Goal: Task Accomplishment & Management: Manage account settings

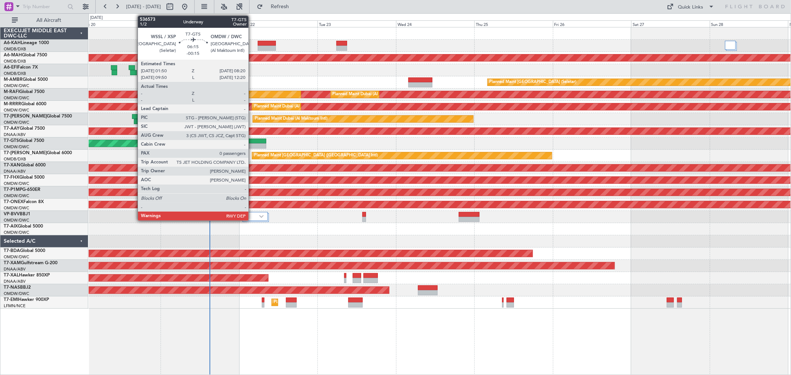
click at [252, 145] on div at bounding box center [255, 145] width 21 height 5
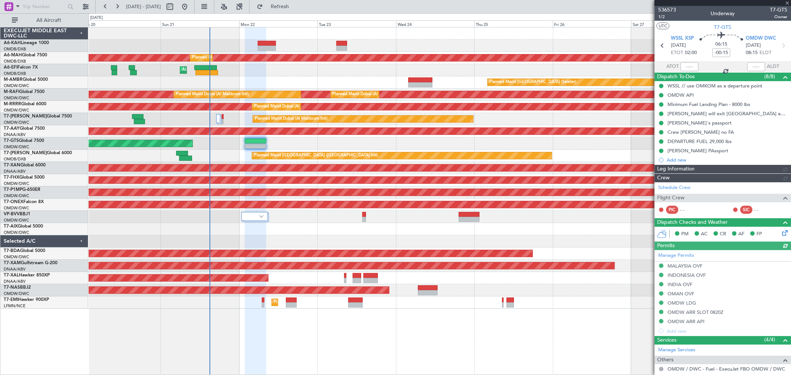
type input "[PERSON_NAME] ([PERSON_NAME])"
type input "7342"
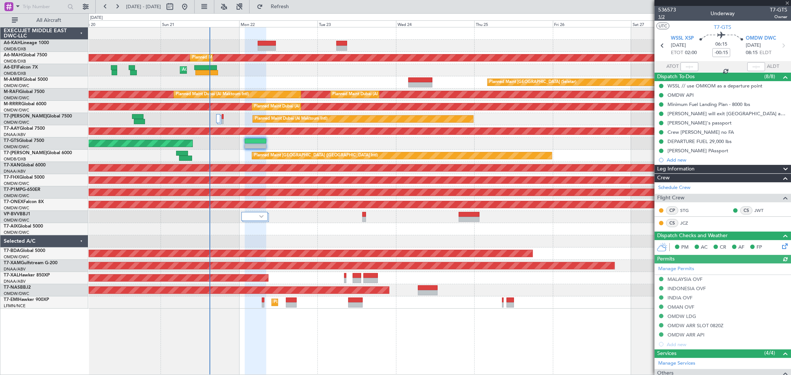
click at [664, 18] on span "1/2" at bounding box center [667, 17] width 18 height 6
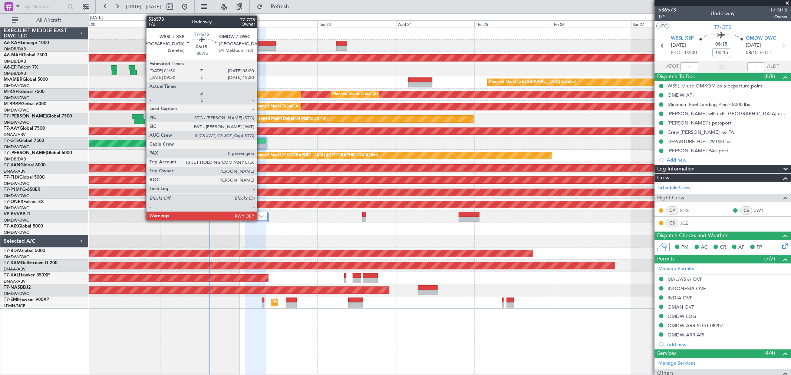
click at [261, 146] on div at bounding box center [255, 145] width 21 height 5
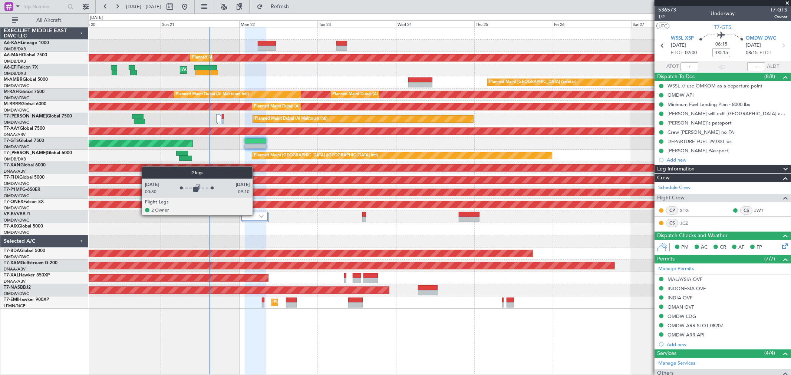
click at [256, 215] on div at bounding box center [254, 216] width 26 height 9
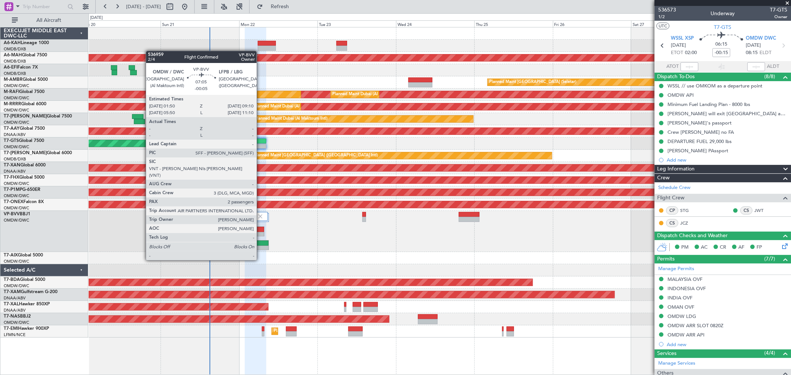
click at [260, 246] on div at bounding box center [256, 248] width 23 height 5
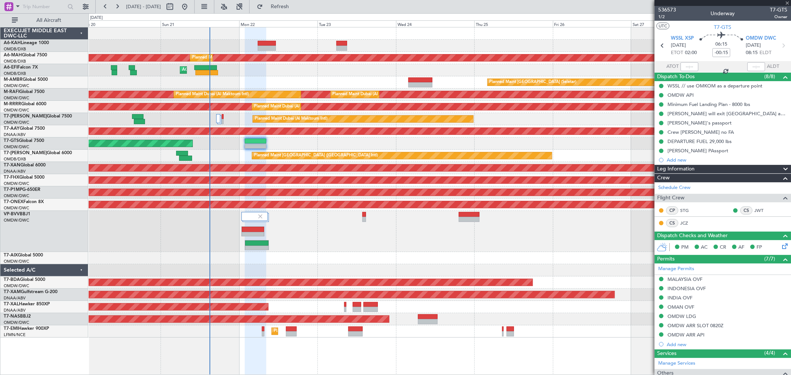
type input "-00:05"
type input "2"
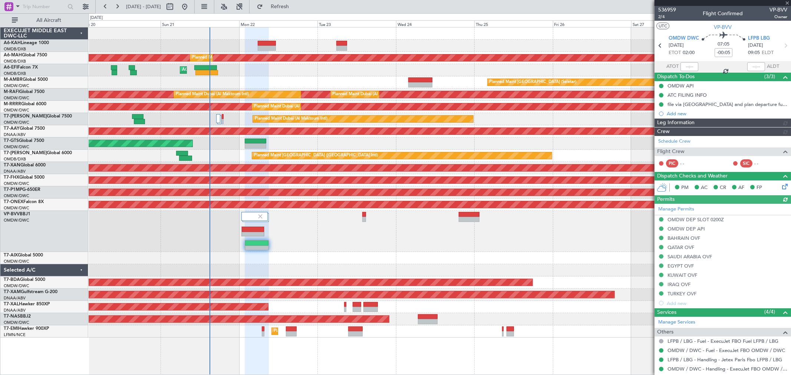
type input "[PERSON_NAME] ([PERSON_NAME])"
type input "7345"
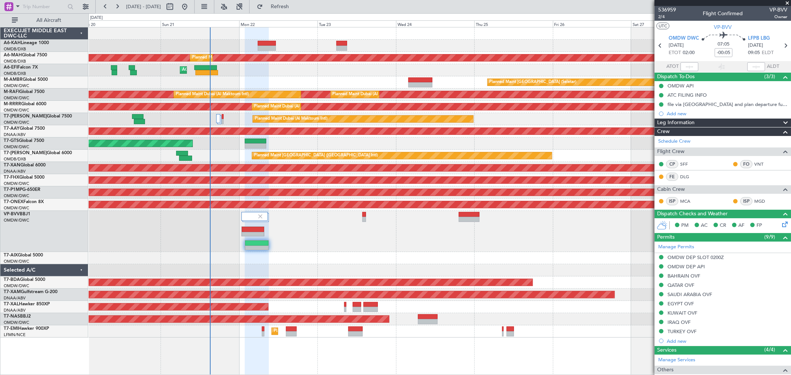
type input "[PERSON_NAME] ([PERSON_NAME])"
type input "7345"
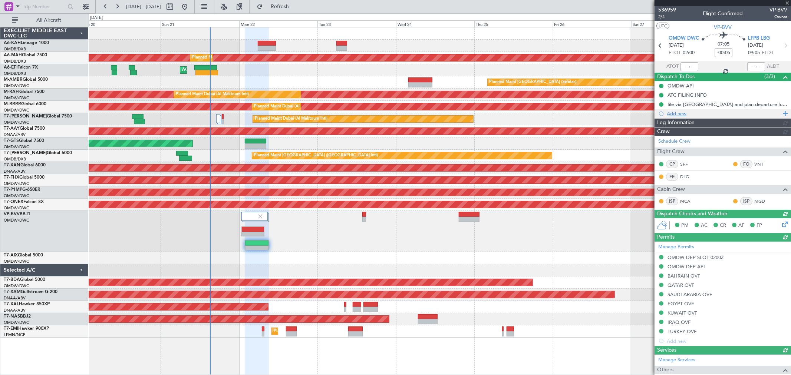
type input "[PERSON_NAME] ([PERSON_NAME])"
type input "7345"
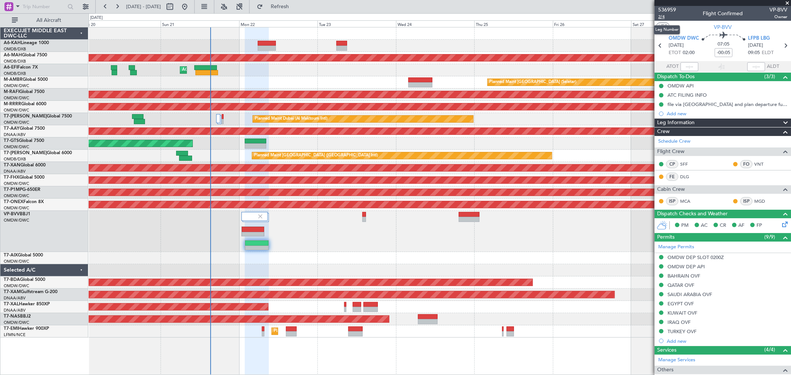
click at [661, 16] on span "2/4" at bounding box center [667, 17] width 18 height 6
click at [295, 4] on span "Refresh" at bounding box center [279, 6] width 31 height 5
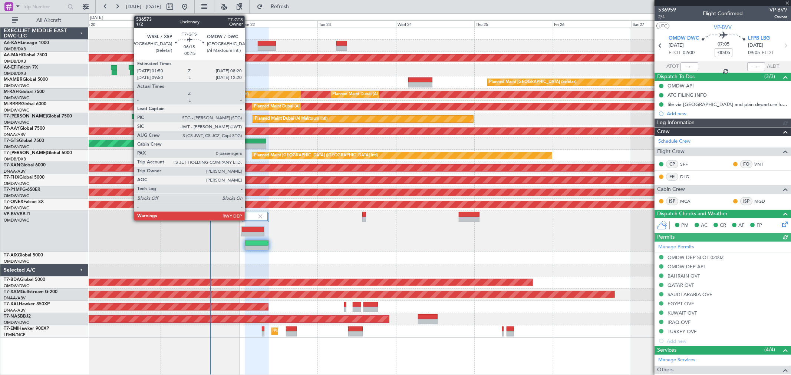
type input "[PERSON_NAME] ([PERSON_NAME])"
type input "7345"
click at [249, 143] on div at bounding box center [255, 145] width 21 height 5
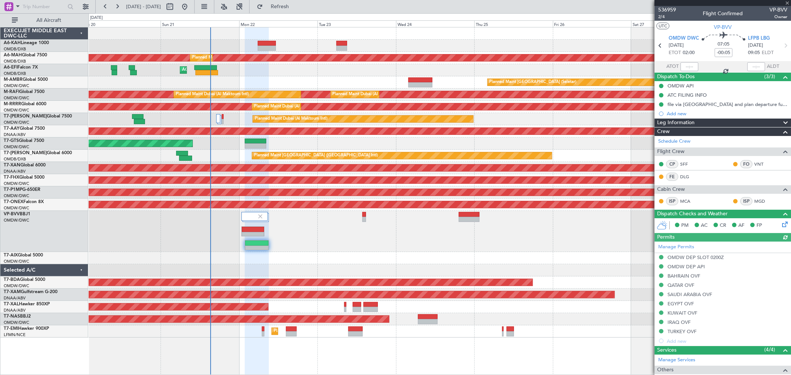
type input "-00:15"
type input "0"
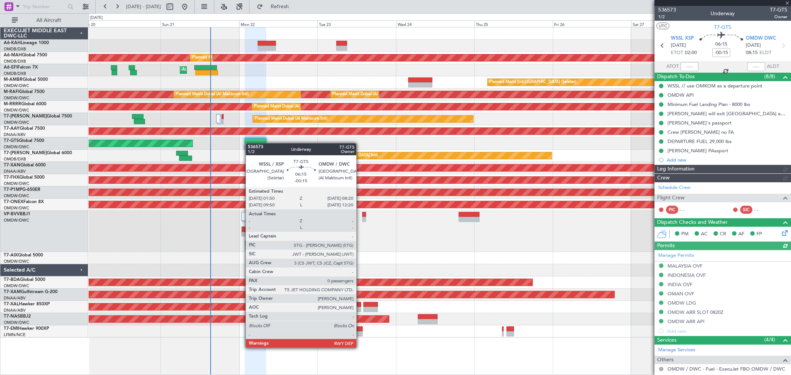
type input "[PERSON_NAME] ([PERSON_NAME])"
type input "7342"
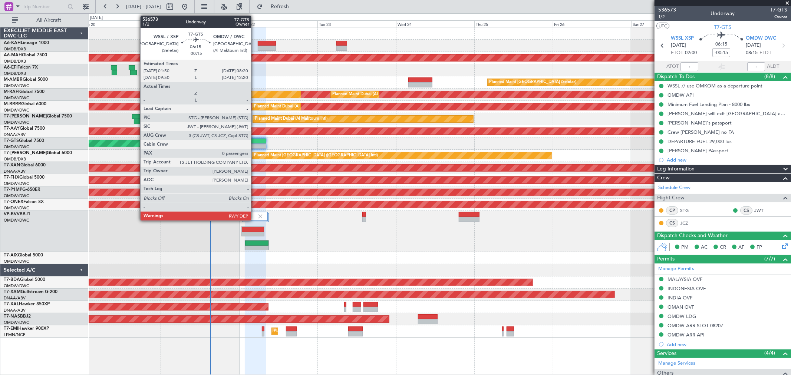
click at [255, 141] on div at bounding box center [255, 141] width 21 height 5
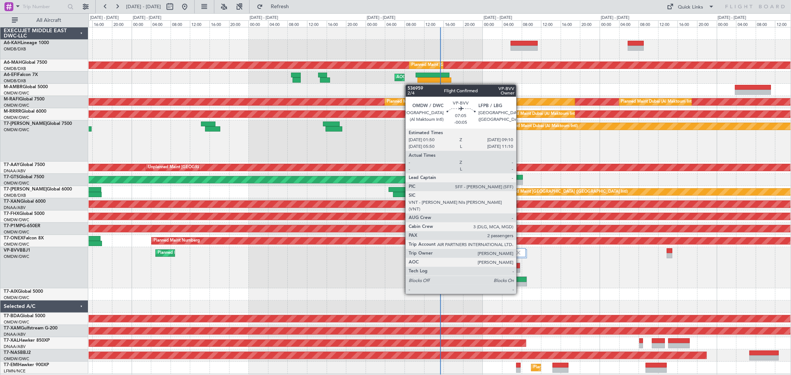
click at [520, 270] on div at bounding box center [508, 279] width 35 height 5
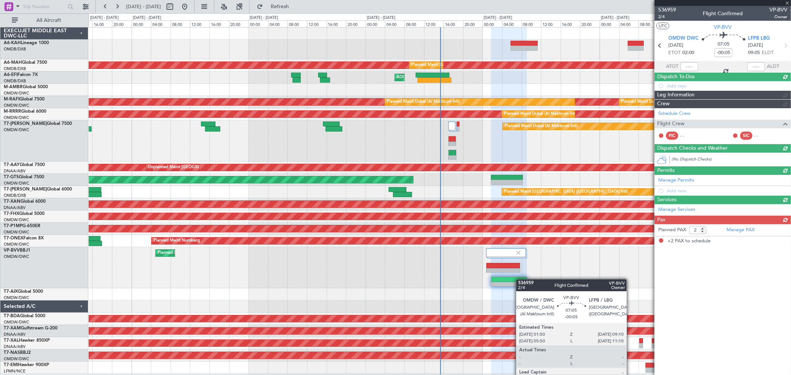
type input "[PERSON_NAME] ([PERSON_NAME])"
type input "7345"
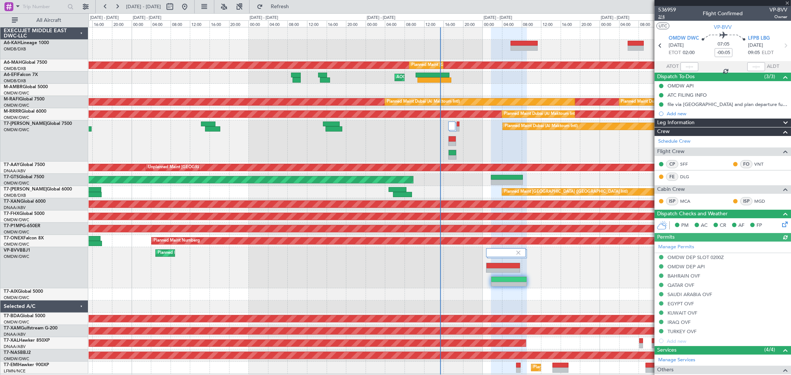
click at [569, 18] on span "2/4" at bounding box center [667, 17] width 18 height 6
click at [569, 16] on span "2/4" at bounding box center [667, 17] width 18 height 6
click at [569, 17] on span "2/4" at bounding box center [667, 17] width 18 height 6
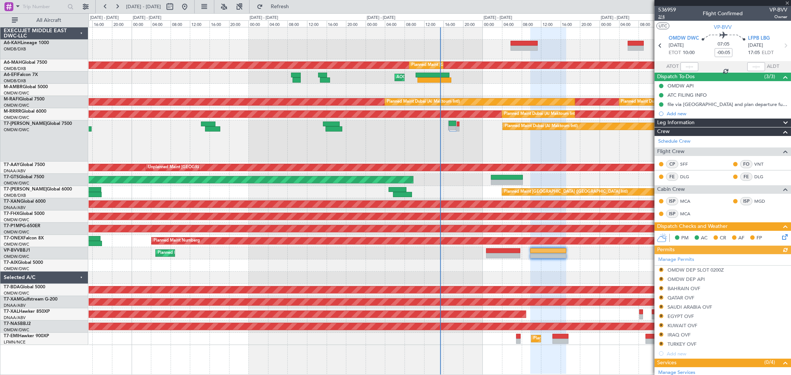
type input "[PERSON_NAME] ([PERSON_NAME])"
type input "7345"
click at [569, 257] on link "Manage Permits" at bounding box center [676, 259] width 36 height 7
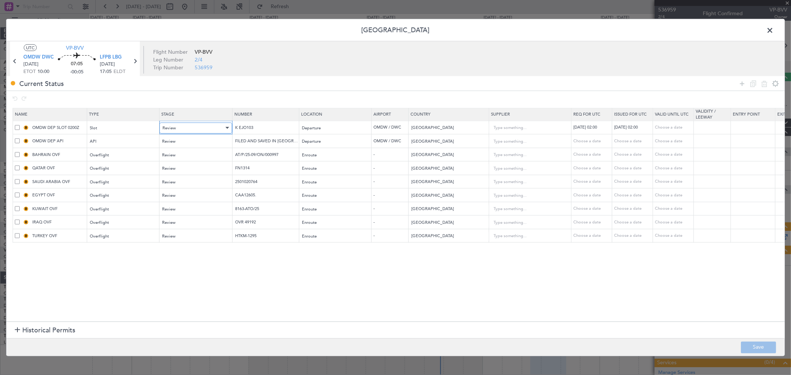
click at [182, 127] on div "Review" at bounding box center [193, 127] width 62 height 11
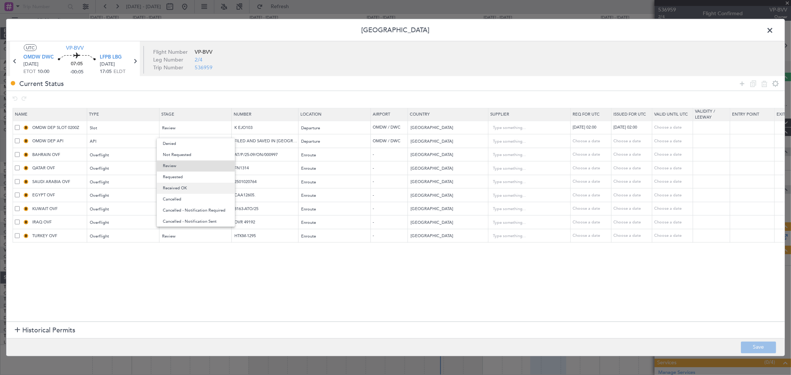
click at [176, 184] on span "Received OK" at bounding box center [196, 188] width 66 height 11
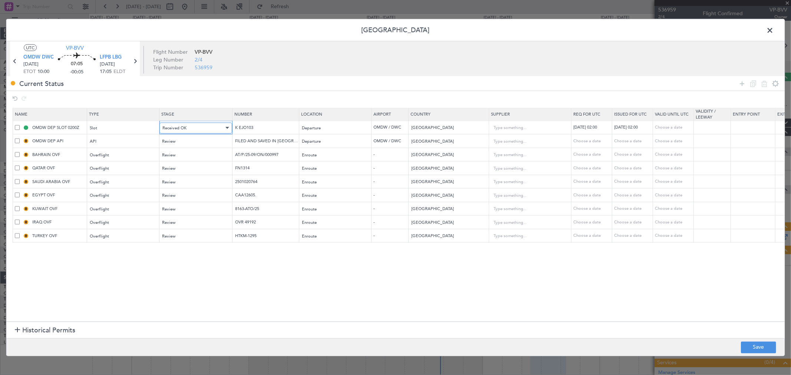
click at [180, 127] on span "Received OK" at bounding box center [174, 128] width 24 height 6
drag, startPoint x: 184, startPoint y: 171, endPoint x: 189, endPoint y: 144, distance: 27.5
click at [184, 171] on span "Requested" at bounding box center [196, 169] width 66 height 11
click at [188, 141] on div "Review" at bounding box center [193, 141] width 62 height 11
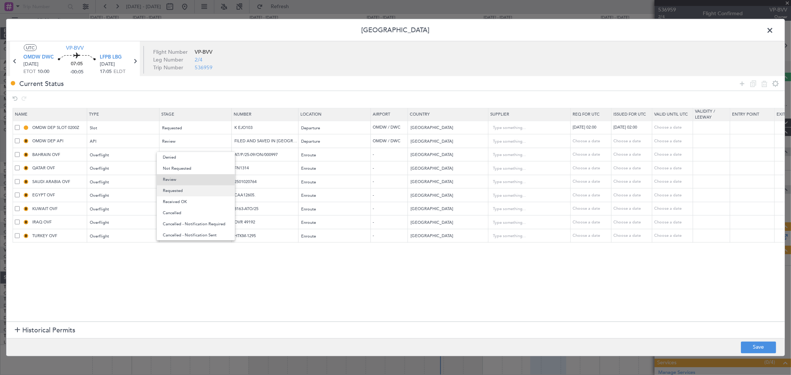
click at [179, 187] on span "Requested" at bounding box center [196, 190] width 66 height 11
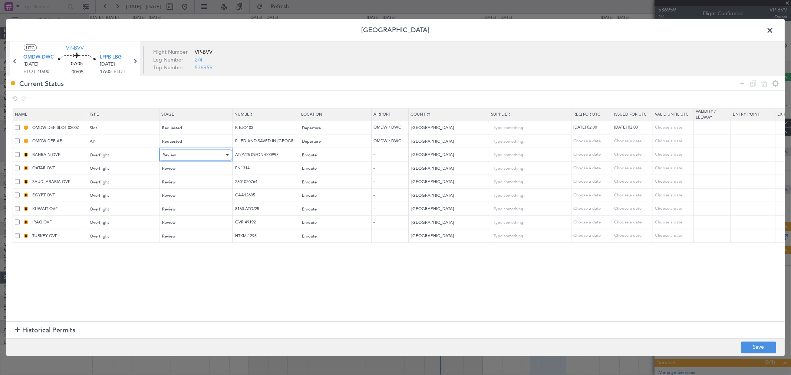
click at [188, 150] on div "Review" at bounding box center [193, 154] width 62 height 11
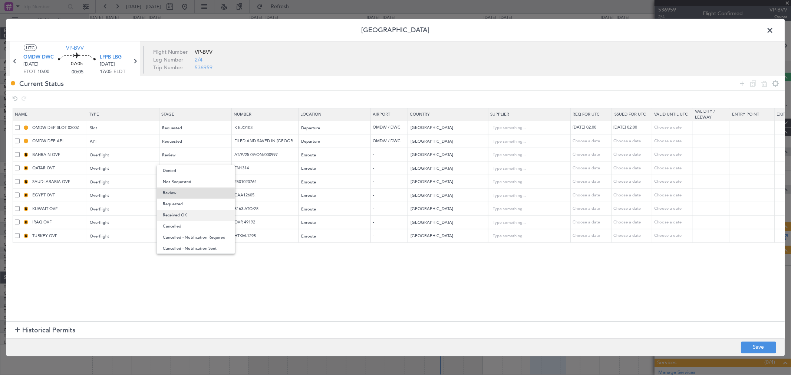
click at [186, 213] on span "Received OK" at bounding box center [196, 215] width 66 height 11
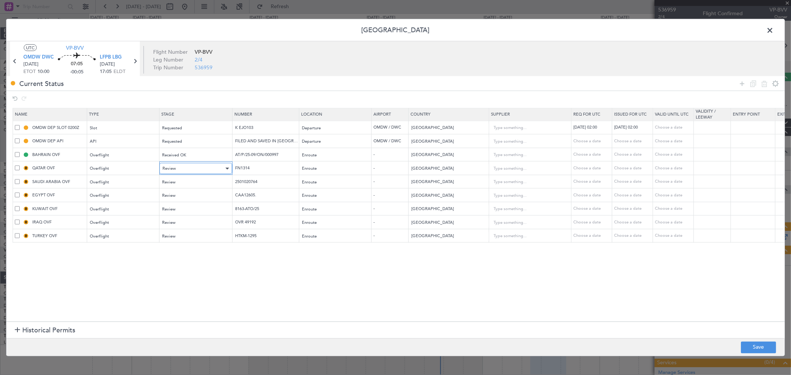
click at [186, 166] on div "Review" at bounding box center [193, 168] width 62 height 11
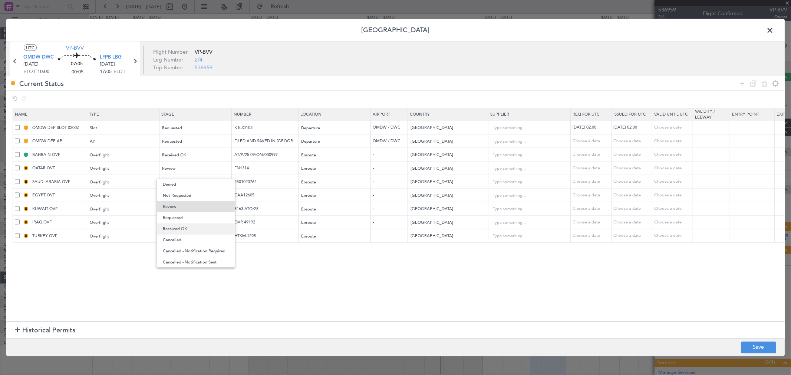
click at [186, 230] on span "Received OK" at bounding box center [196, 229] width 66 height 11
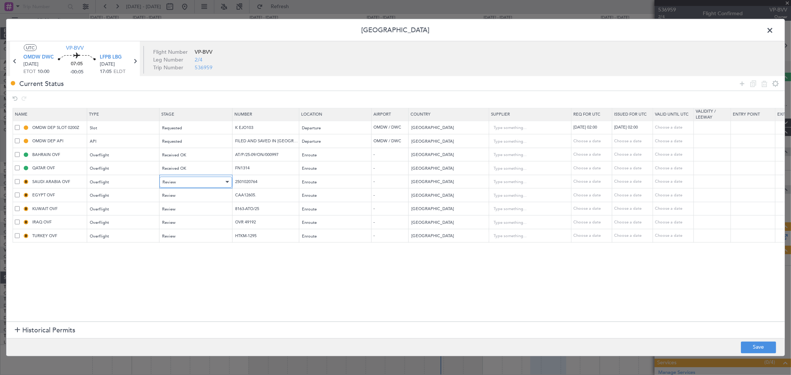
click at [180, 186] on div "Review" at bounding box center [193, 181] width 62 height 11
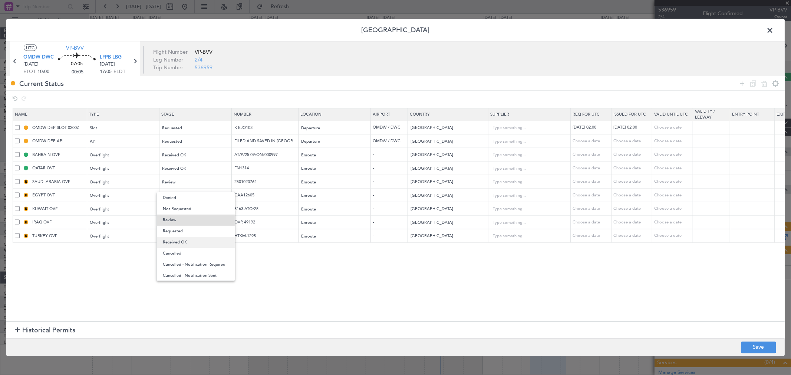
click at [183, 239] on span "Received OK" at bounding box center [196, 242] width 66 height 11
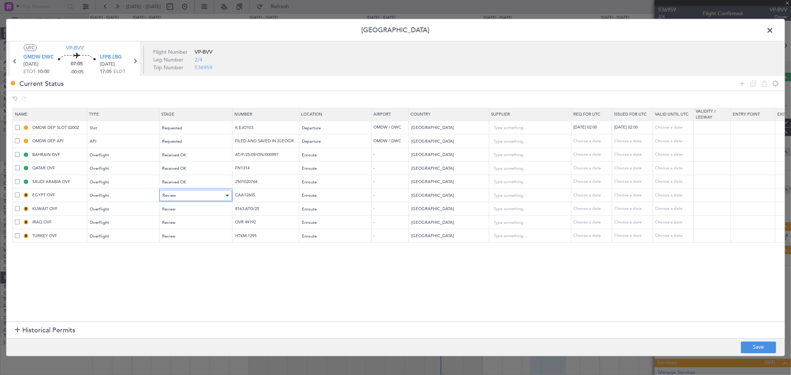
click at [183, 198] on div "Review" at bounding box center [193, 195] width 62 height 11
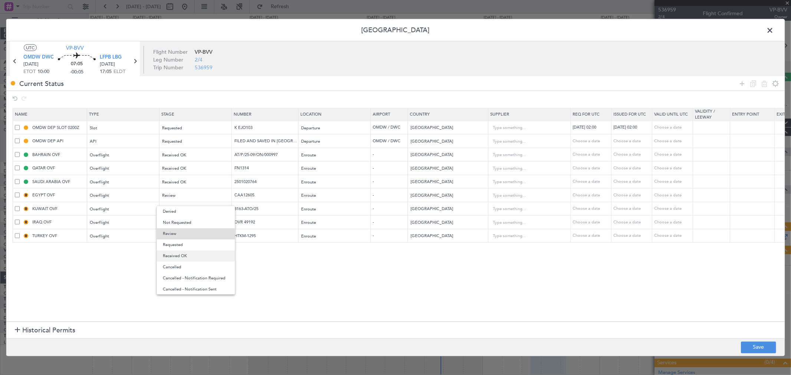
click at [183, 254] on span "Received OK" at bounding box center [196, 256] width 66 height 11
click at [188, 216] on mat-form-field "Review" at bounding box center [195, 222] width 72 height 13
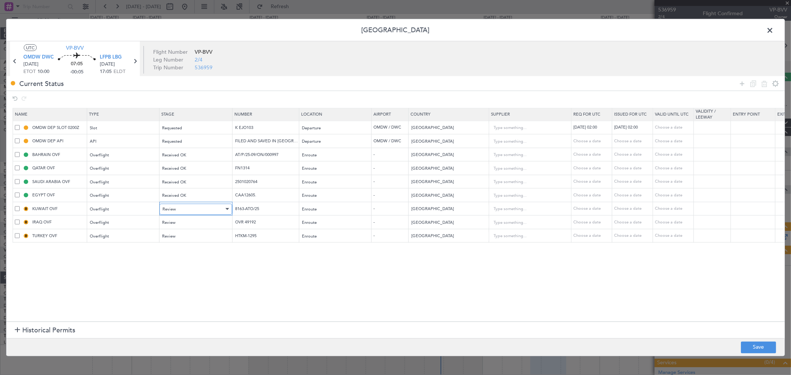
click at [186, 211] on div "Review" at bounding box center [193, 209] width 62 height 11
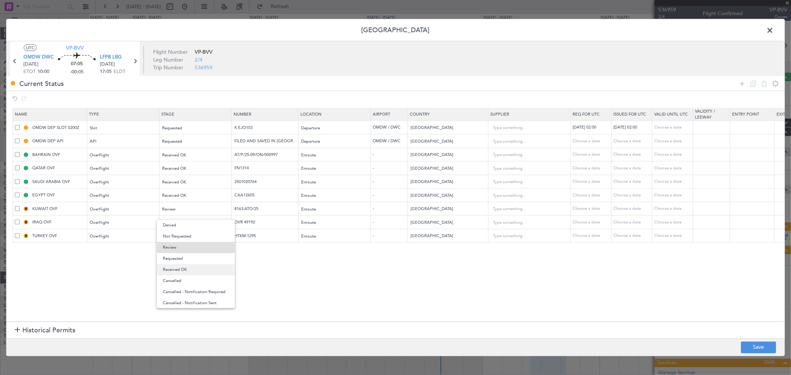
click at [185, 270] on span "Received OK" at bounding box center [196, 269] width 66 height 11
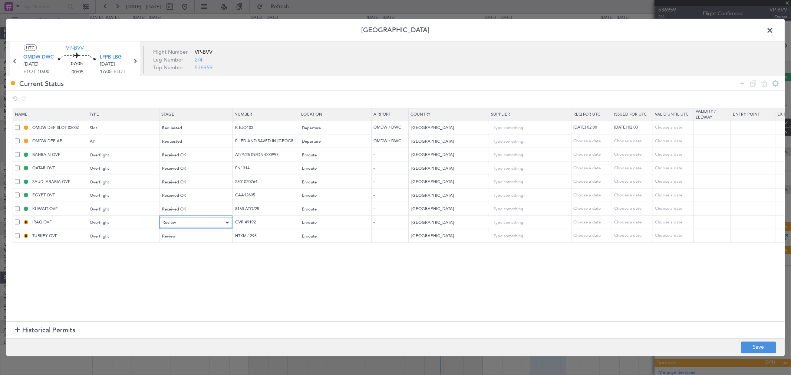
click at [182, 223] on div "Review" at bounding box center [193, 222] width 62 height 11
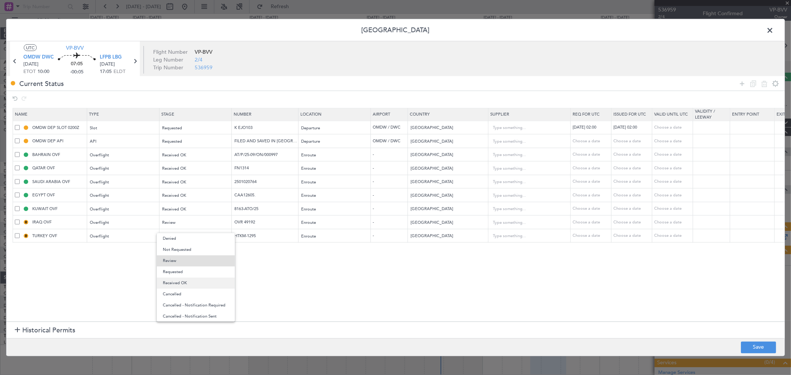
click at [183, 270] on span "Received OK" at bounding box center [196, 283] width 66 height 11
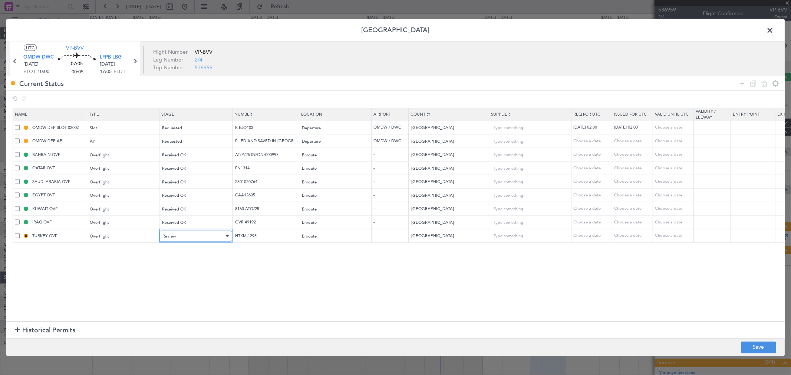
click at [187, 240] on div "Review" at bounding box center [193, 236] width 62 height 11
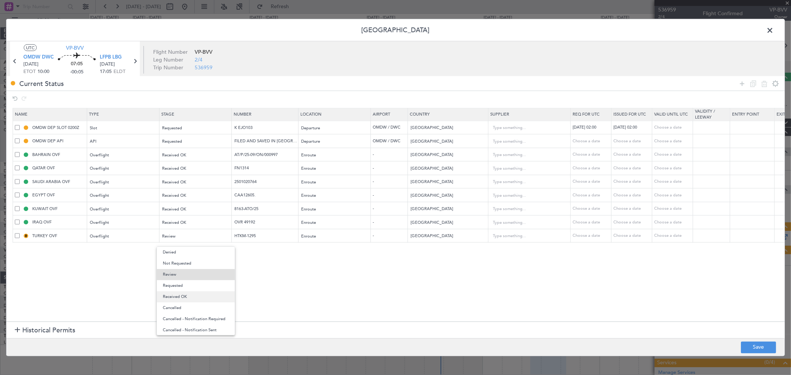
click at [183, 270] on span "Received OK" at bounding box center [196, 296] width 66 height 11
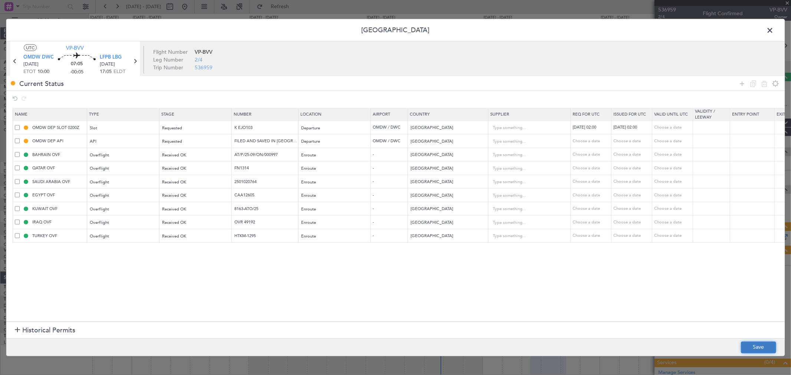
click at [569, 270] on button "Save" at bounding box center [758, 347] width 35 height 12
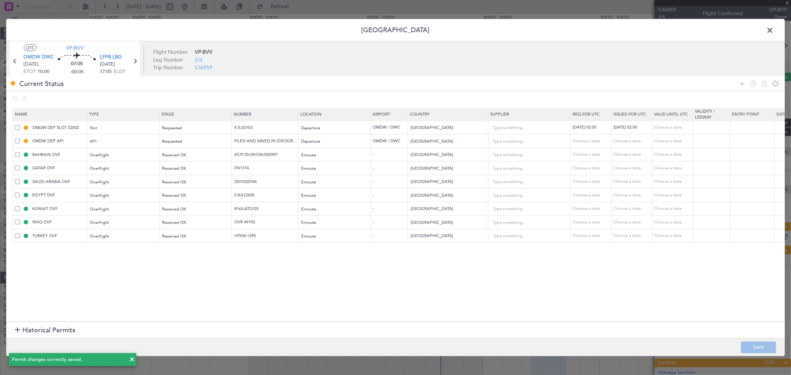
click at [569, 32] on span at bounding box center [773, 32] width 0 height 15
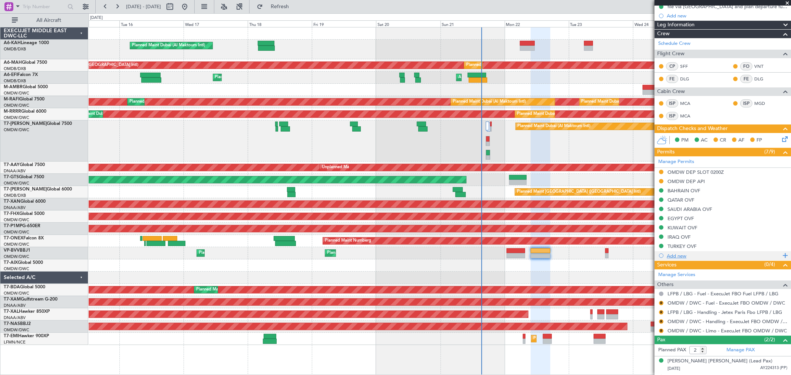
scroll to position [113, 0]
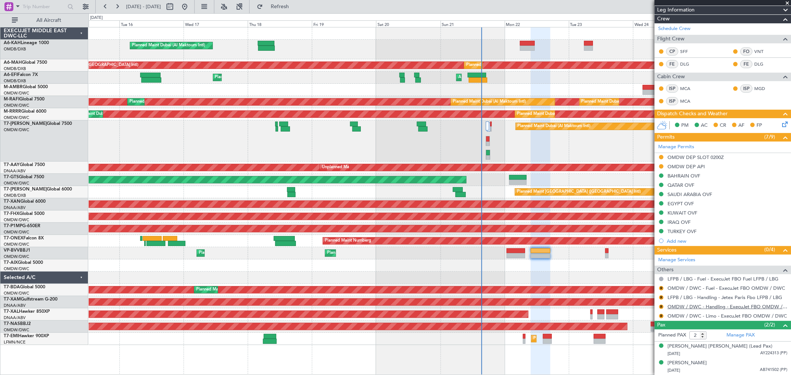
click at [569, 270] on link "OMDW / DWC - Handling - ExecuJet FBO OMDW / DWC" at bounding box center [727, 307] width 120 height 6
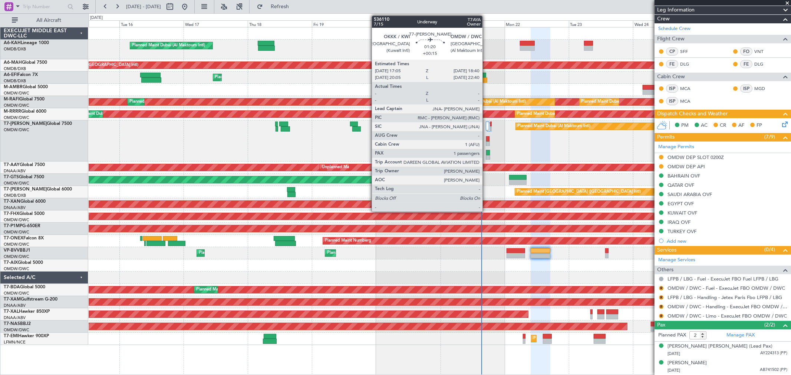
click at [487, 156] on div at bounding box center [488, 157] width 4 height 5
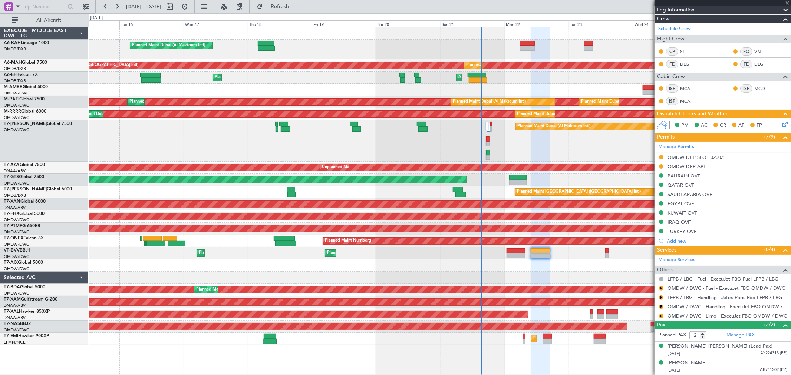
type input "+00:15"
type input "1"
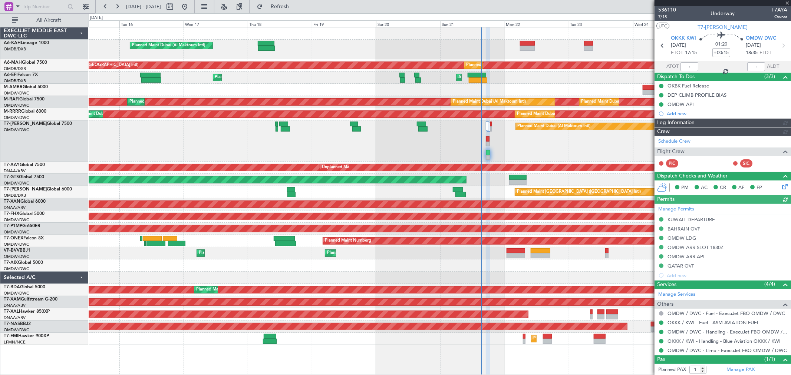
type input "[PERSON_NAME] ([PERSON_NAME])"
type input "7263"
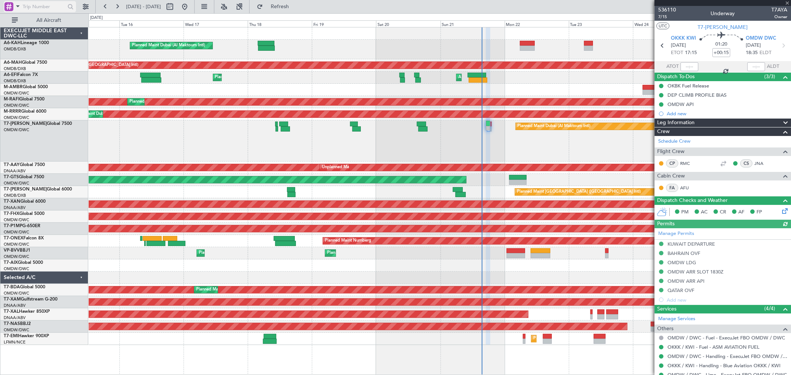
type input "[PERSON_NAME] ([PERSON_NAME])"
type input "7263"
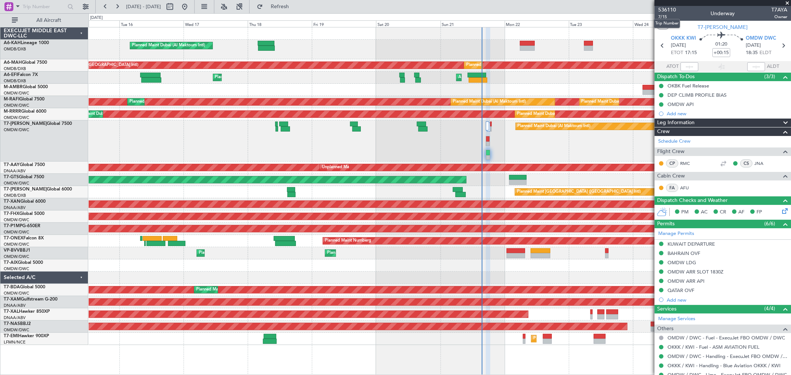
click at [569, 17] on mat-tooltip-component "Trip Number" at bounding box center [666, 24] width 37 height 20
click at [569, 17] on span "7/15" at bounding box center [667, 17] width 18 height 6
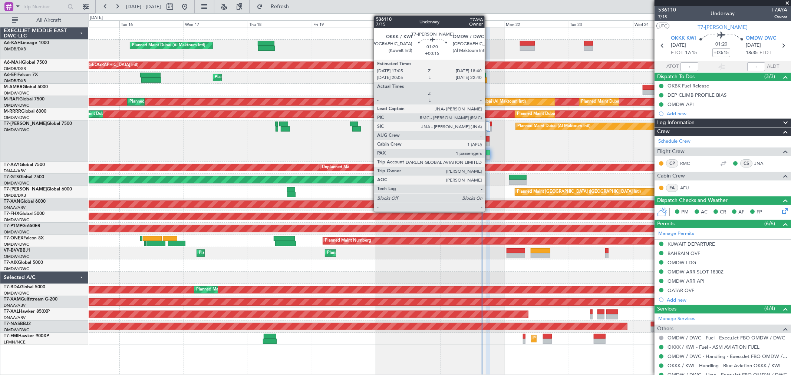
click at [488, 153] on div at bounding box center [488, 152] width 4 height 5
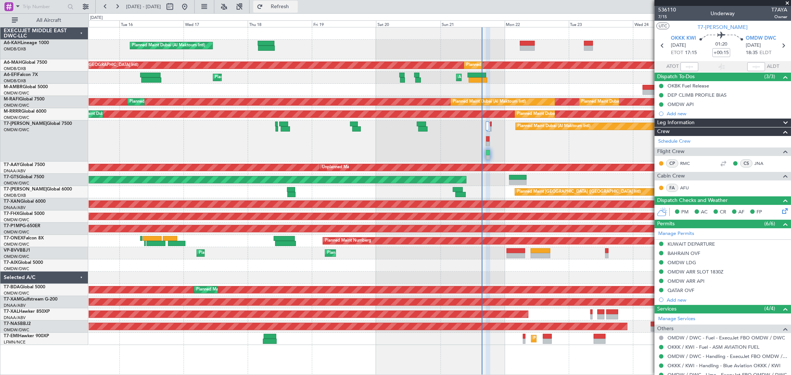
click at [295, 8] on span "Refresh" at bounding box center [279, 6] width 31 height 5
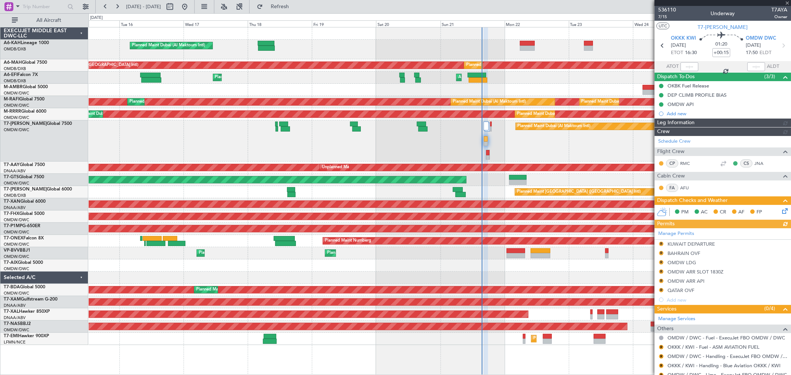
type input "[PERSON_NAME] ([PERSON_NAME])"
type input "7263"
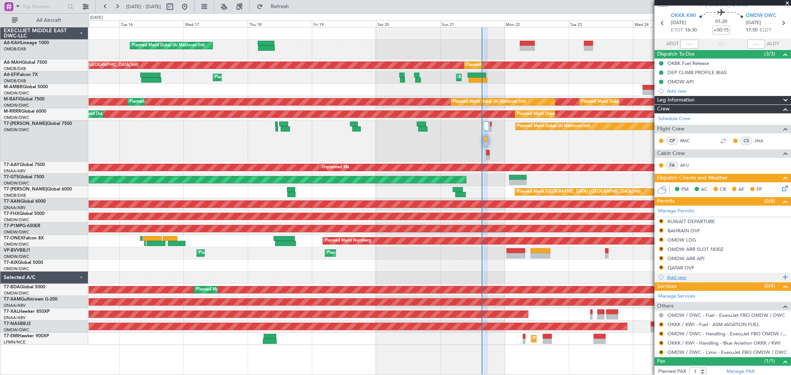
scroll to position [42, 0]
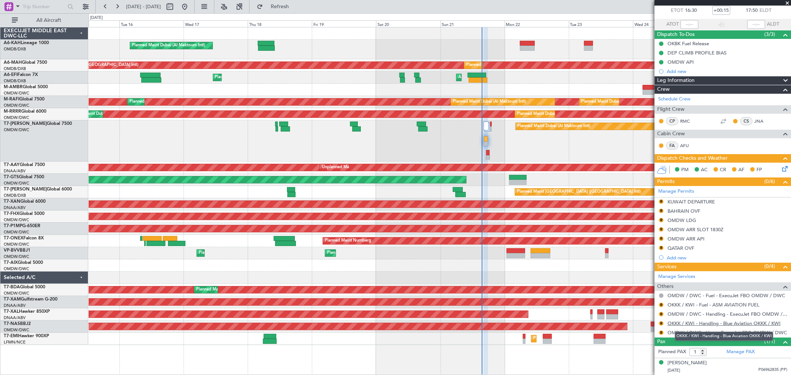
click at [569, 270] on link "OKKK / KWI - Handling - Blue Aviation OKKK / KWI" at bounding box center [723, 323] width 113 height 6
click at [569, 192] on link "Manage Permits" at bounding box center [676, 191] width 36 height 7
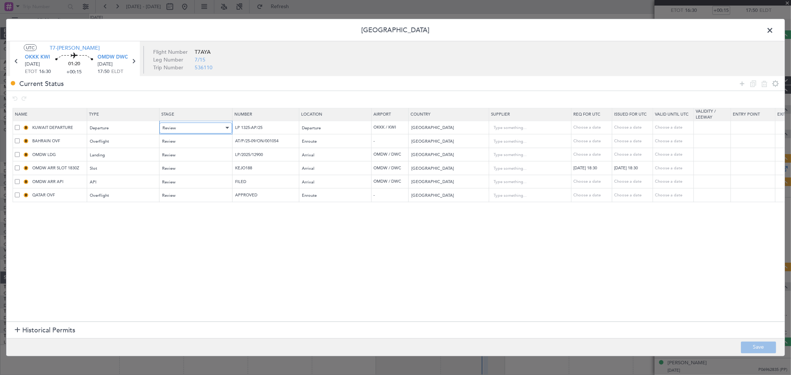
click at [186, 127] on div "Review" at bounding box center [193, 127] width 62 height 11
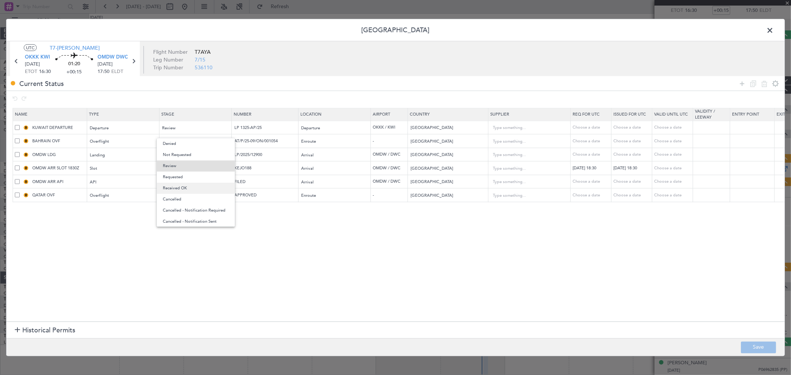
click at [182, 186] on span "Received OK" at bounding box center [196, 188] width 66 height 11
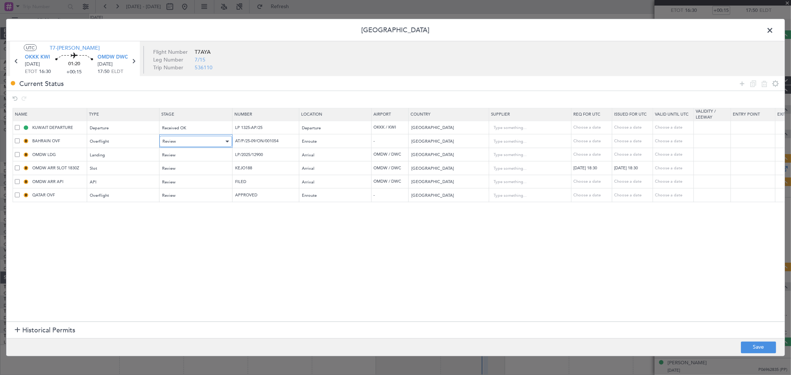
click at [191, 142] on div "Review" at bounding box center [193, 141] width 62 height 11
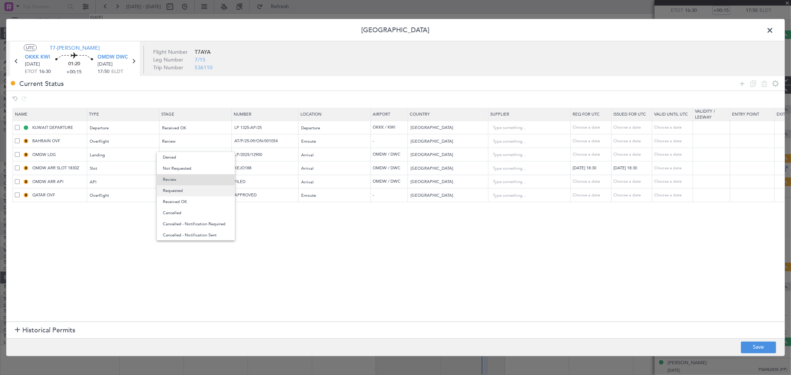
click at [183, 188] on span "Requested" at bounding box center [196, 190] width 66 height 11
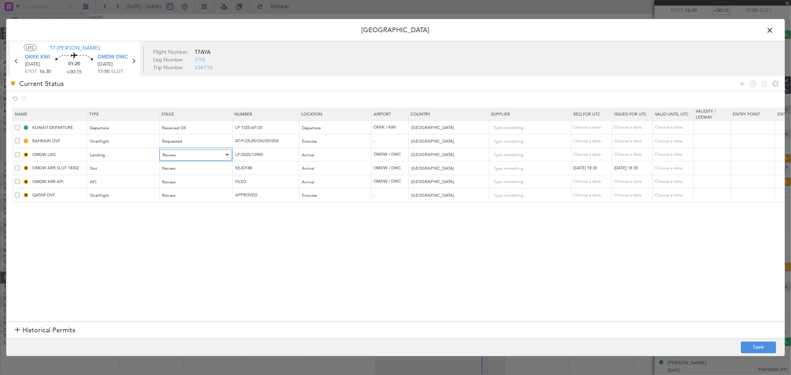
click at [187, 157] on div "Review" at bounding box center [193, 154] width 62 height 11
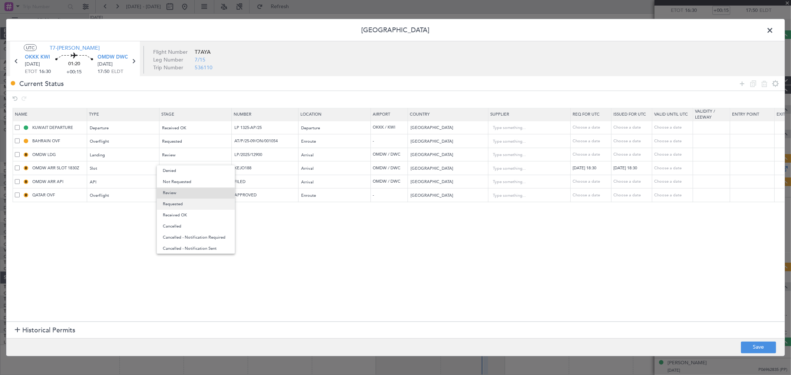
click at [182, 208] on span "Requested" at bounding box center [196, 204] width 66 height 11
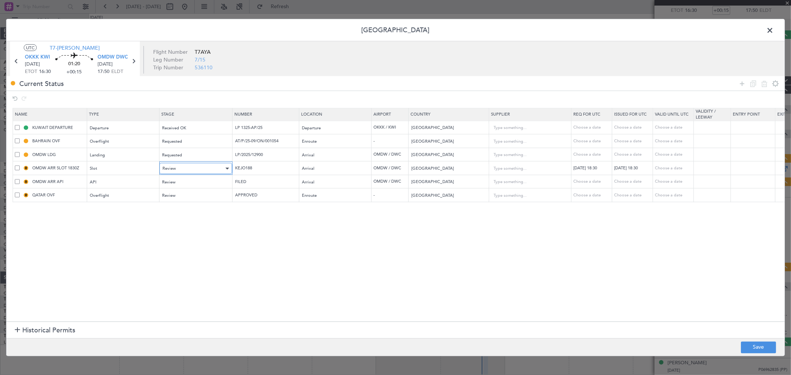
click at [178, 168] on div "Review" at bounding box center [193, 168] width 62 height 11
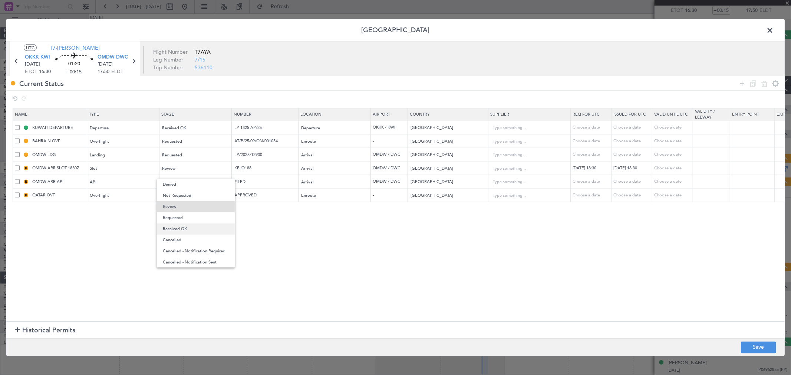
click at [186, 226] on span "Received OK" at bounding box center [196, 229] width 66 height 11
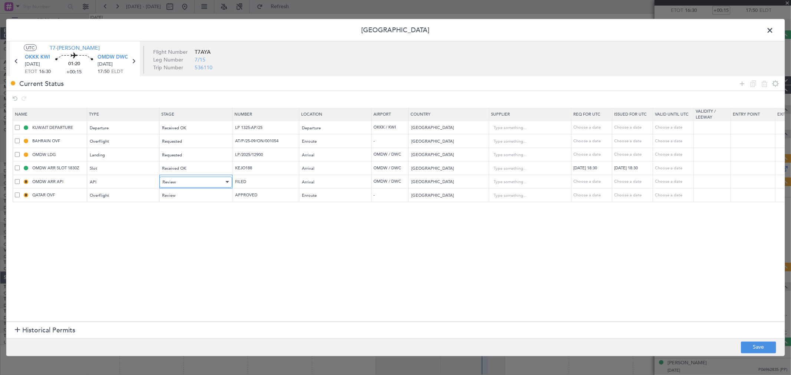
click at [185, 181] on div "Review" at bounding box center [193, 181] width 62 height 11
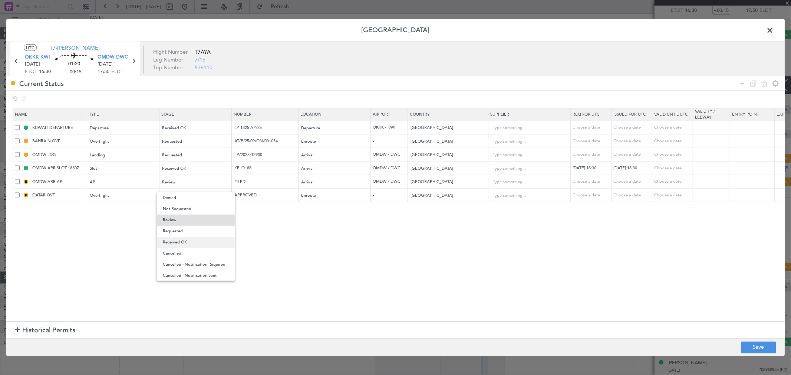
click at [177, 245] on span "Received OK" at bounding box center [196, 242] width 66 height 11
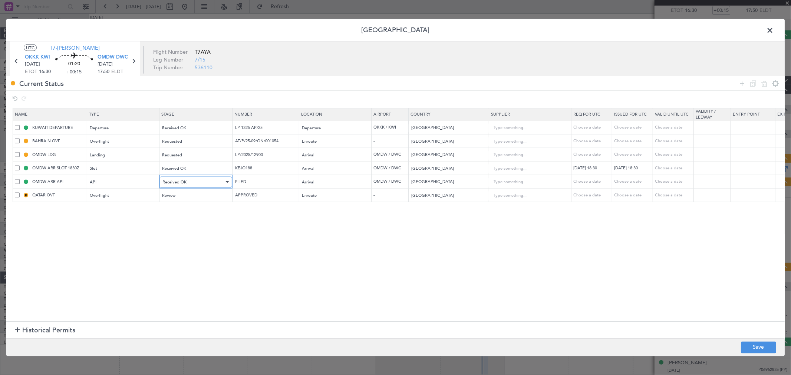
click at [187, 188] on div "Received OK" at bounding box center [193, 181] width 62 height 11
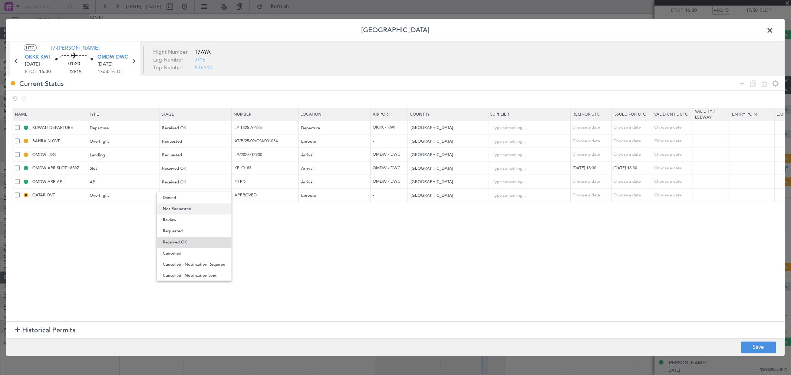
scroll to position [7, 0]
click at [183, 198] on span "Not Requested" at bounding box center [194, 201] width 63 height 11
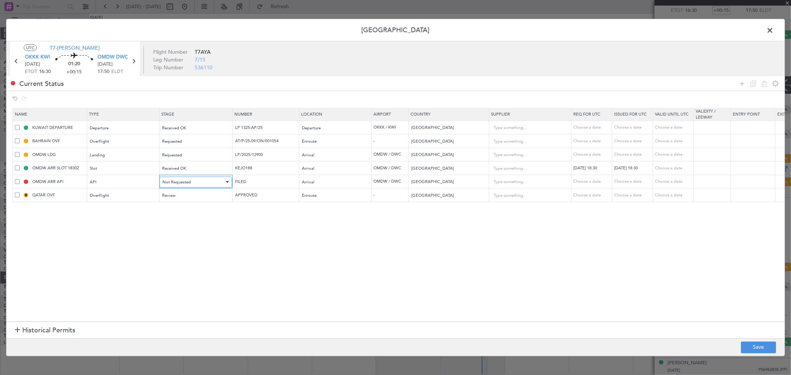
click at [183, 183] on span "Not Requested" at bounding box center [176, 182] width 29 height 6
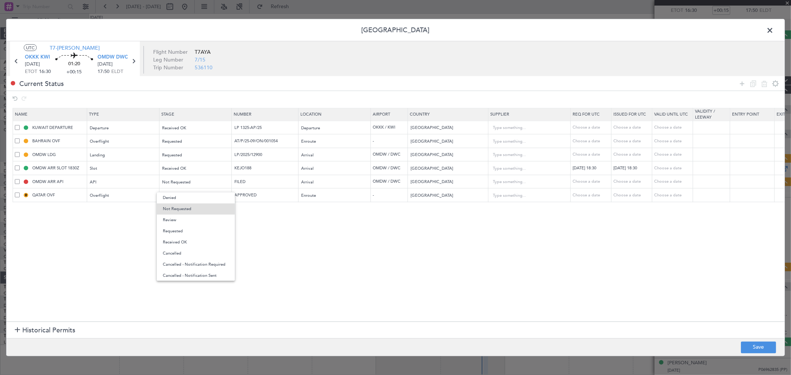
drag, startPoint x: 181, startPoint y: 240, endPoint x: 187, endPoint y: 201, distance: 40.2
click at [180, 240] on span "Received OK" at bounding box center [196, 242] width 66 height 11
click at [187, 195] on div "Review" at bounding box center [193, 195] width 62 height 11
drag, startPoint x: 185, startPoint y: 258, endPoint x: 189, endPoint y: 182, distance: 76.5
click at [184, 258] on span "Received OK" at bounding box center [196, 256] width 66 height 11
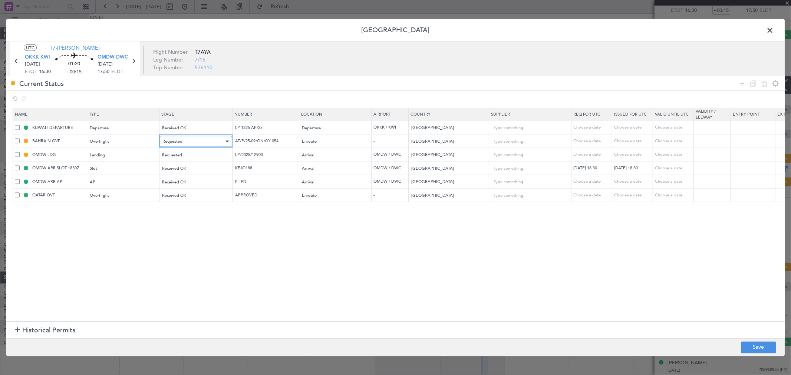
click at [181, 144] on span "Requested" at bounding box center [172, 142] width 20 height 6
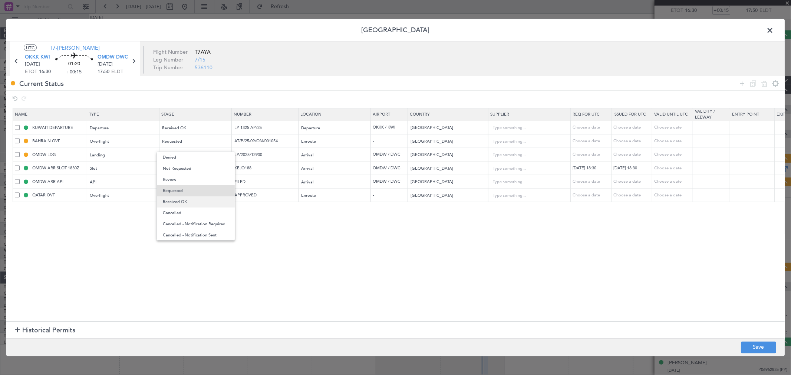
click at [187, 201] on span "Received OK" at bounding box center [196, 201] width 66 height 11
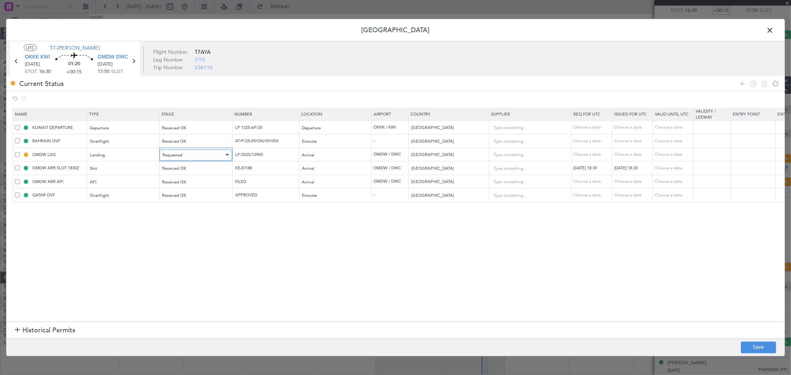
click at [183, 157] on div "Requested" at bounding box center [193, 154] width 62 height 11
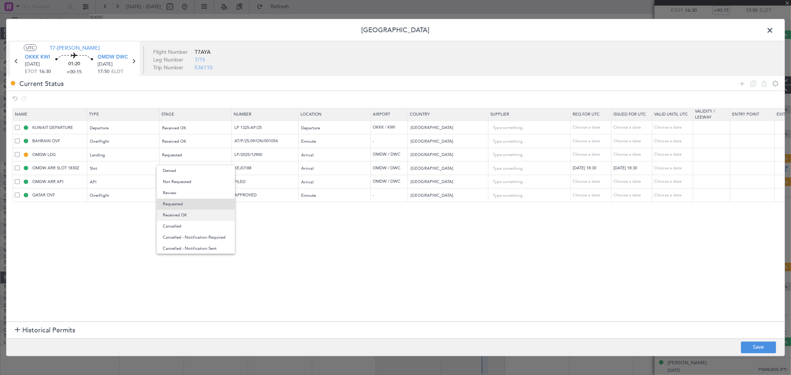
click at [185, 215] on span "Received OK" at bounding box center [196, 215] width 66 height 11
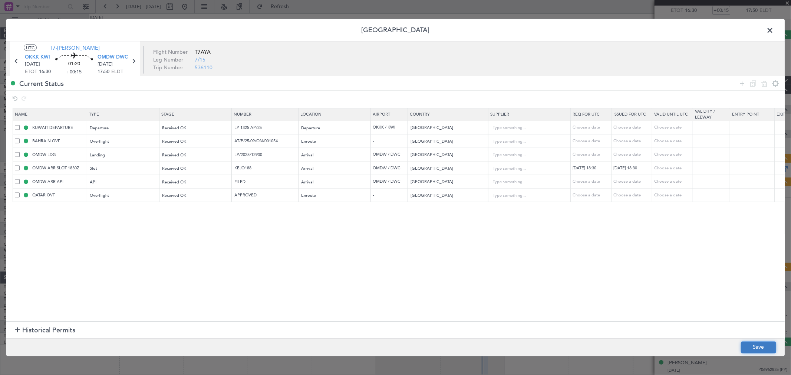
click at [569, 270] on button "Save" at bounding box center [758, 347] width 35 height 12
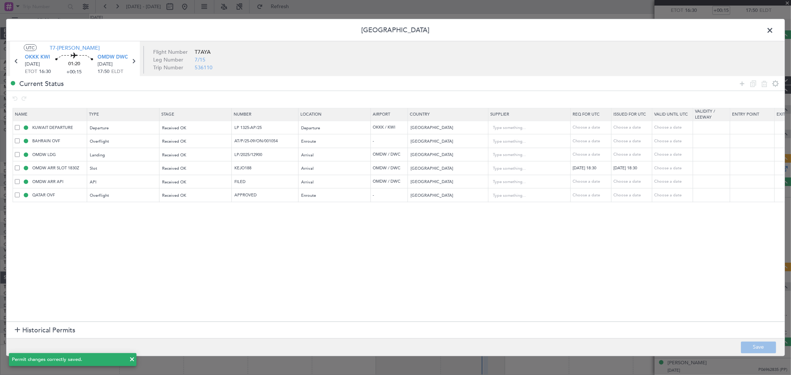
click at [569, 30] on span at bounding box center [773, 32] width 0 height 15
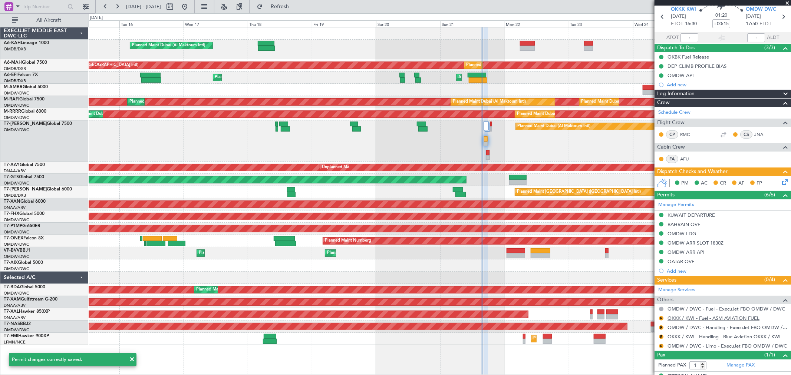
scroll to position [42, 0]
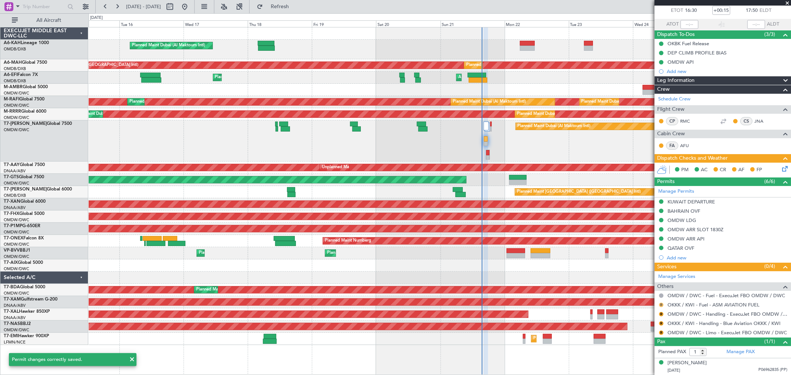
click at [569, 270] on button "R" at bounding box center [661, 305] width 4 height 4
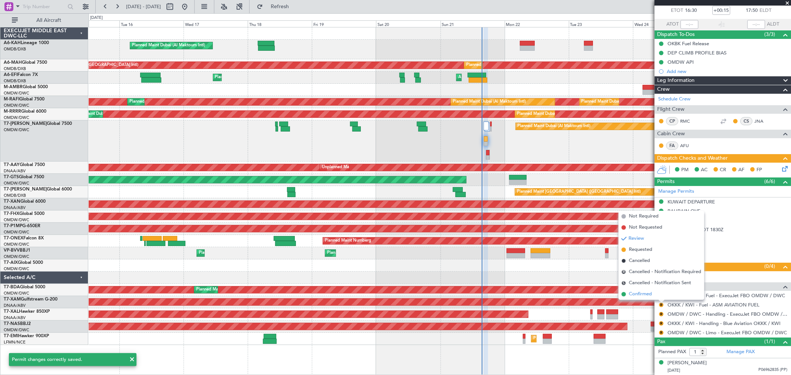
click at [569, 270] on span "Confirmed" at bounding box center [640, 294] width 23 height 7
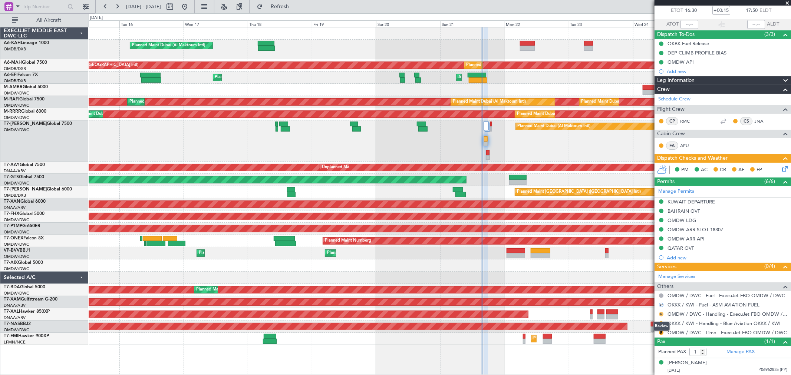
click at [569, 270] on button "R" at bounding box center [661, 314] width 4 height 4
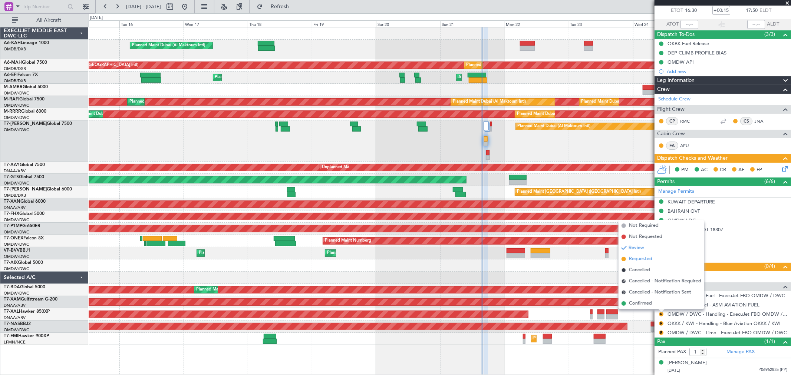
click at [569, 258] on span "Requested" at bounding box center [640, 258] width 23 height 7
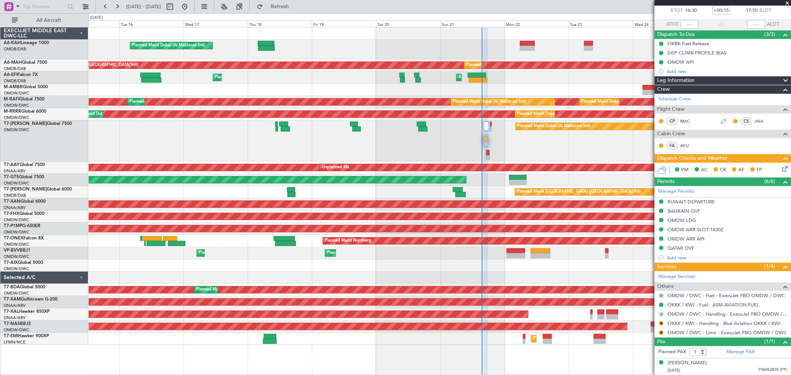
click at [569, 270] on div "R" at bounding box center [661, 324] width 6 height 6
click at [569, 270] on button "R" at bounding box center [661, 323] width 4 height 4
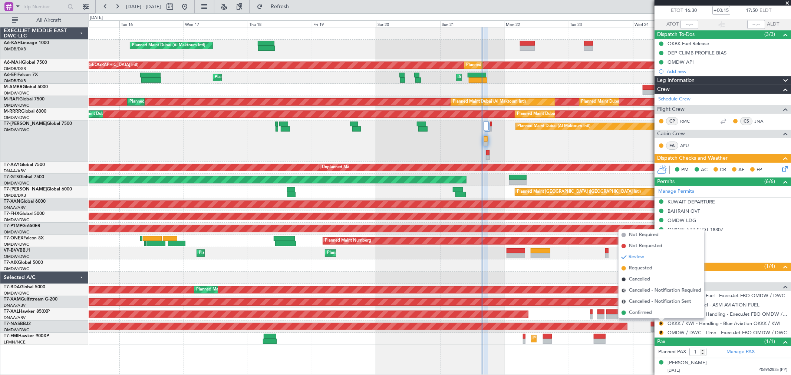
click at [569, 269] on span "Requested" at bounding box center [640, 268] width 23 height 7
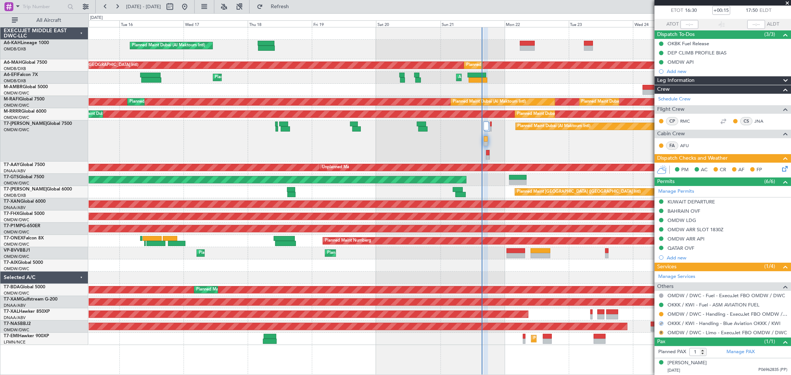
click at [569, 270] on button "R" at bounding box center [661, 333] width 4 height 4
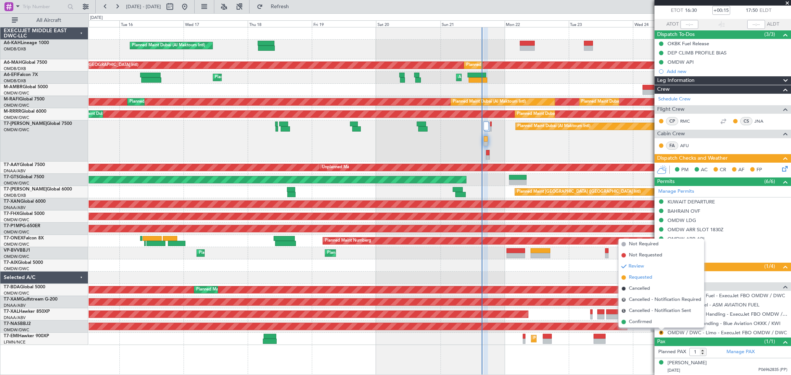
click at [569, 270] on span "Requested" at bounding box center [640, 277] width 23 height 7
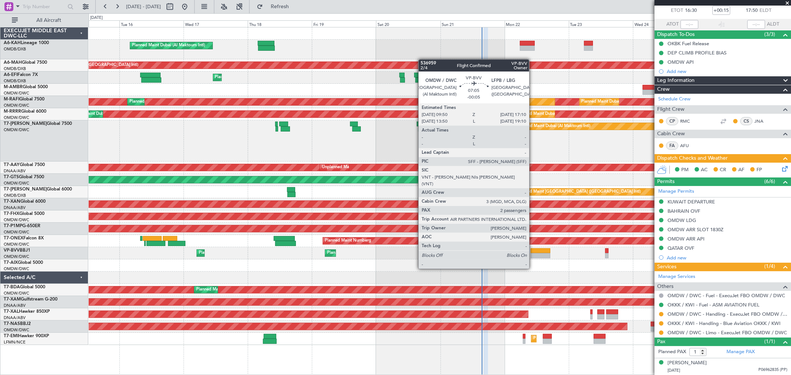
click at [533, 255] on div at bounding box center [540, 255] width 20 height 5
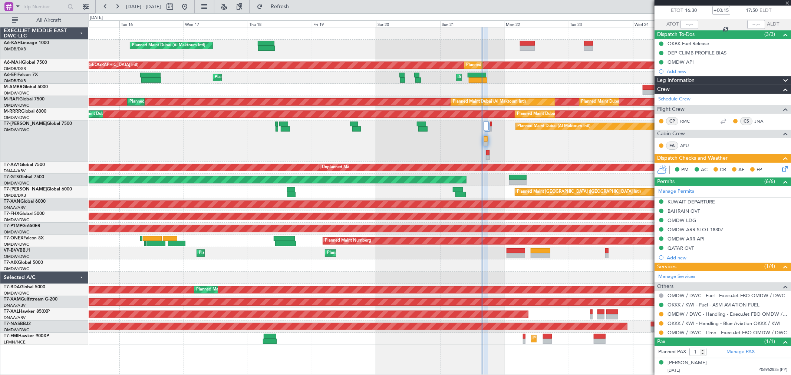
type input "-00:05"
type input "2"
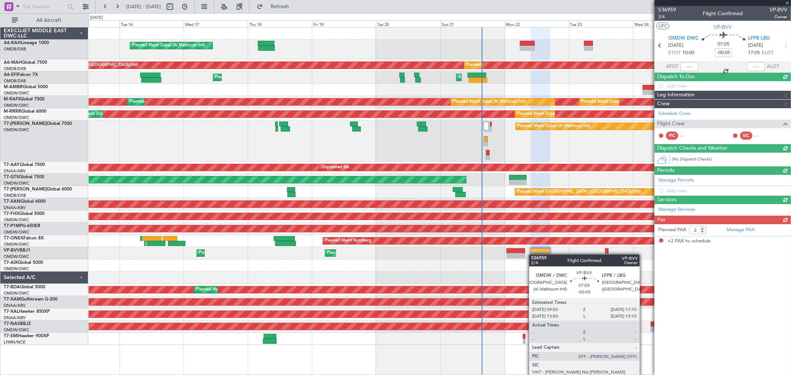
scroll to position [0, 0]
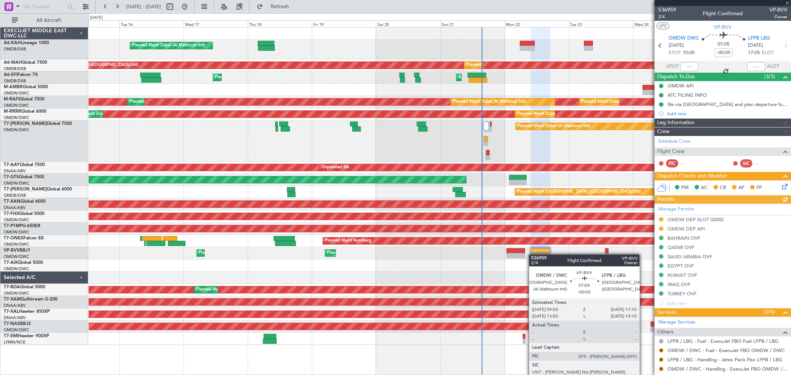
type input "[PERSON_NAME] ([PERSON_NAME])"
type input "7345"
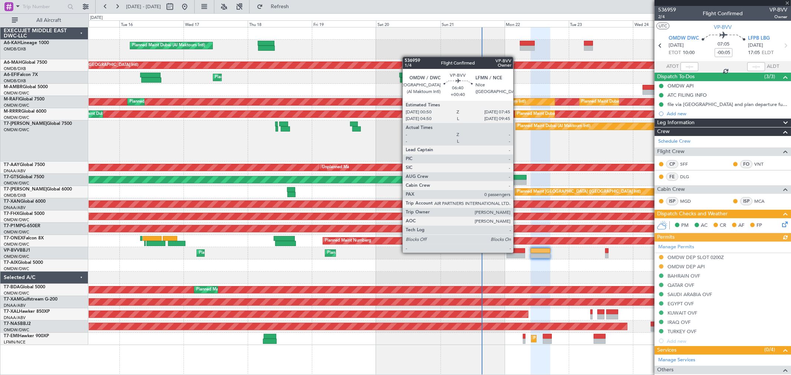
click at [517, 252] on div at bounding box center [515, 250] width 19 height 5
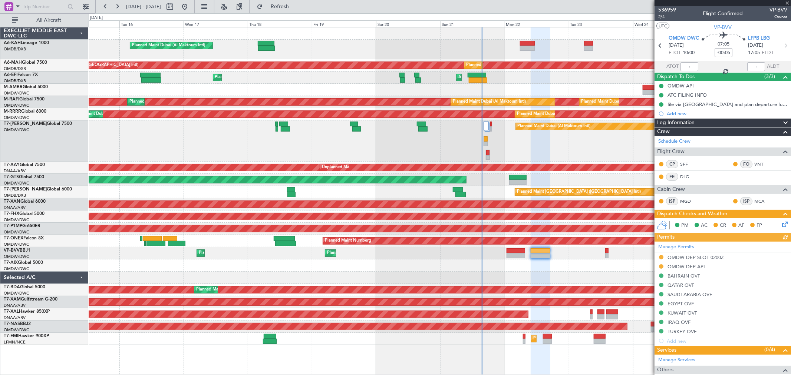
type input "+00:40"
type input "0"
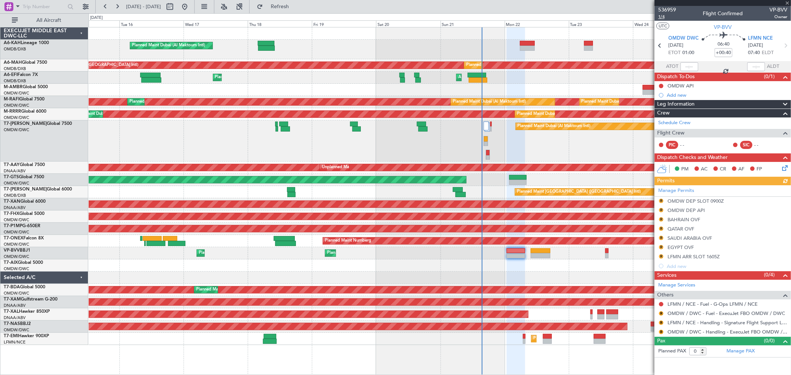
click at [569, 17] on span "1/4" at bounding box center [667, 17] width 18 height 6
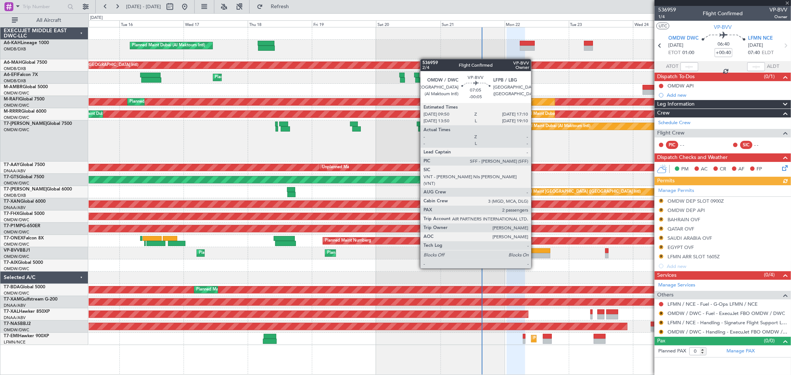
click at [535, 254] on div at bounding box center [540, 255] width 20 height 5
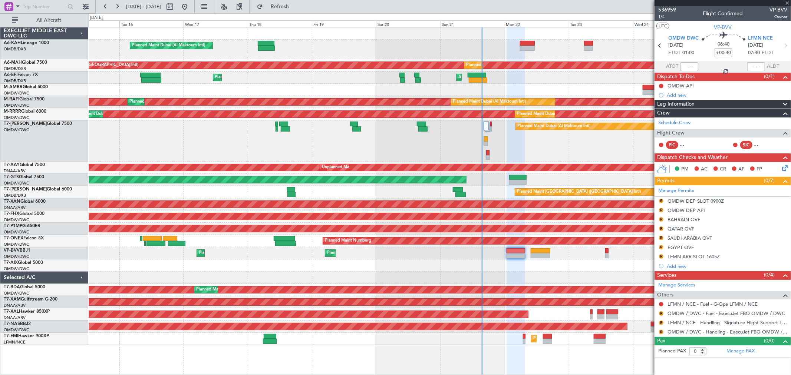
type input "-00:05"
type input "2"
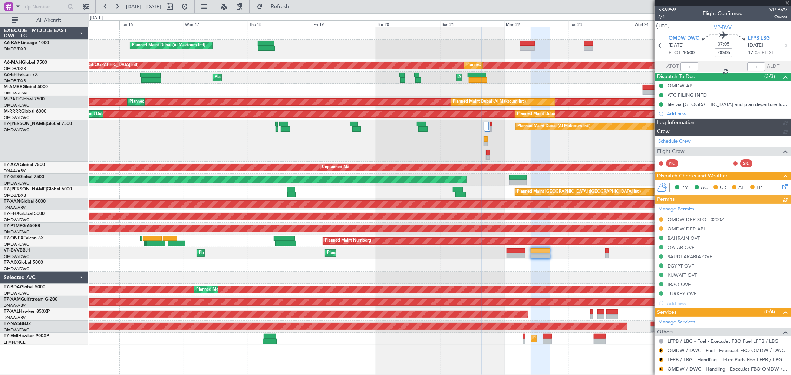
type input "[PERSON_NAME] ([PERSON_NAME])"
type input "7345"
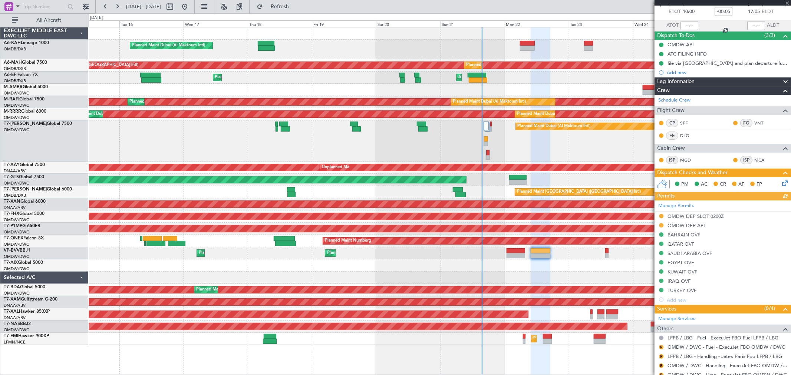
scroll to position [82, 0]
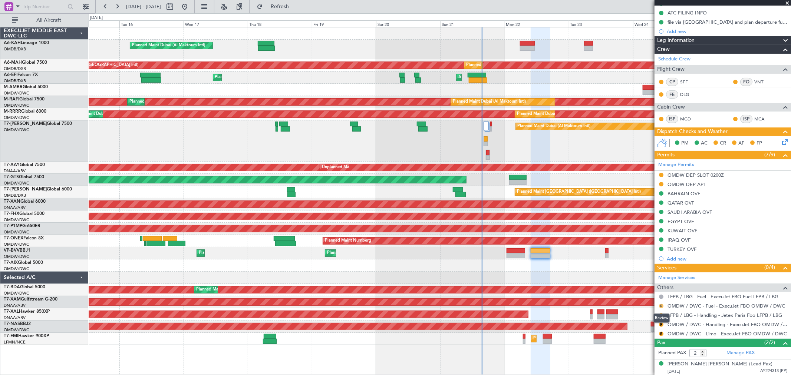
click at [569, 270] on button "R" at bounding box center [661, 306] width 4 height 4
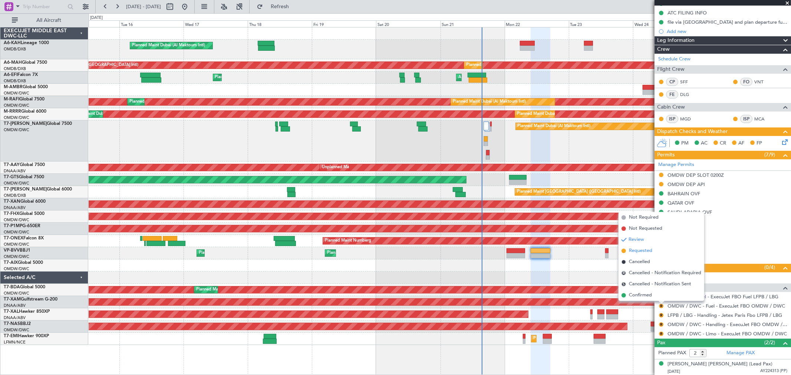
click at [569, 249] on span "Requested" at bounding box center [640, 250] width 23 height 7
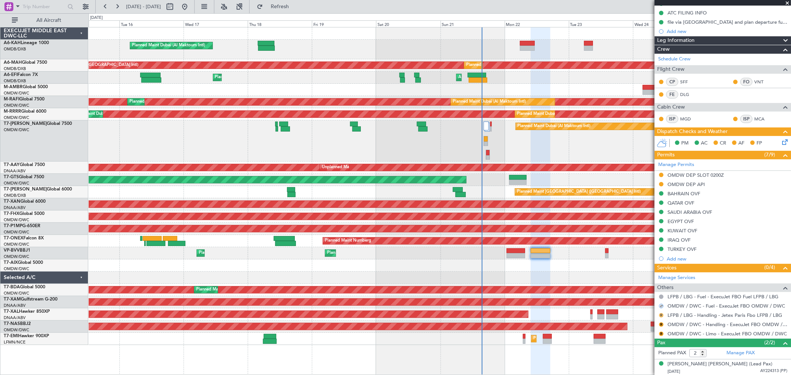
click at [569, 270] on button "R" at bounding box center [661, 315] width 4 height 4
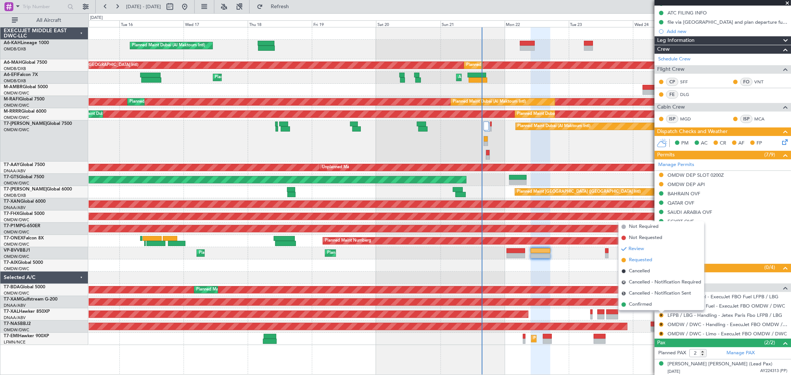
click at [569, 259] on span "Requested" at bounding box center [640, 260] width 23 height 7
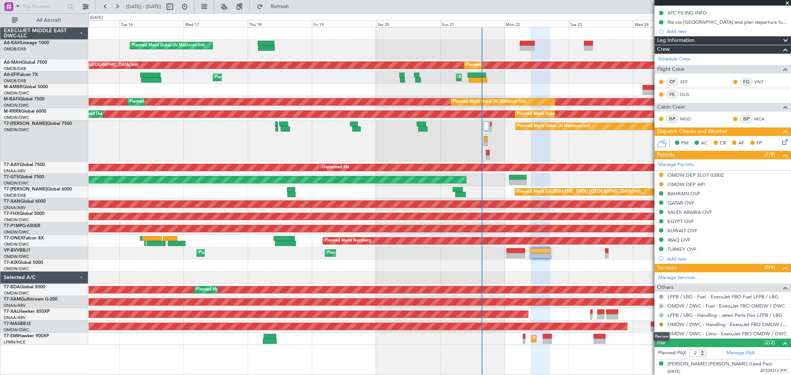
click at [569, 270] on button "R" at bounding box center [661, 324] width 4 height 4
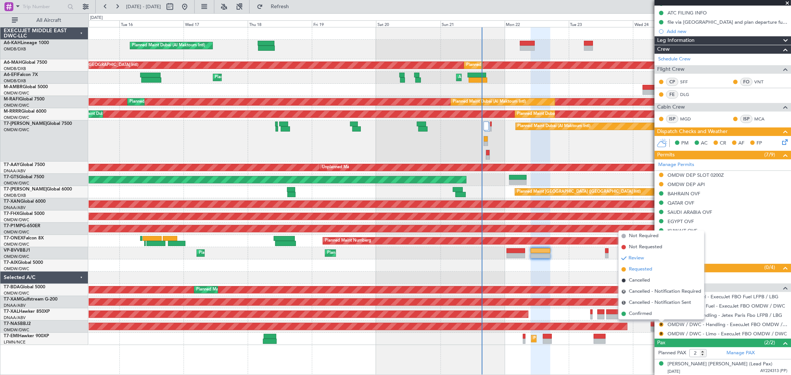
click at [569, 270] on span "Requested" at bounding box center [640, 269] width 23 height 7
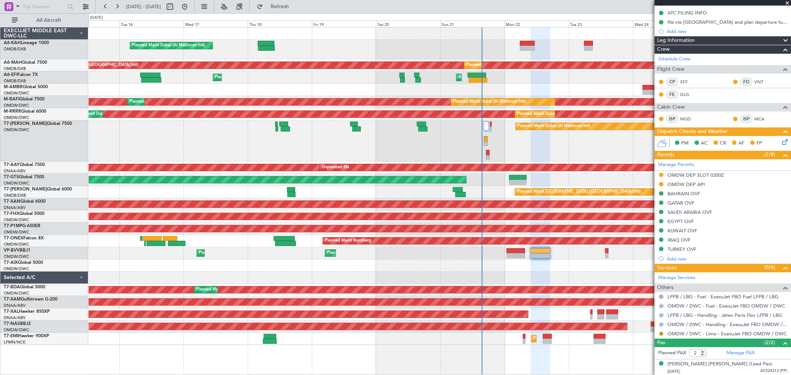
click at [569, 270] on button "R" at bounding box center [661, 334] width 4 height 4
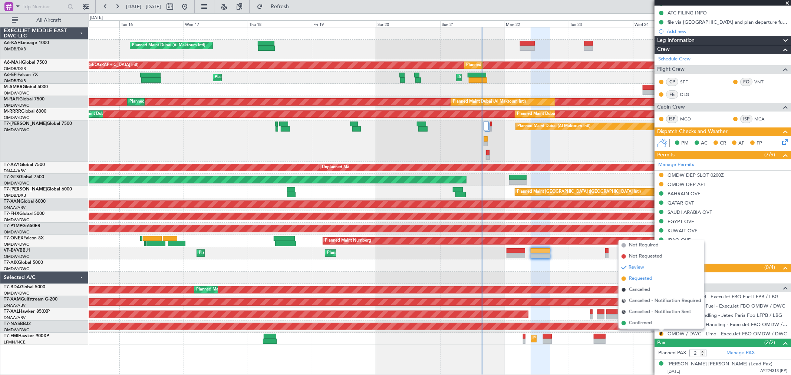
click at [569, 270] on span "Requested" at bounding box center [640, 278] width 23 height 7
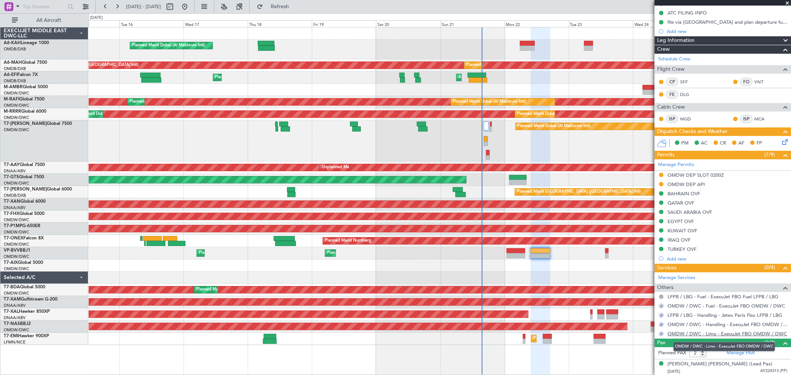
click at [569, 270] on link "OMDW / DWC - Limo - ExecuJet FBO OMDW / DWC" at bounding box center [726, 334] width 119 height 6
click at [295, 4] on span "Refresh" at bounding box center [279, 6] width 31 height 5
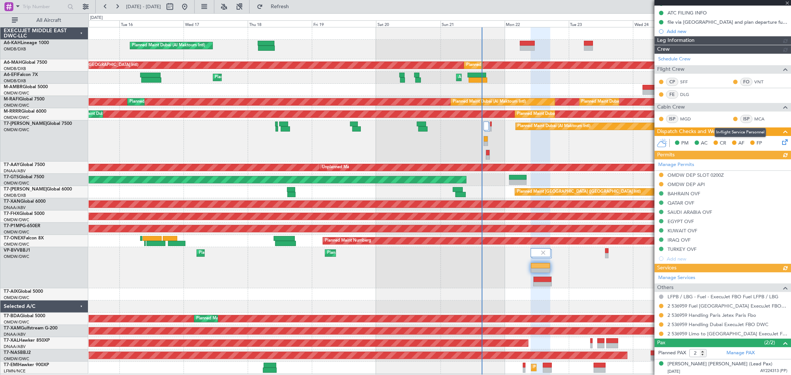
type input "[PERSON_NAME] ([PERSON_NAME])"
type input "7345"
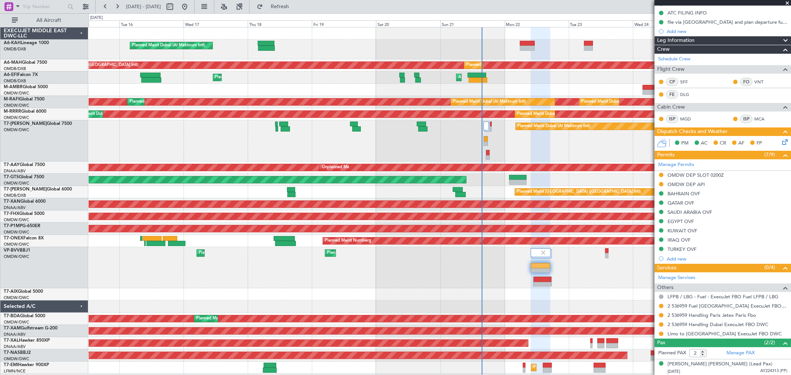
click at [569, 4] on span at bounding box center [786, 3] width 7 height 7
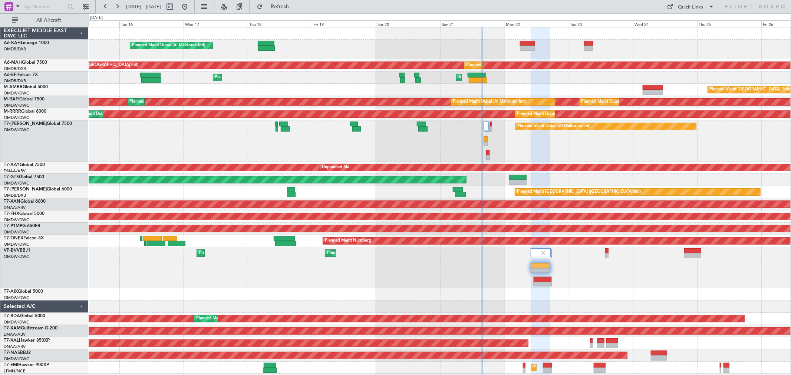
type input "0"
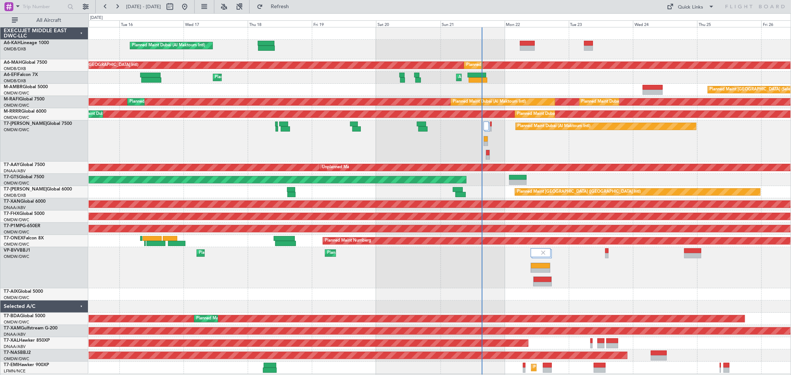
scroll to position [0, 0]
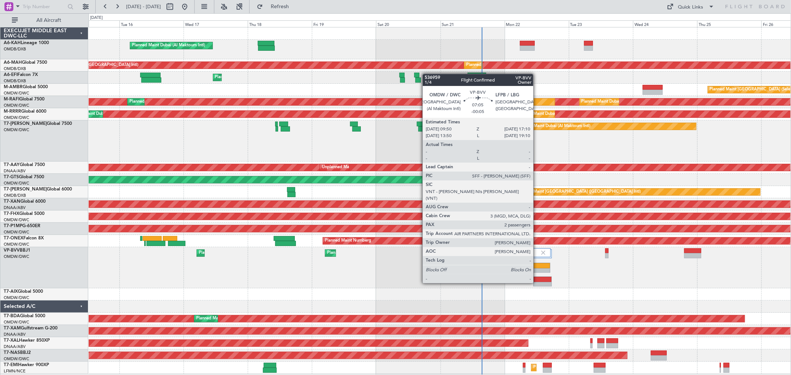
click at [537, 269] on div at bounding box center [540, 270] width 19 height 5
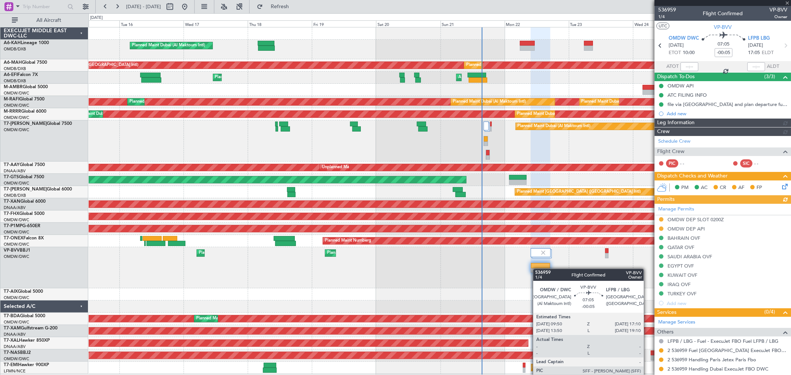
type input "[PERSON_NAME] ([PERSON_NAME])"
type input "7345"
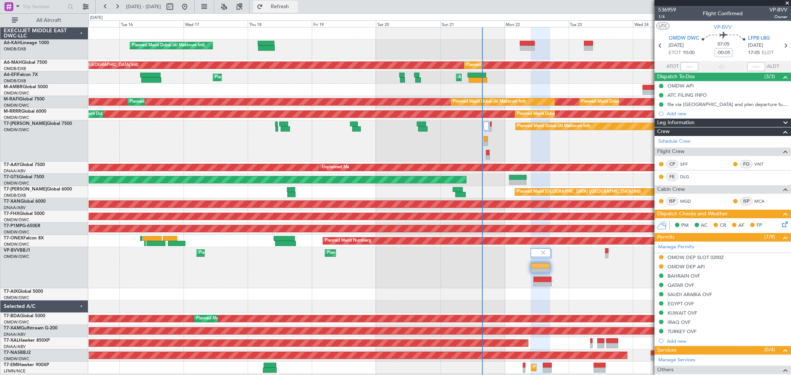
click at [295, 5] on span "Refresh" at bounding box center [279, 6] width 31 height 5
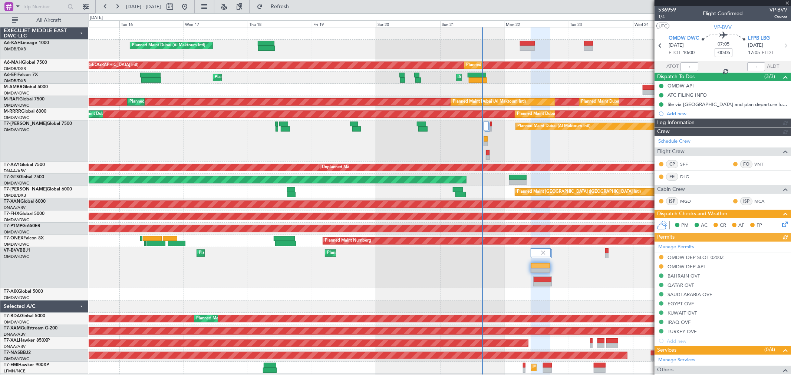
type input "[PERSON_NAME] ([PERSON_NAME])"
type input "7345"
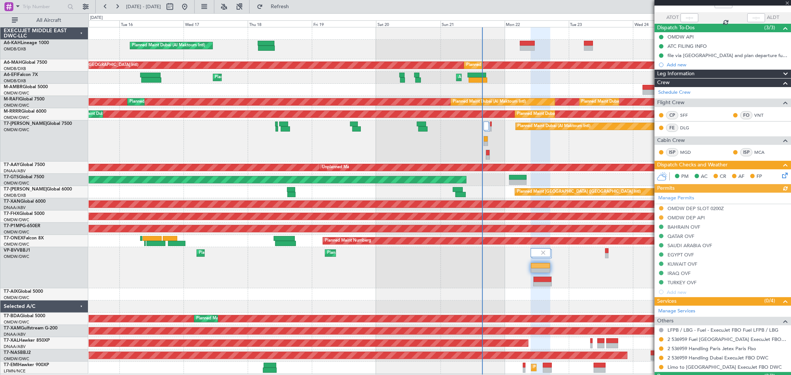
scroll to position [100, 0]
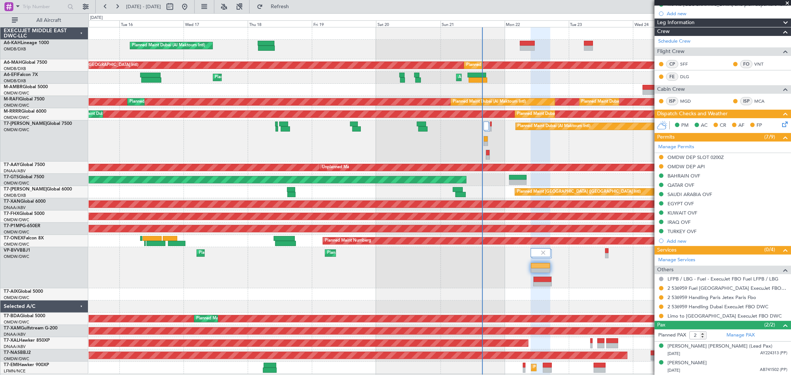
click at [569, 4] on span at bounding box center [786, 3] width 7 height 7
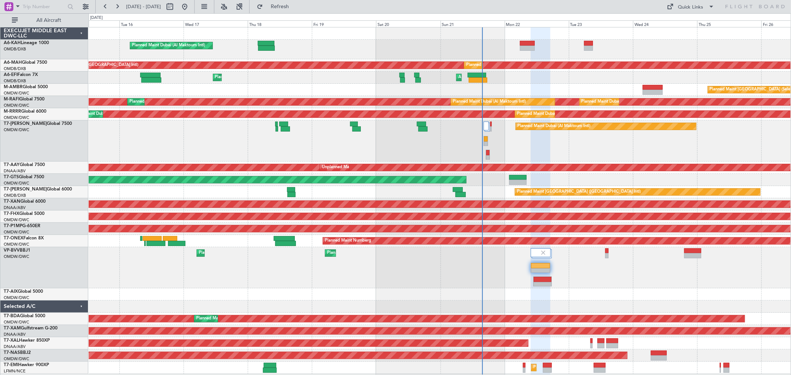
type input "0"
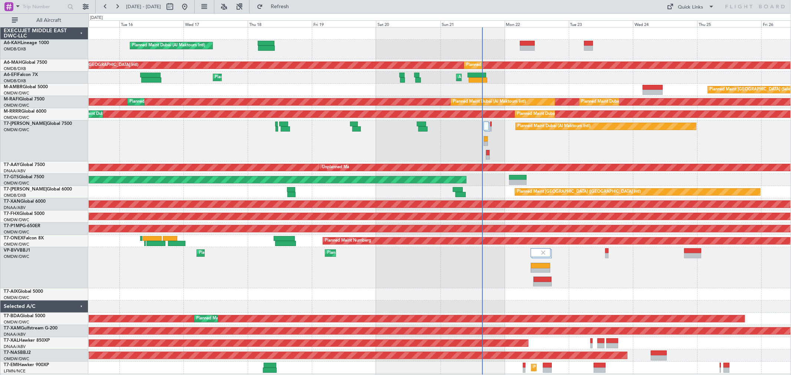
scroll to position [0, 0]
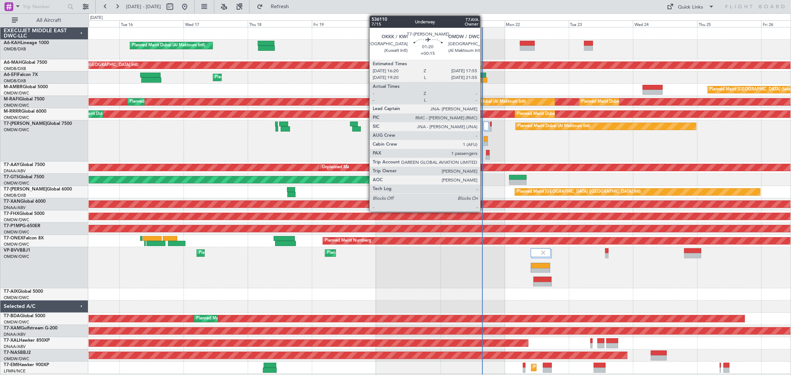
click at [484, 142] on div at bounding box center [486, 144] width 4 height 5
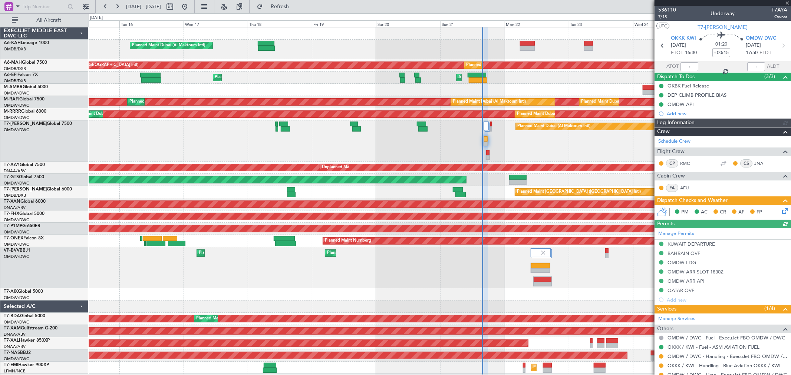
type input "[PERSON_NAME] ([PERSON_NAME])"
type input "7263"
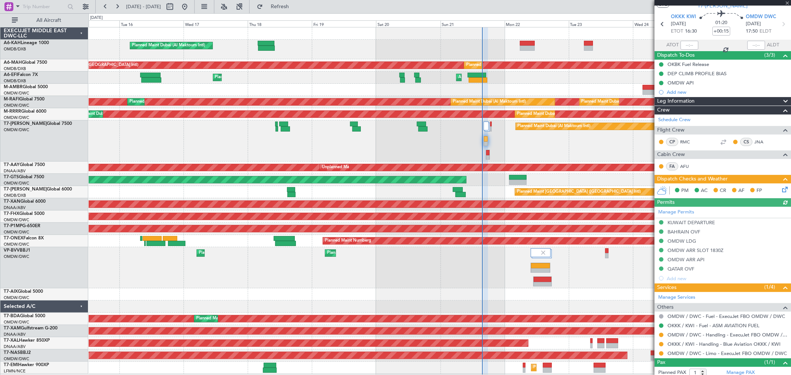
scroll to position [42, 0]
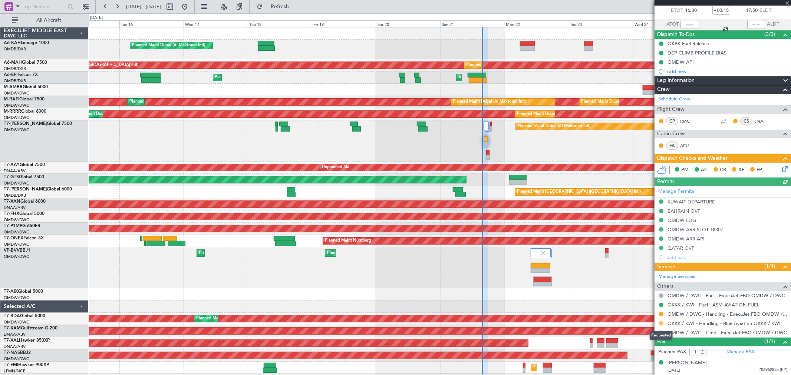
click at [569, 270] on button at bounding box center [661, 323] width 4 height 4
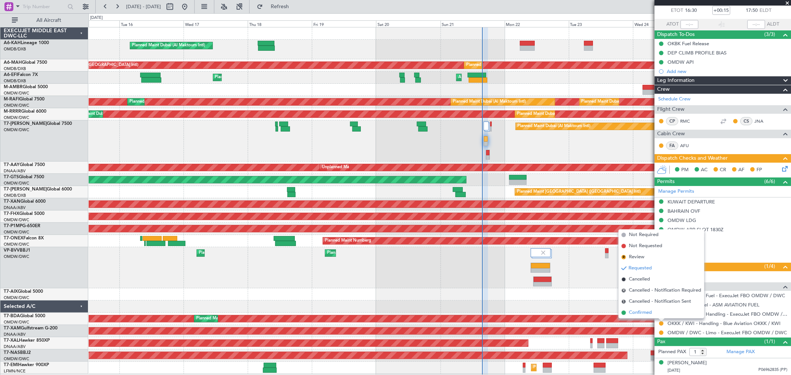
click at [569, 270] on span "Confirmed" at bounding box center [640, 312] width 23 height 7
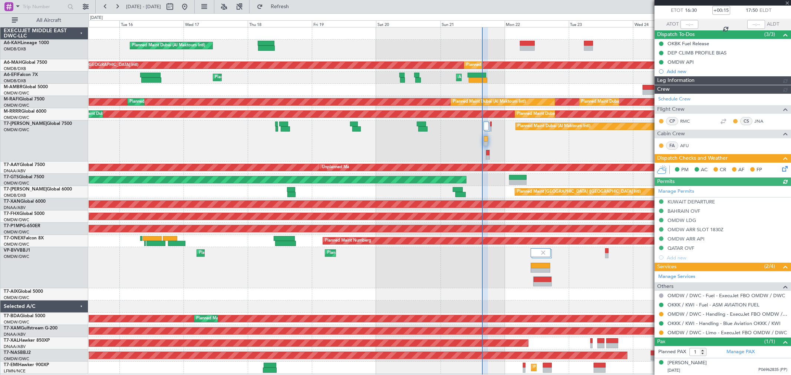
type input "[PERSON_NAME] ([PERSON_NAME])"
type input "7263"
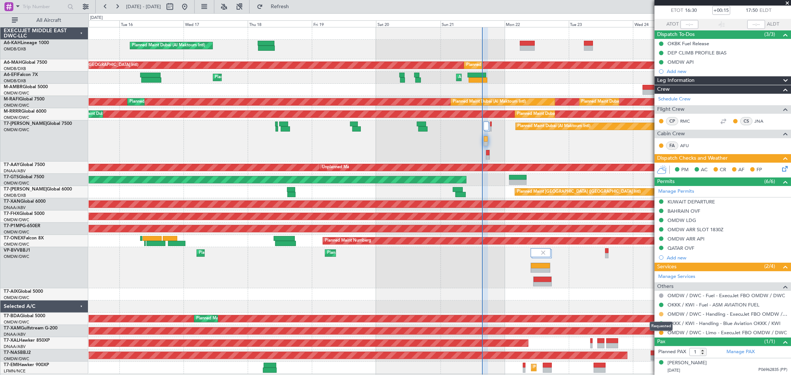
click at [569, 270] on button at bounding box center [661, 314] width 4 height 4
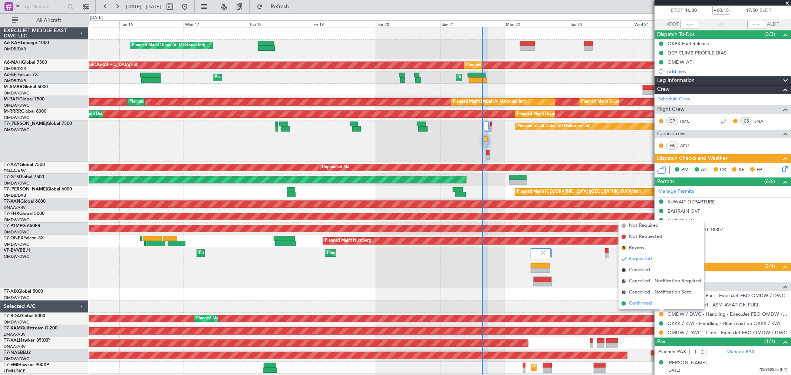
click at [569, 270] on span "Confirmed" at bounding box center [640, 303] width 23 height 7
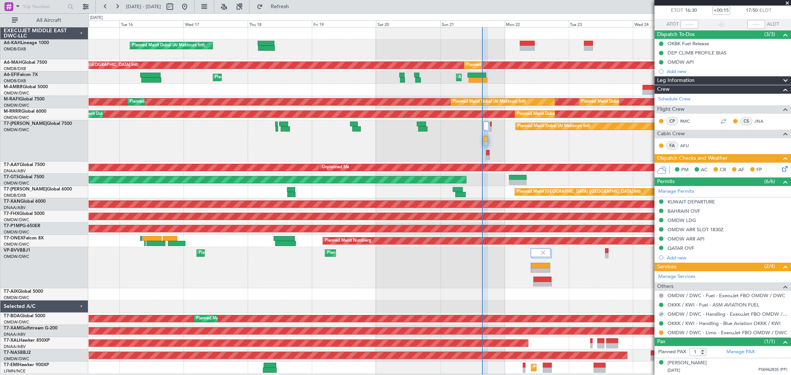
click at [569, 168] on icon at bounding box center [783, 168] width 6 height 6
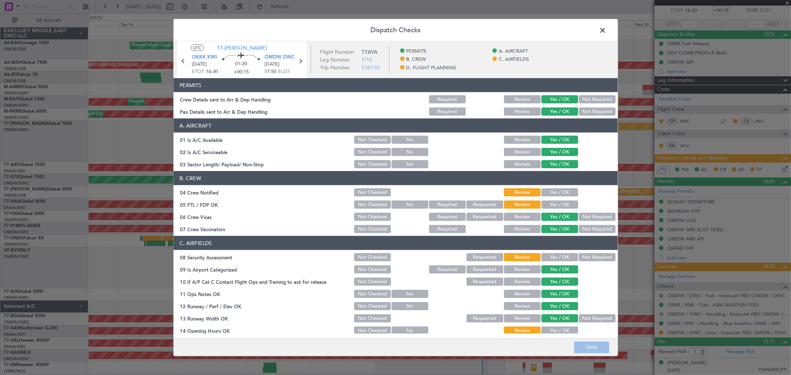
click at [557, 190] on button "Yes / OK" at bounding box center [559, 192] width 37 height 8
click at [553, 201] on button "Yes / OK" at bounding box center [559, 205] width 37 height 8
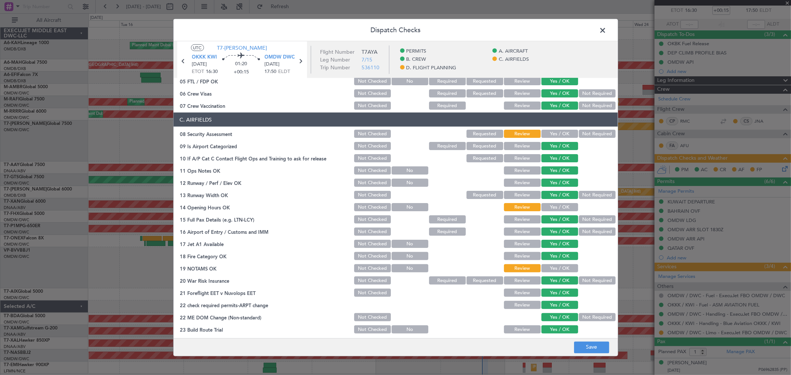
click at [553, 132] on button "Yes / OK" at bounding box center [559, 134] width 37 height 8
click at [553, 202] on div "Yes / OK" at bounding box center [558, 207] width 37 height 10
click at [554, 204] on button "Yes / OK" at bounding box center [559, 207] width 37 height 8
click at [556, 268] on button "Yes / OK" at bounding box center [559, 268] width 37 height 8
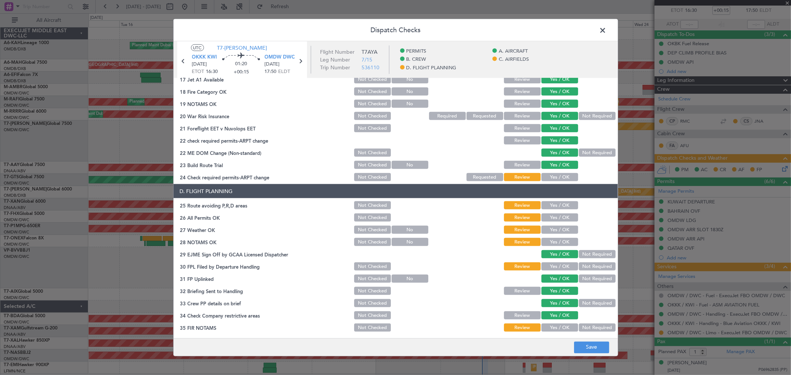
scroll to position [288, 0]
click at [555, 173] on button "Yes / OK" at bounding box center [559, 177] width 37 height 8
click at [551, 201] on button "Yes / OK" at bounding box center [559, 205] width 37 height 8
click at [550, 216] on button "Yes / OK" at bounding box center [559, 217] width 37 height 8
click at [549, 231] on button "Yes / OK" at bounding box center [559, 229] width 37 height 8
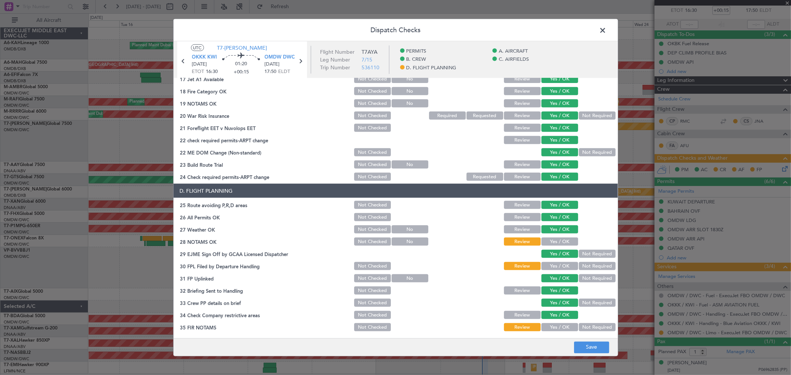
click at [551, 245] on button "Yes / OK" at bounding box center [559, 242] width 37 height 8
click at [556, 267] on button "Yes / OK" at bounding box center [559, 266] width 37 height 8
click at [562, 270] on button "Yes / OK" at bounding box center [559, 327] width 37 height 8
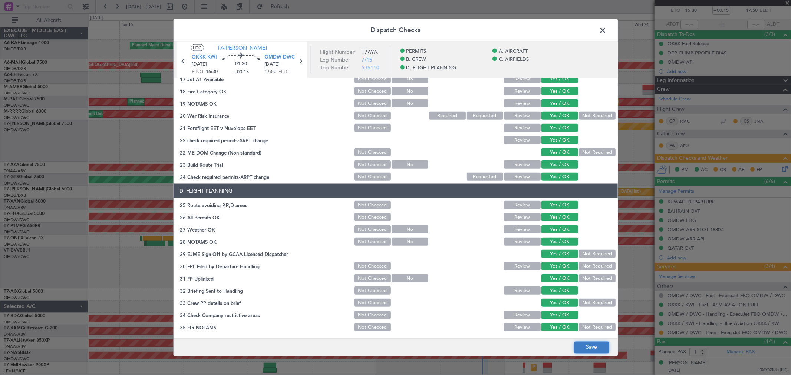
click at [569, 270] on button "Save" at bounding box center [591, 347] width 35 height 12
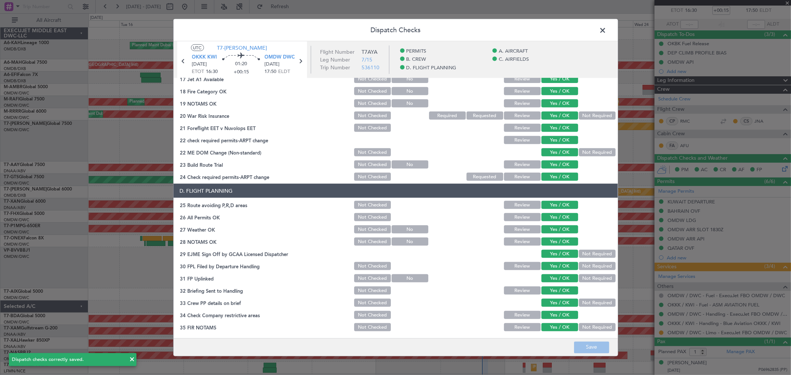
click at [569, 28] on span at bounding box center [606, 32] width 0 height 15
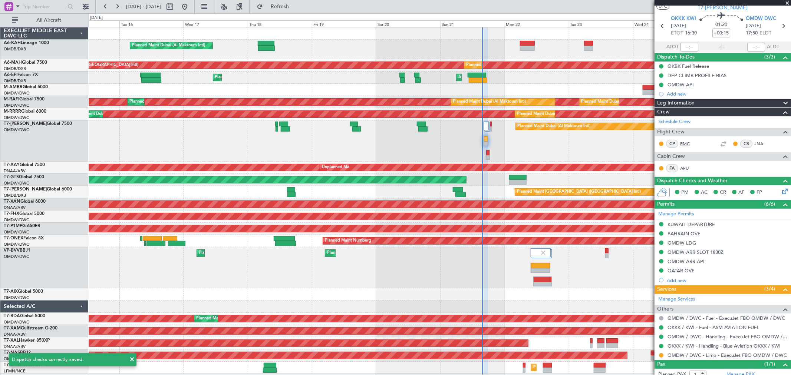
scroll to position [0, 0]
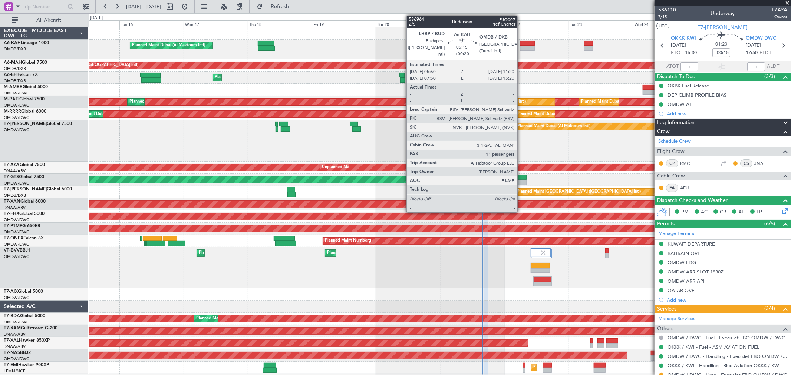
click at [521, 47] on div at bounding box center [527, 48] width 15 height 5
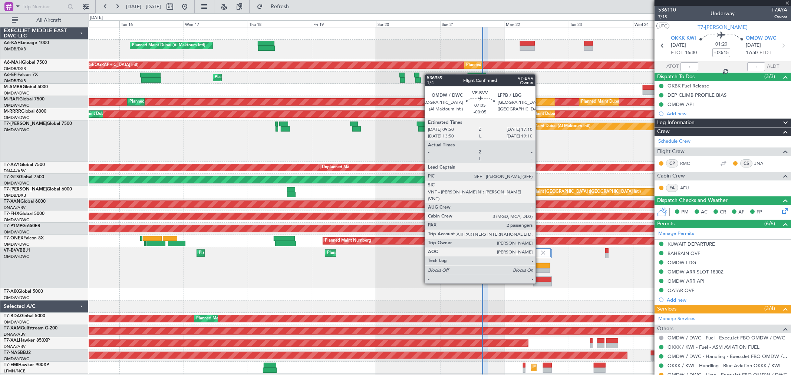
click at [539, 269] on div at bounding box center [540, 270] width 19 height 5
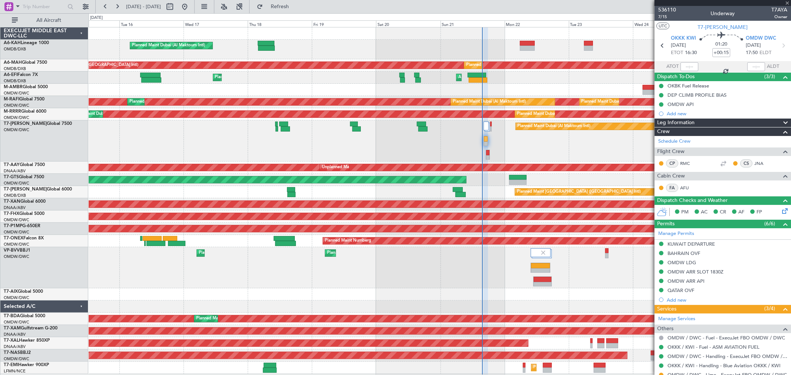
type input "-00:05"
type input "2"
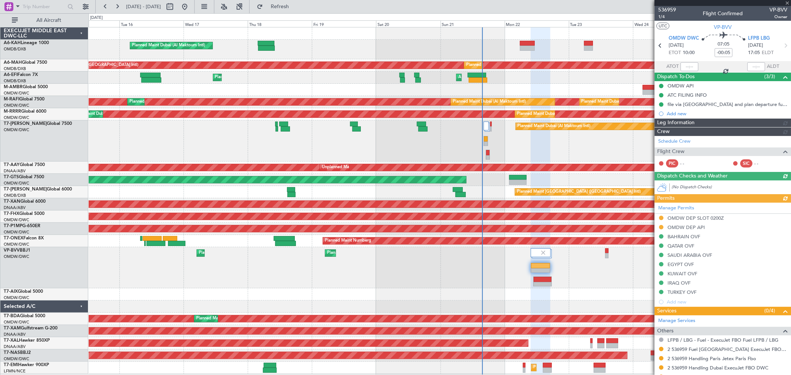
type input "[PERSON_NAME] ([PERSON_NAME])"
type input "7345"
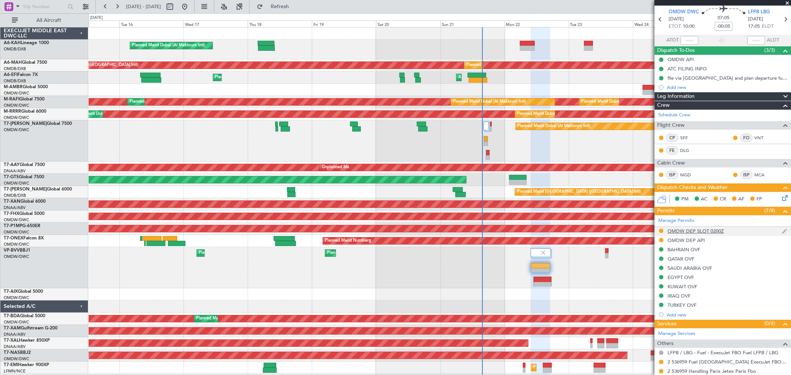
scroll to position [41, 0]
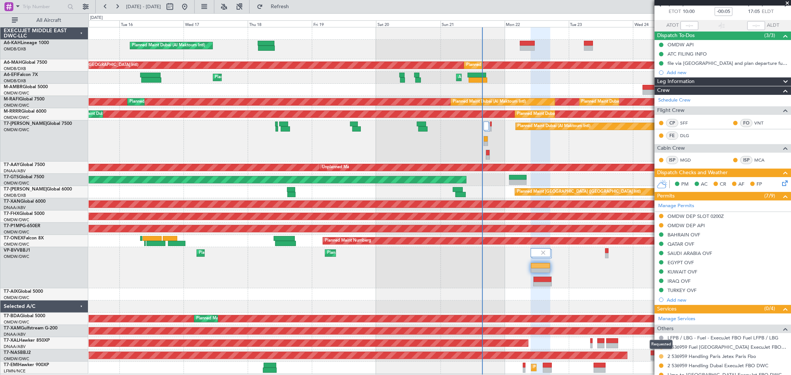
click at [569, 270] on button at bounding box center [661, 356] width 4 height 4
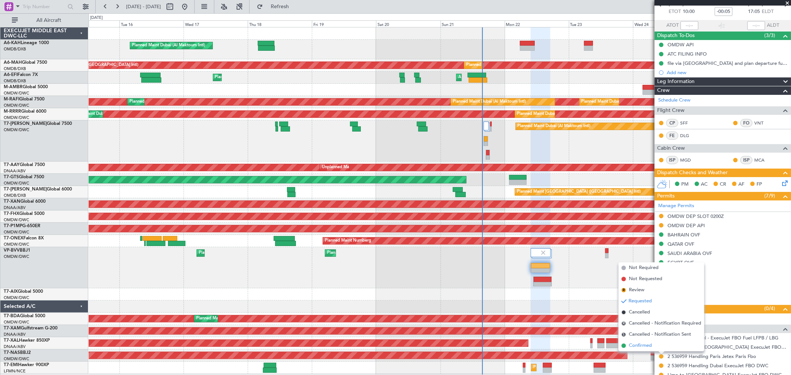
click at [569, 270] on li "Confirmed" at bounding box center [661, 345] width 86 height 11
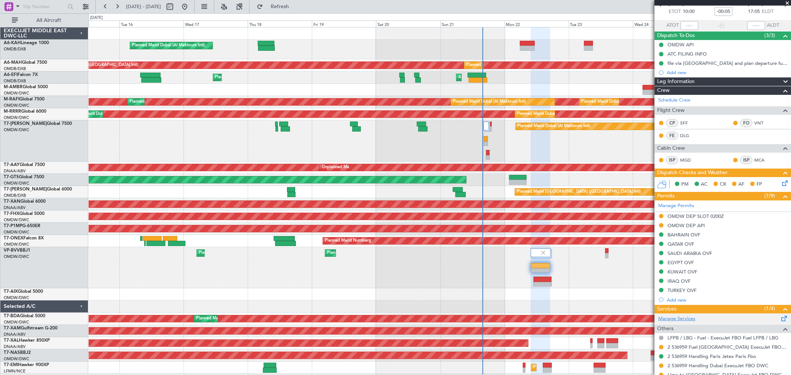
click at [569, 270] on link "Manage Services" at bounding box center [676, 318] width 37 height 7
click at [295, 7] on span "Refresh" at bounding box center [279, 6] width 31 height 5
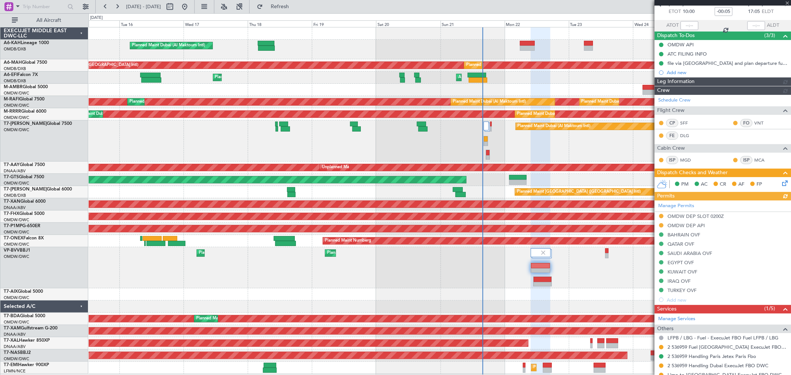
type input "[PERSON_NAME] ([PERSON_NAME])"
type input "7345"
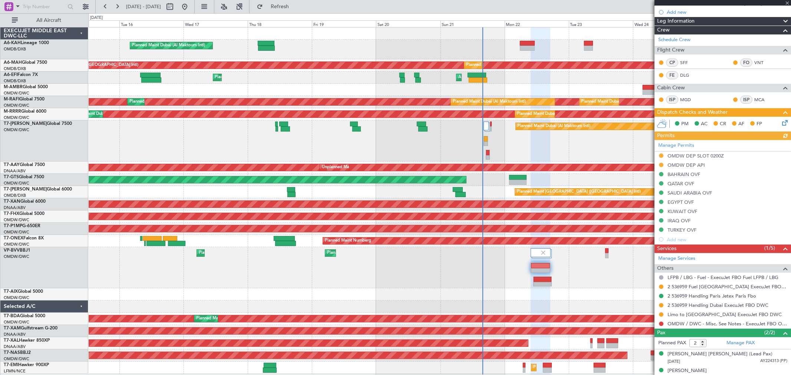
scroll to position [109, 0]
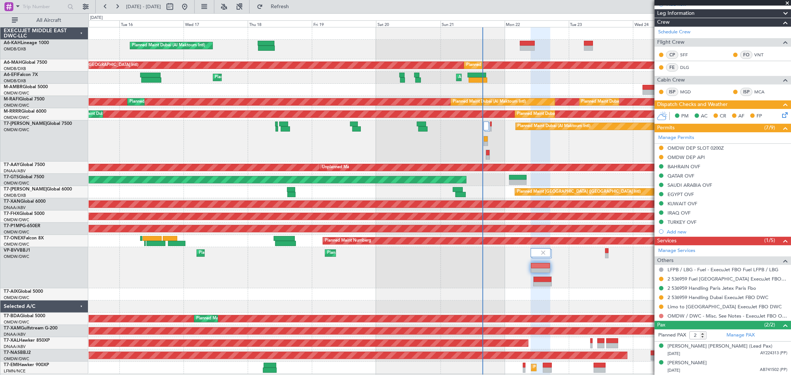
click at [569, 270] on button at bounding box center [661, 316] width 4 height 4
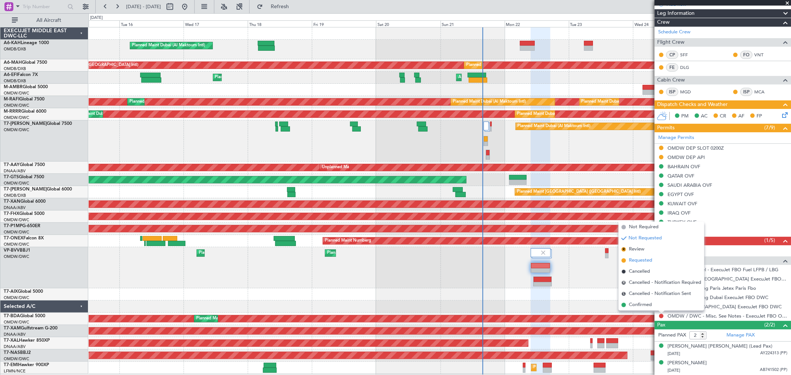
click at [569, 260] on span "Requested" at bounding box center [640, 260] width 23 height 7
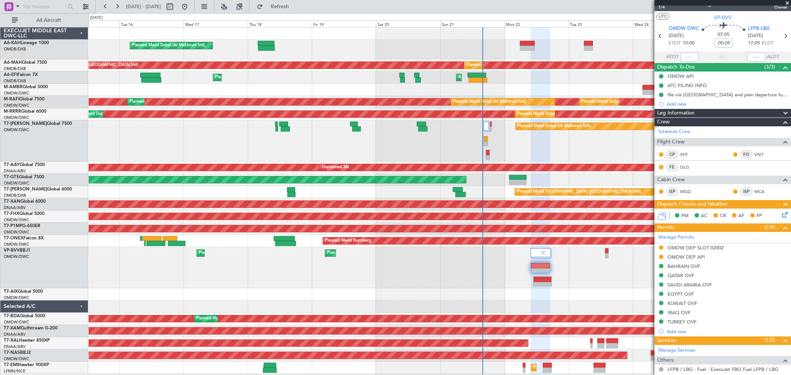
scroll to position [0, 0]
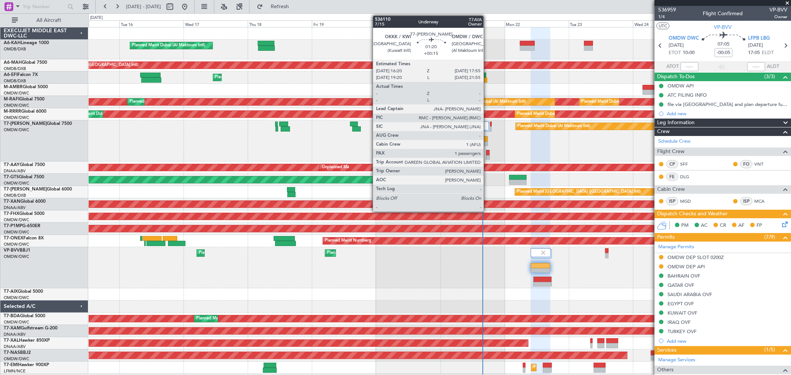
click at [487, 138] on div at bounding box center [486, 138] width 4 height 5
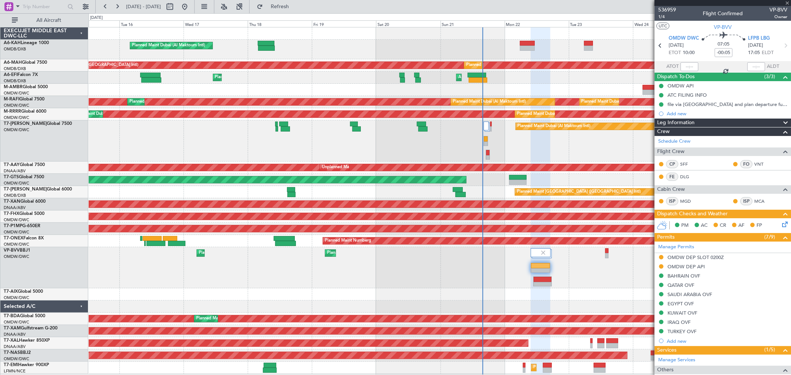
type input "+00:15"
type input "1"
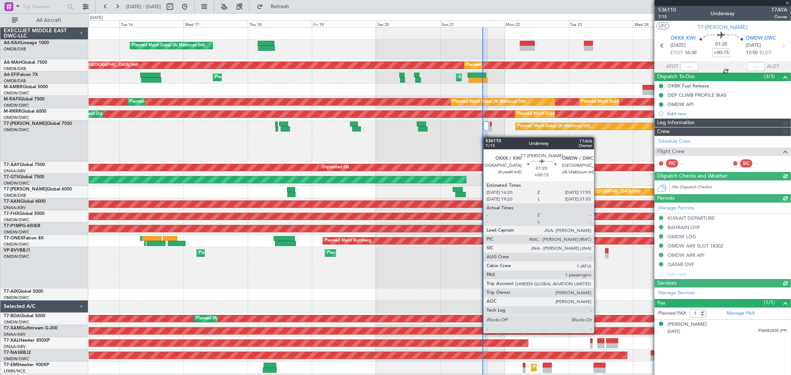
type input "[PERSON_NAME] ([PERSON_NAME])"
type input "7263"
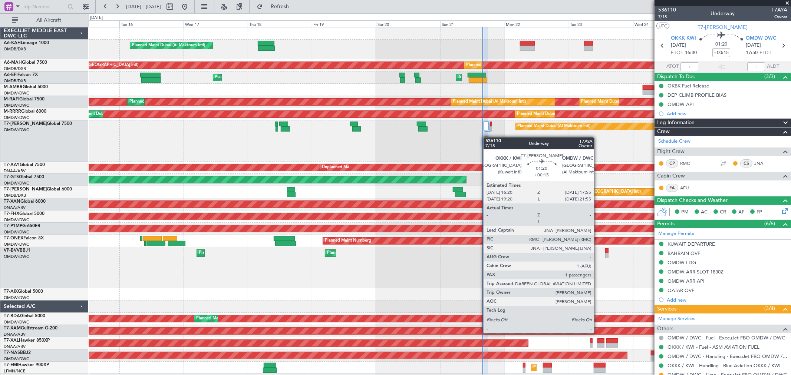
type input "[PERSON_NAME] ([PERSON_NAME])"
type input "7263"
type input "[PERSON_NAME] ([PERSON_NAME])"
type input "7263"
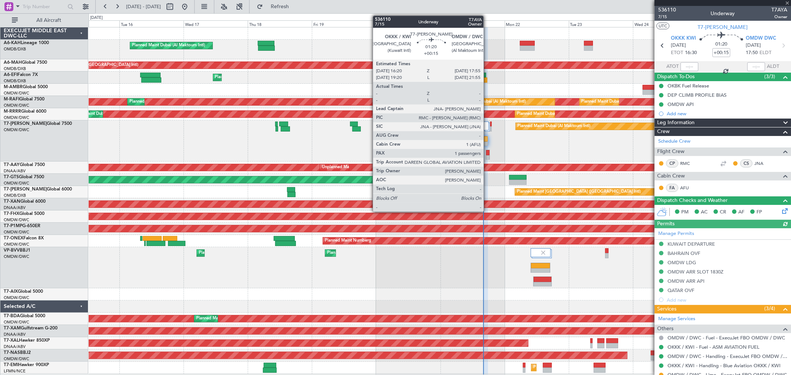
type input "[PERSON_NAME] ([PERSON_NAME])"
type input "7263"
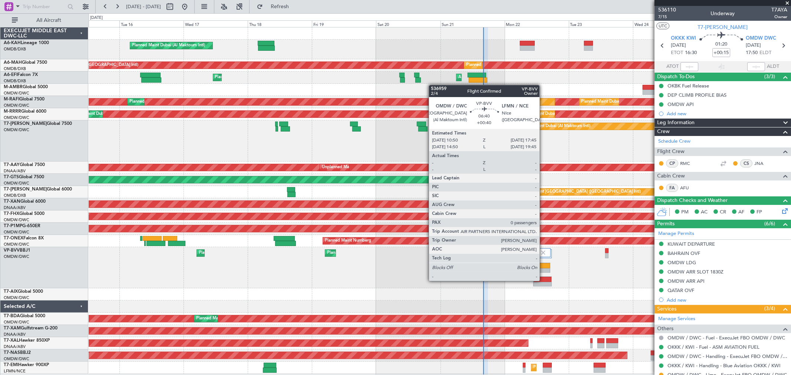
click at [543, 270] on div at bounding box center [542, 279] width 18 height 5
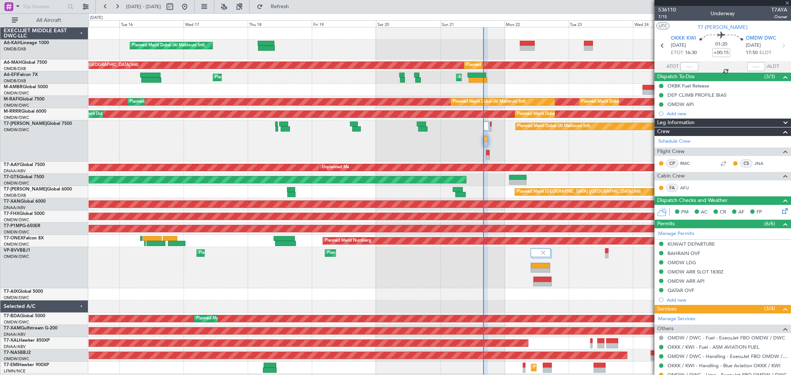
type input "+00:40"
type input "0"
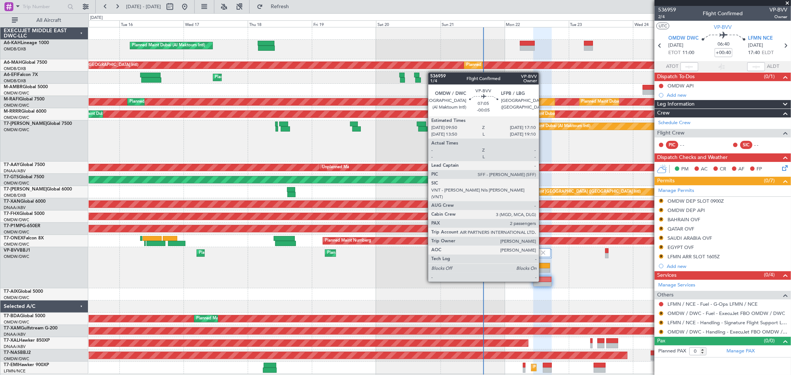
click at [542, 268] on div at bounding box center [540, 265] width 19 height 5
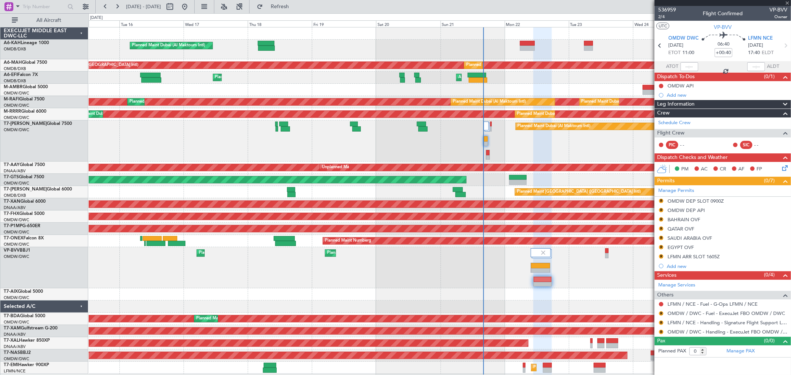
type input "-00:05"
type input "2"
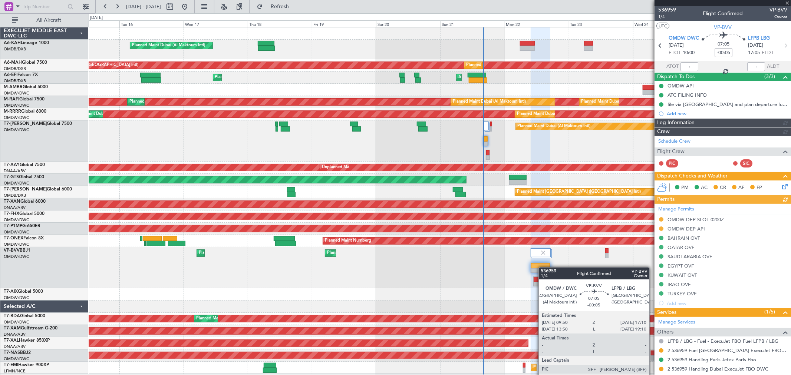
type input "[PERSON_NAME] ([PERSON_NAME])"
type input "7345"
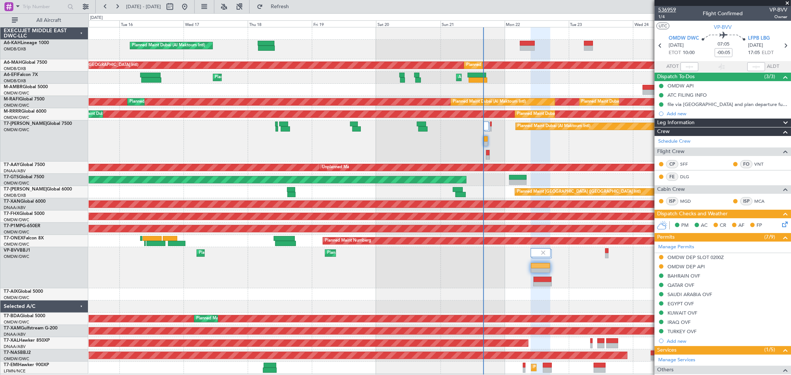
click at [569, 7] on span "536959" at bounding box center [667, 10] width 18 height 8
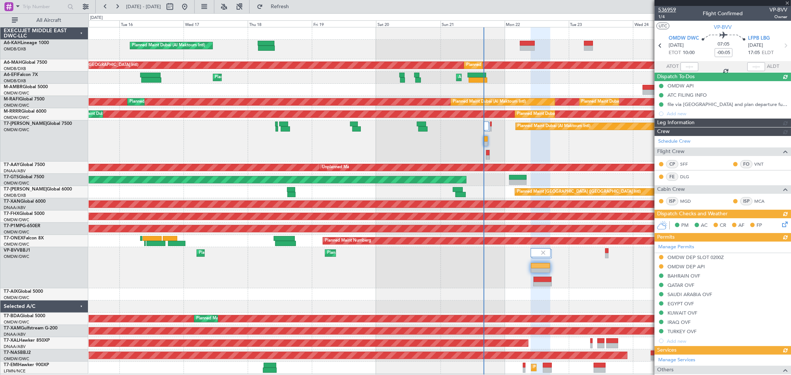
type input "[PERSON_NAME] ([PERSON_NAME])"
type input "7345"
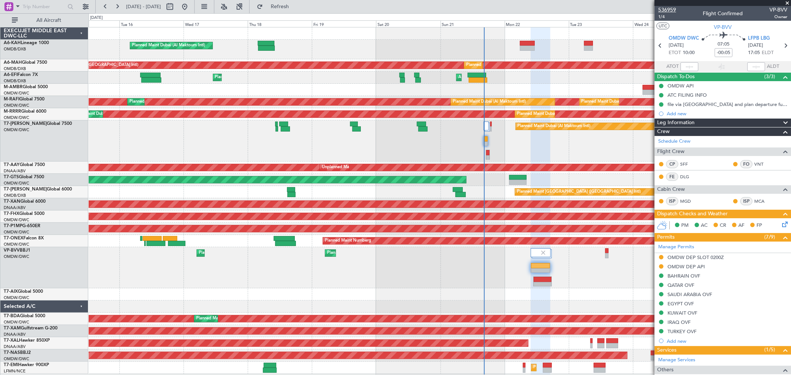
type input "[PERSON_NAME] ([PERSON_NAME])"
type input "7345"
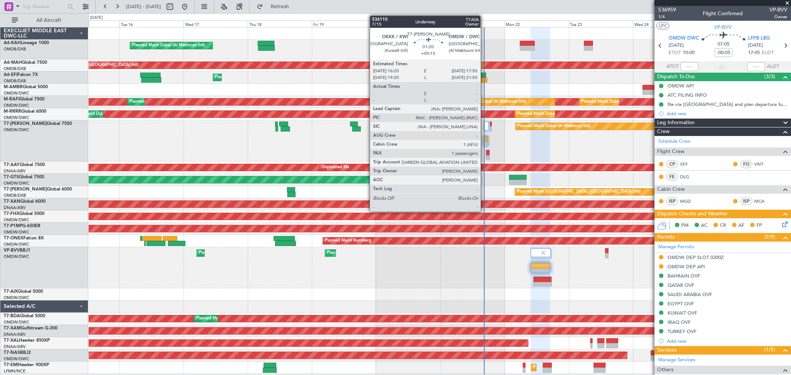
click at [484, 142] on div at bounding box center [486, 144] width 4 height 5
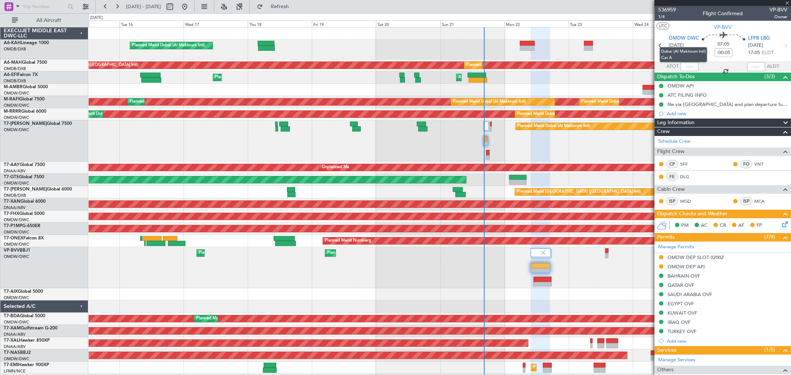
type input "+00:15"
type input "1"
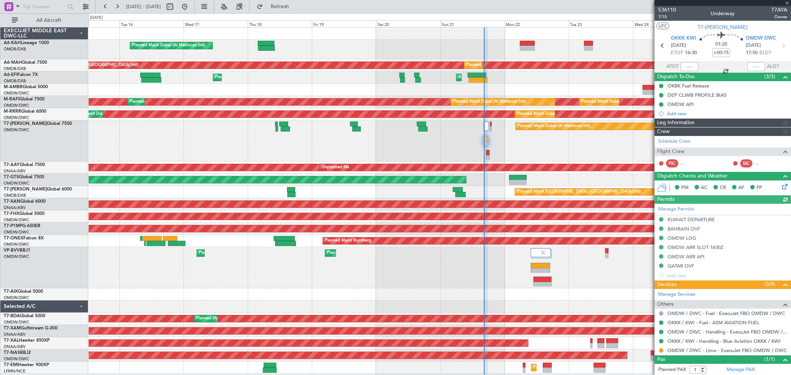
type input "[PERSON_NAME] ([PERSON_NAME])"
type input "7263"
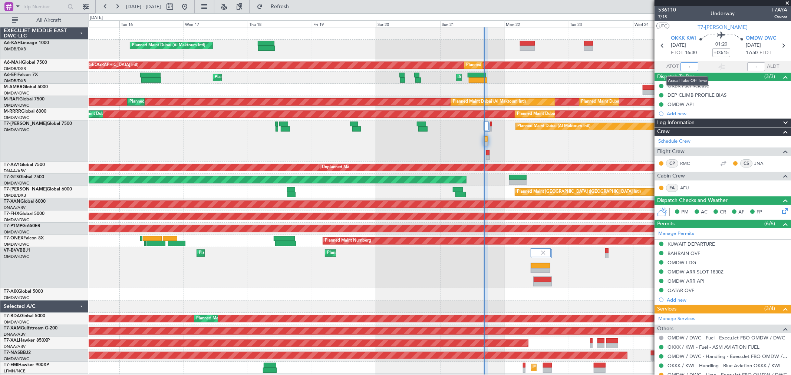
click at [569, 65] on input "text" at bounding box center [689, 66] width 18 height 9
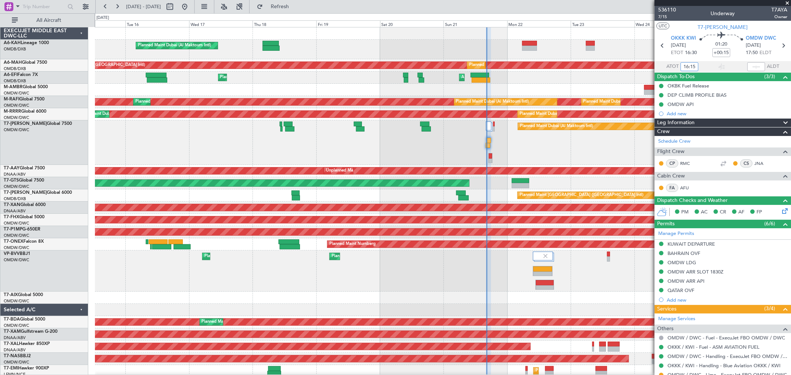
type input "16:15"
click at [569, 2] on span at bounding box center [786, 3] width 7 height 7
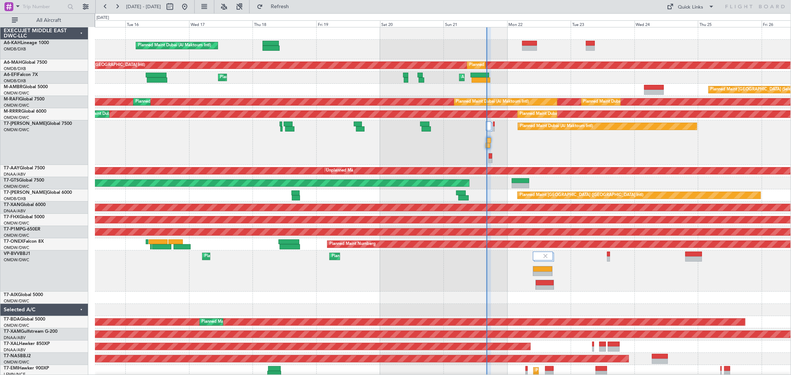
type input "0"
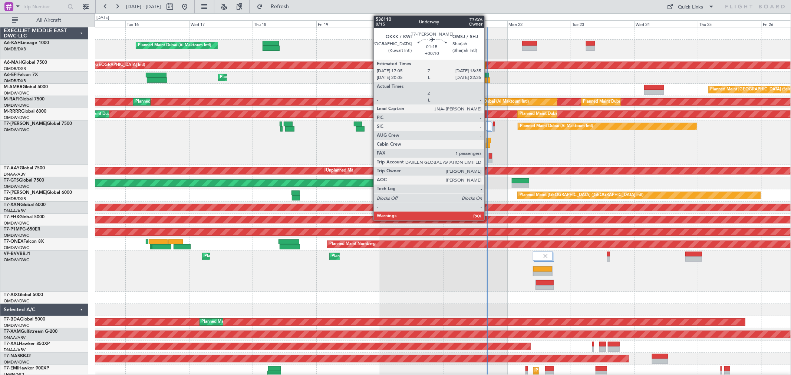
click at [488, 159] on div at bounding box center [490, 158] width 4 height 10
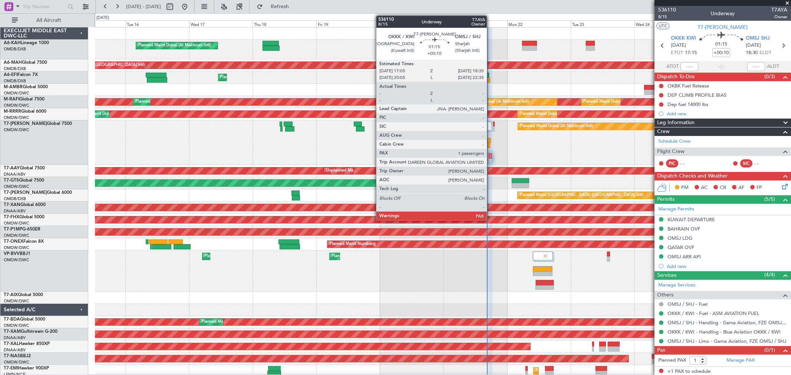
click at [490, 157] on div at bounding box center [490, 155] width 3 height 5
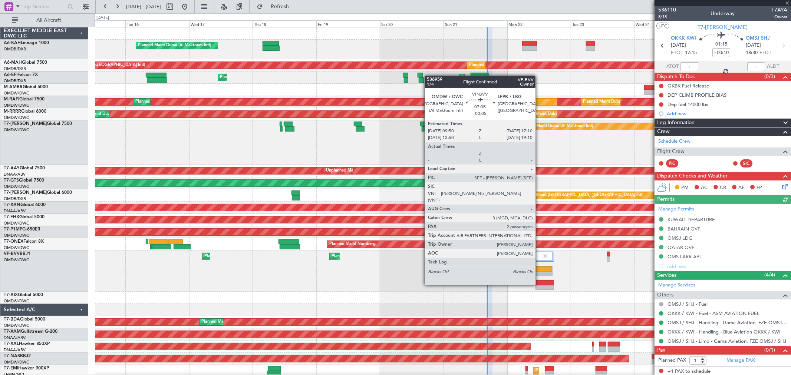
click at [539, 270] on div at bounding box center [542, 269] width 19 height 5
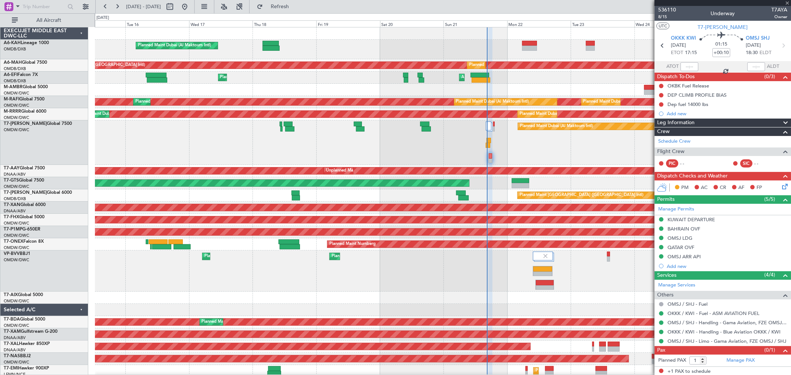
type input "-00:05"
type input "2"
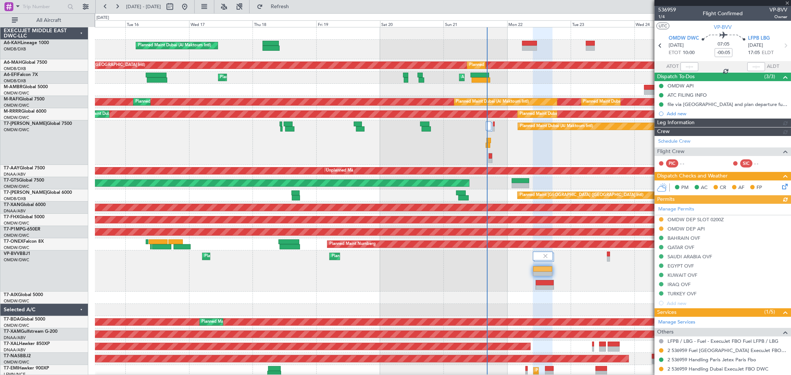
type input "[PERSON_NAME] ([PERSON_NAME])"
type input "7345"
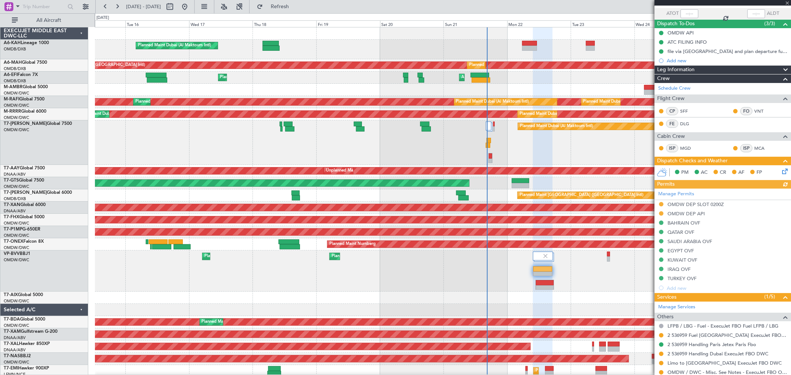
scroll to position [109, 0]
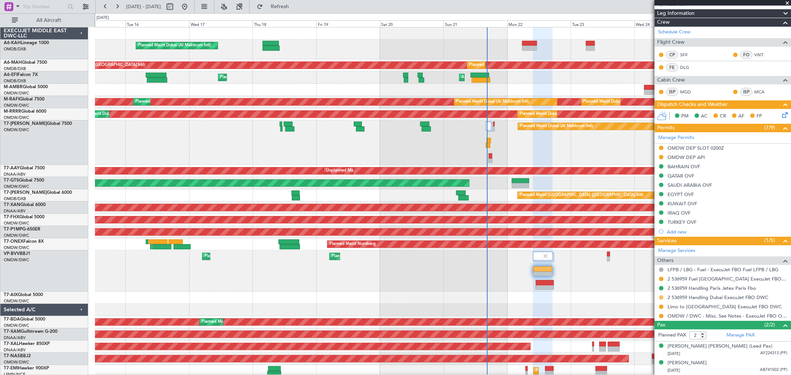
click at [569, 270] on button at bounding box center [661, 297] width 4 height 4
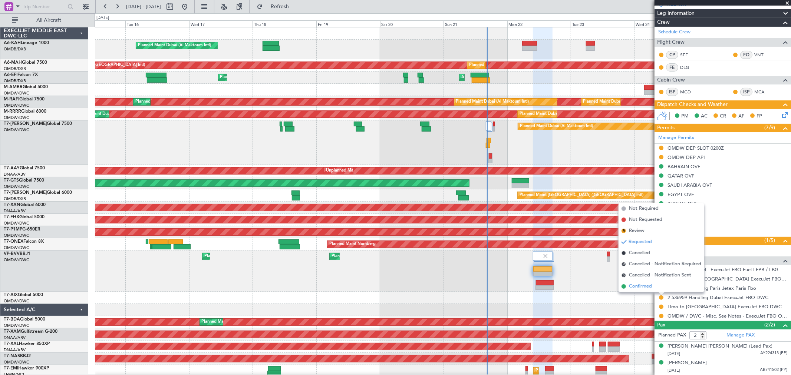
click at [569, 270] on span "Confirmed" at bounding box center [640, 286] width 23 height 7
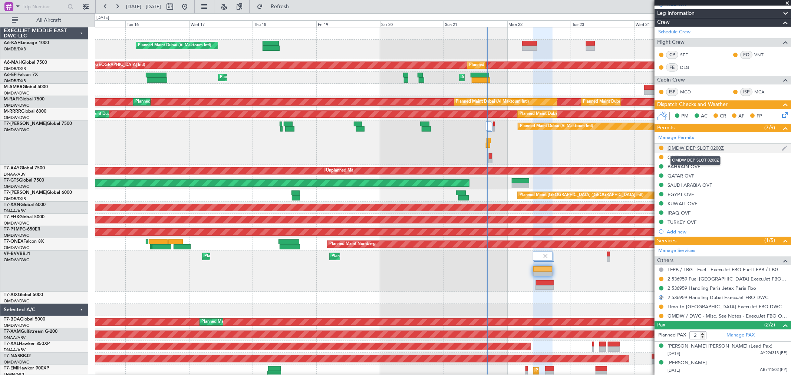
click at [569, 146] on div "OMDW DEP SLOT 0200Z" at bounding box center [695, 148] width 56 height 6
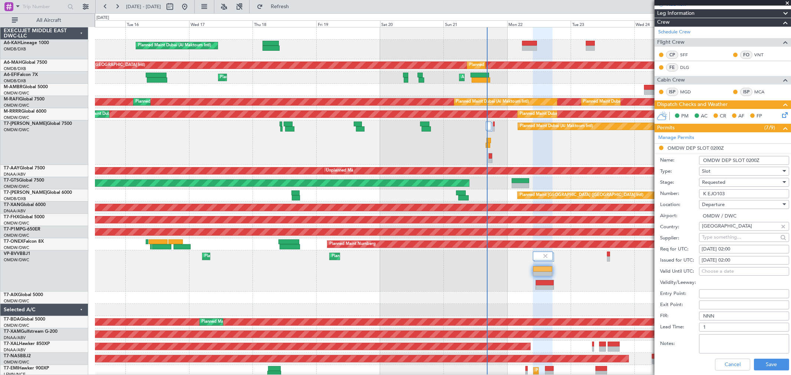
drag, startPoint x: 751, startPoint y: 162, endPoint x: 744, endPoint y: 162, distance: 7.1
click at [569, 162] on input "OMDW DEP SLOT 0200Z" at bounding box center [744, 160] width 90 height 9
type input "OMDW DEP SLOT 1000Z"
click at [569, 182] on span "Requested" at bounding box center [713, 182] width 23 height 7
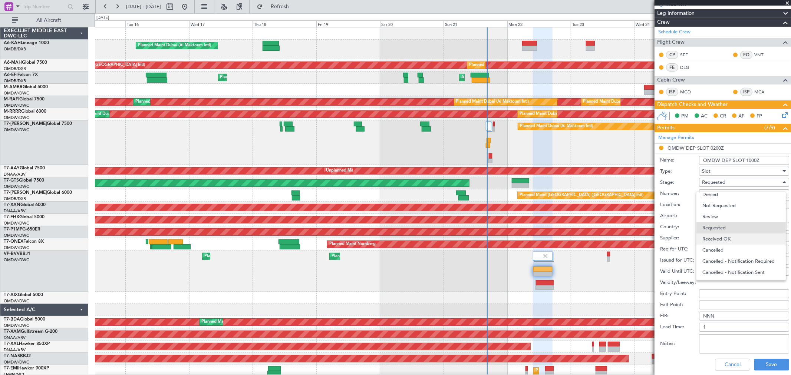
click at [569, 239] on span "Received OK" at bounding box center [740, 239] width 77 height 11
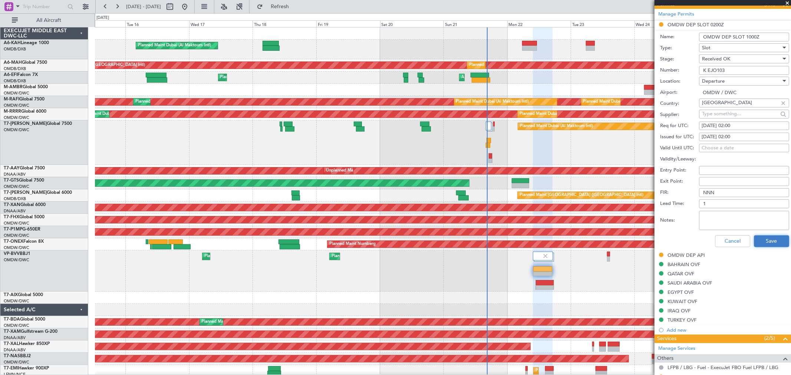
click at [569, 240] on button "Save" at bounding box center [771, 241] width 35 height 12
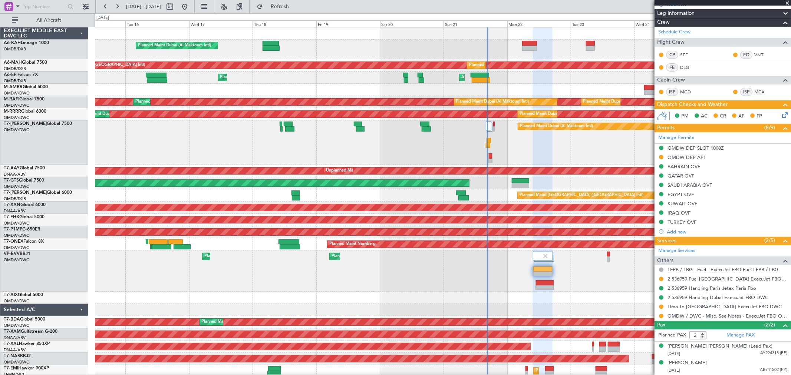
scroll to position [27, 0]
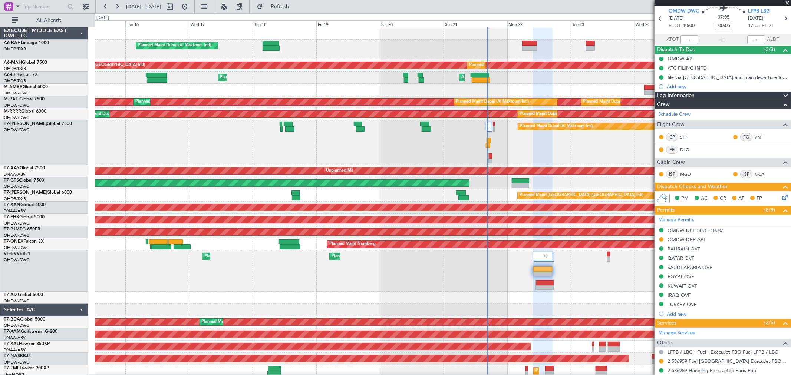
drag, startPoint x: 786, startPoint y: 4, endPoint x: 747, endPoint y: 4, distance: 38.6
click at [569, 4] on span at bounding box center [786, 3] width 7 height 7
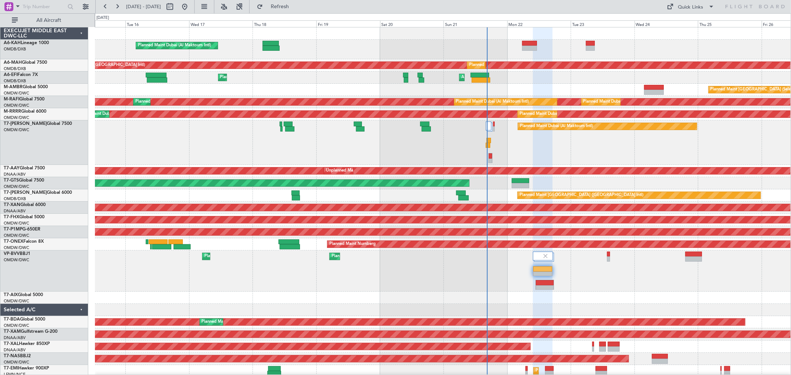
type input "0"
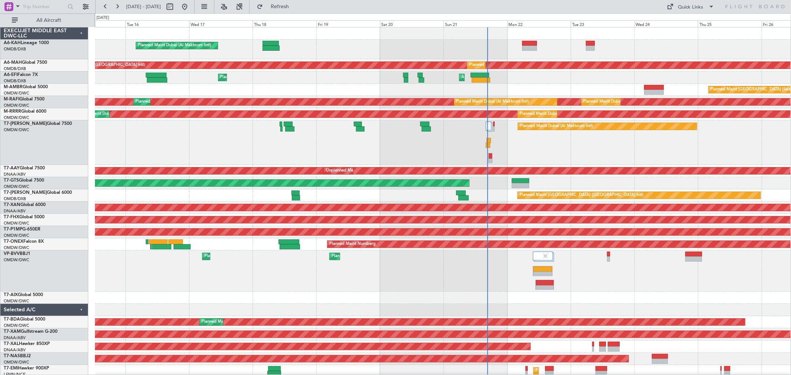
scroll to position [0, 0]
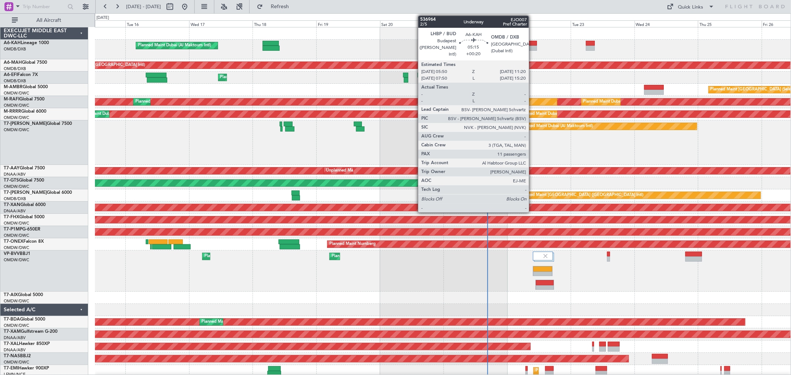
click at [532, 46] on div at bounding box center [529, 48] width 15 height 5
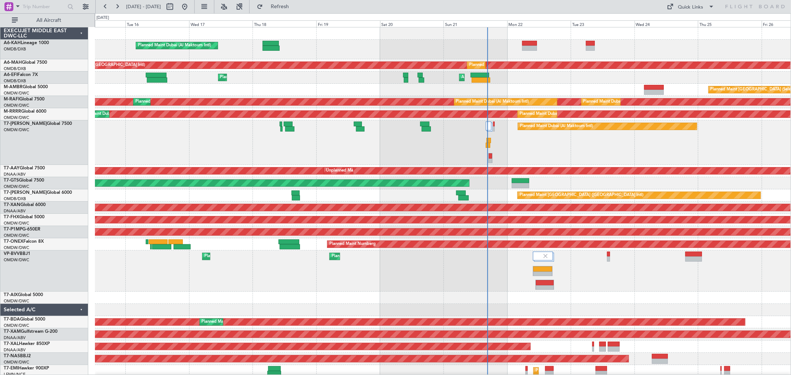
click at [521, 49] on div "Planned Maint Dubai (Al Maktoum Intl)" at bounding box center [442, 50] width 695 height 20
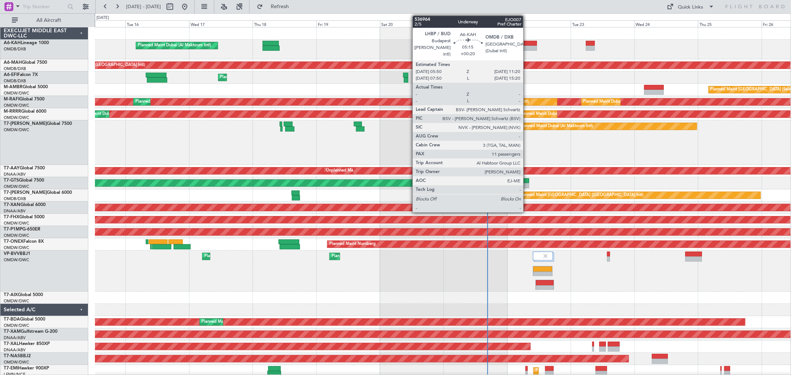
click at [528, 49] on div at bounding box center [529, 48] width 15 height 5
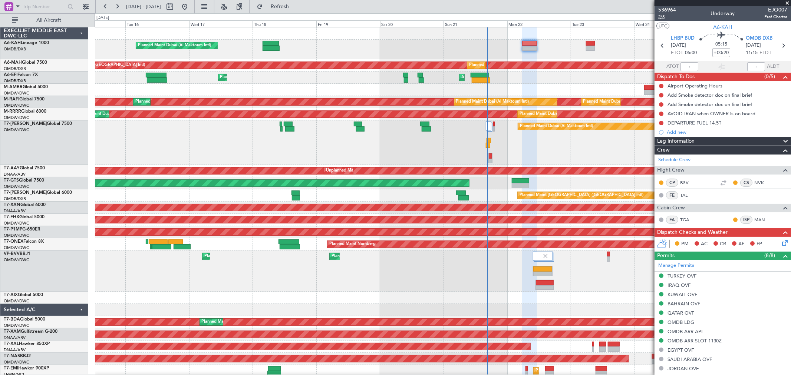
click at [569, 16] on span "2/5" at bounding box center [667, 17] width 18 height 6
click at [569, 264] on link "Manage Permits" at bounding box center [676, 265] width 36 height 7
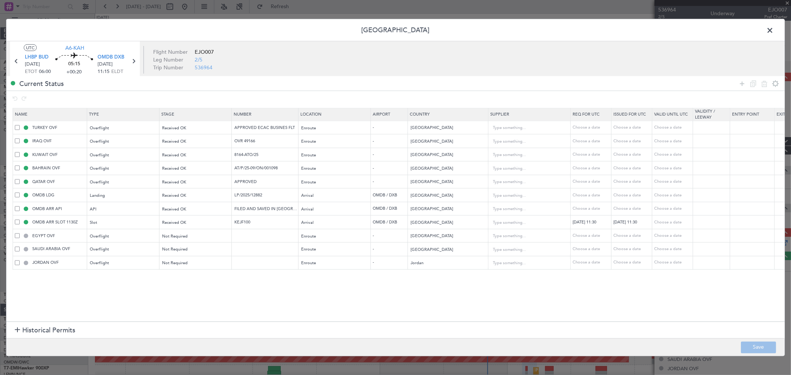
click at [17, 236] on span at bounding box center [17, 235] width 5 height 5
click at [20, 233] on input "checkbox" at bounding box center [20, 233] width 0 height 0
click at [14, 251] on td "SAUDI ARABIA OVF" at bounding box center [50, 249] width 74 height 14
click at [15, 250] on span at bounding box center [17, 249] width 5 height 5
click at [20, 247] on input "checkbox" at bounding box center [20, 247] width 0 height 0
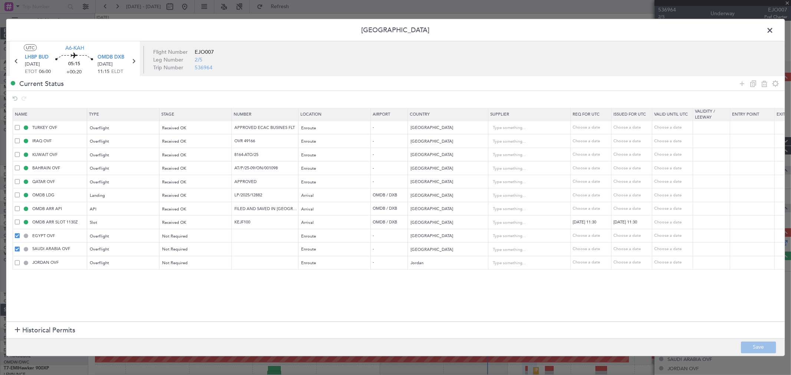
click at [14, 261] on td "JORDAN OVF" at bounding box center [50, 263] width 74 height 14
click at [15, 264] on span at bounding box center [17, 262] width 5 height 5
click at [20, 260] on input "checkbox" at bounding box center [20, 260] width 0 height 0
click at [569, 82] on icon at bounding box center [764, 83] width 9 height 9
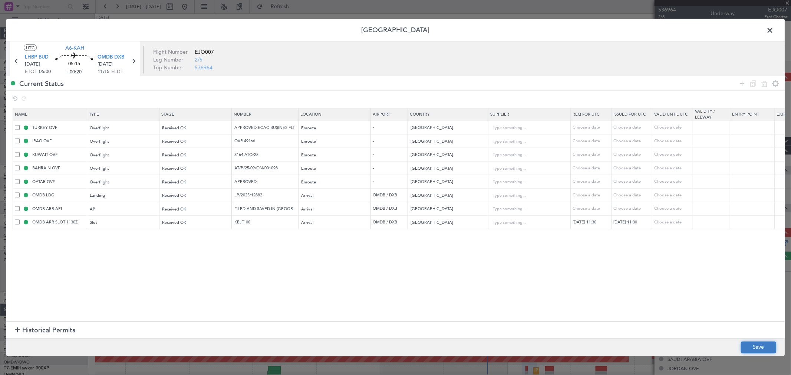
click at [569, 270] on button "Save" at bounding box center [758, 347] width 35 height 12
click at [277, 145] on div at bounding box center [395, 187] width 778 height 337
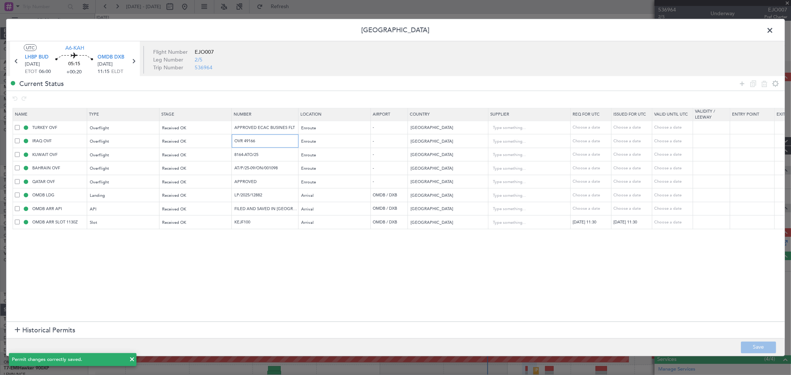
click at [270, 139] on input "OVR 49166" at bounding box center [266, 141] width 64 height 6
drag, startPoint x: 253, startPoint y: 142, endPoint x: 209, endPoint y: 145, distance: 43.4
click at [209, 145] on tr "IRAQ OVF Overflight Received OK OVR 49166 Enroute - Iraq Choose a date Choose a…" at bounding box center [486, 141] width 946 height 14
drag, startPoint x: 265, startPoint y: 157, endPoint x: 181, endPoint y: 157, distance: 84.5
click at [190, 157] on tr "KUWAIT OVF Overflight Received OK 8164-ATO/25 Enroute - Kuwait Choose a date Ch…" at bounding box center [486, 155] width 946 height 14
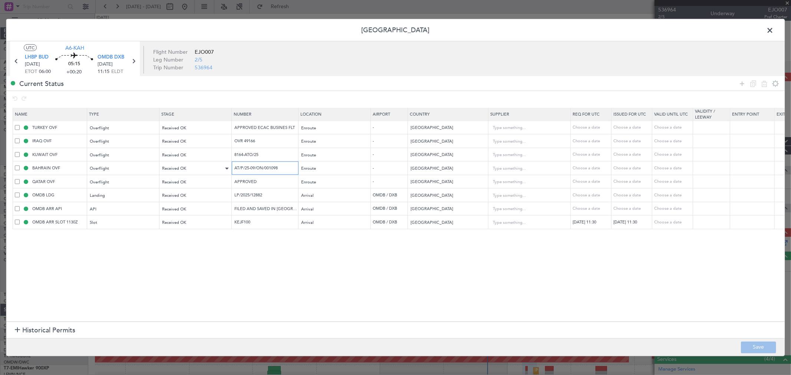
drag, startPoint x: 286, startPoint y: 168, endPoint x: 214, endPoint y: 168, distance: 71.5
click at [221, 168] on tr "BAHRAIN OVF Overflight Received OK AT/P/25-09/ON/001098 Enroute - Bahrain Choos…" at bounding box center [486, 168] width 946 height 14
drag, startPoint x: 257, startPoint y: 182, endPoint x: 144, endPoint y: 183, distance: 113.4
click at [156, 182] on tr "QATAR OVF Overflight Received OK APPROVED Enroute - Qatar Choose a date Choose …" at bounding box center [486, 182] width 946 height 14
drag, startPoint x: 272, startPoint y: 197, endPoint x: 128, endPoint y: 192, distance: 144.7
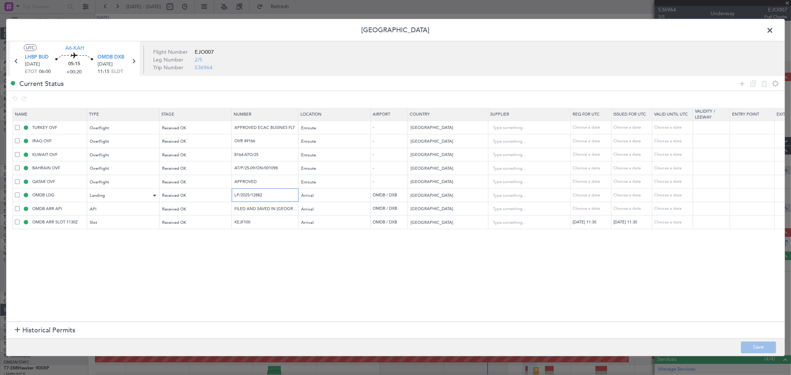
click at [166, 195] on tr "OMDB LDG Landing Received OK LP/2025/12882 Arrival OMDB / DXB United Arab Emira…" at bounding box center [486, 195] width 946 height 14
drag, startPoint x: 268, startPoint y: 220, endPoint x: 132, endPoint y: 229, distance: 135.6
click at [146, 228] on tr "OMDB ARR SLOT 1130Z Slot Received OK KEJF100 Arrival OMDB / DXB United Arab Emi…" at bounding box center [486, 222] width 946 height 14
click at [341, 260] on section "Name Type Stage Number Location Airport Country Supplier Req For Utc Issued For…" at bounding box center [395, 213] width 778 height 215
click at [569, 27] on span at bounding box center [773, 32] width 0 height 15
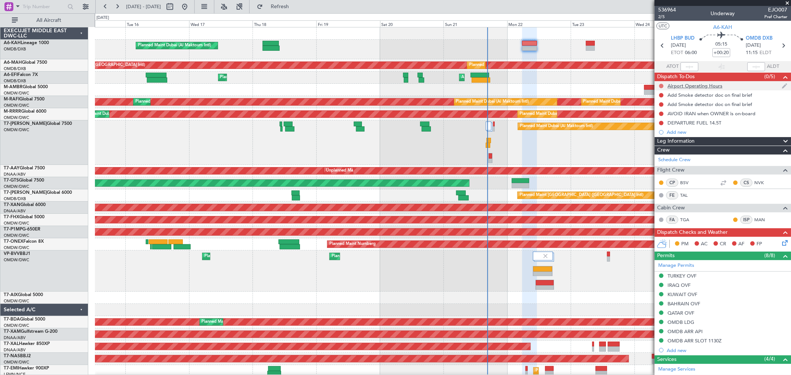
click at [569, 86] on button at bounding box center [661, 86] width 4 height 4
click at [569, 117] on span "Completed" at bounding box center [664, 118] width 24 height 7
click at [569, 95] on div at bounding box center [661, 95] width 6 height 6
click at [569, 96] on button at bounding box center [661, 95] width 4 height 4
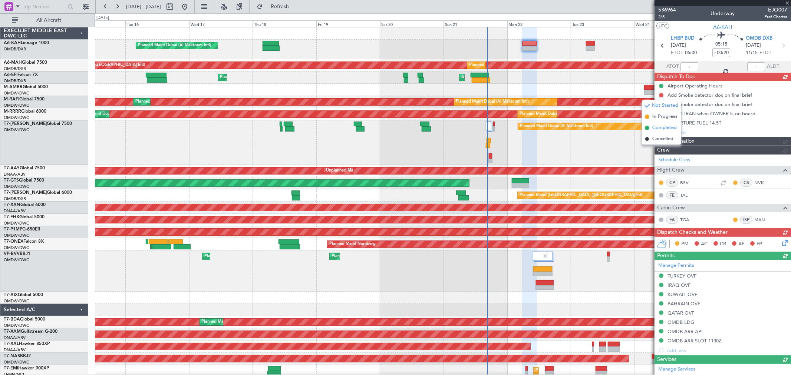
click at [569, 123] on li "Completed" at bounding box center [661, 127] width 39 height 11
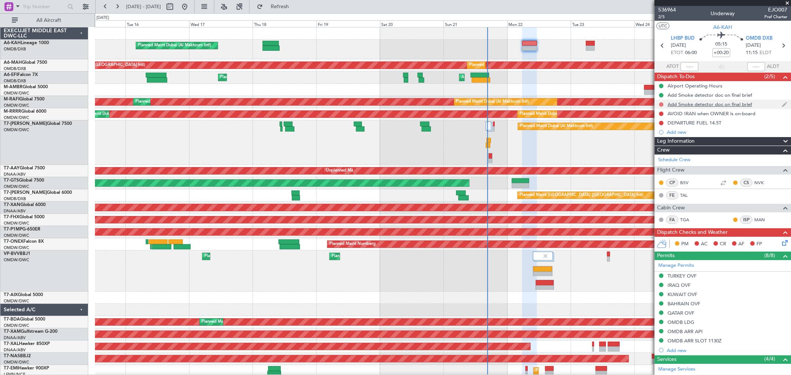
click at [569, 105] on button at bounding box center [661, 104] width 4 height 4
click at [569, 139] on span "Completed" at bounding box center [664, 136] width 24 height 7
click at [569, 113] on button at bounding box center [661, 114] width 4 height 4
click at [569, 144] on span "Completed" at bounding box center [664, 146] width 24 height 7
click at [569, 125] on mat-tooltip-component "Not Started" at bounding box center [662, 135] width 36 height 20
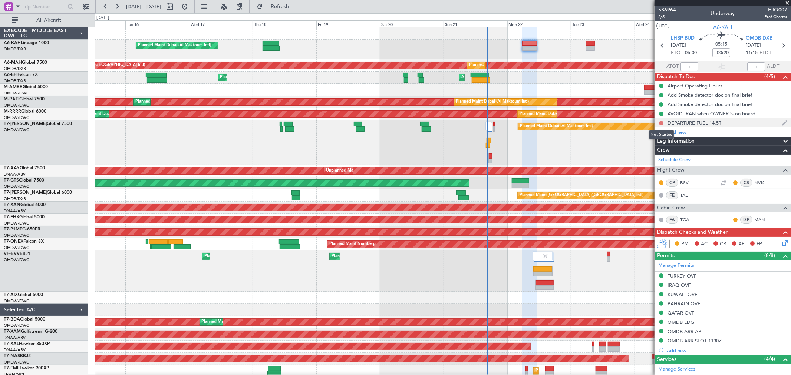
click at [569, 122] on button at bounding box center [661, 123] width 4 height 4
click at [569, 152] on span "Completed" at bounding box center [664, 155] width 24 height 7
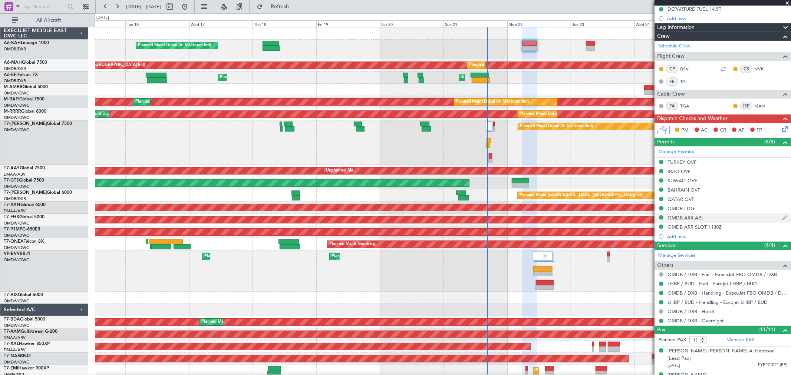
scroll to position [123, 0]
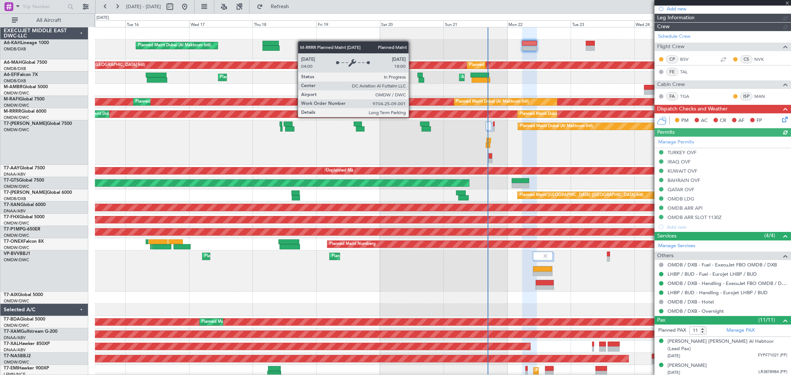
type input "[PERSON_NAME] ([PERSON_NAME])"
type input "7344"
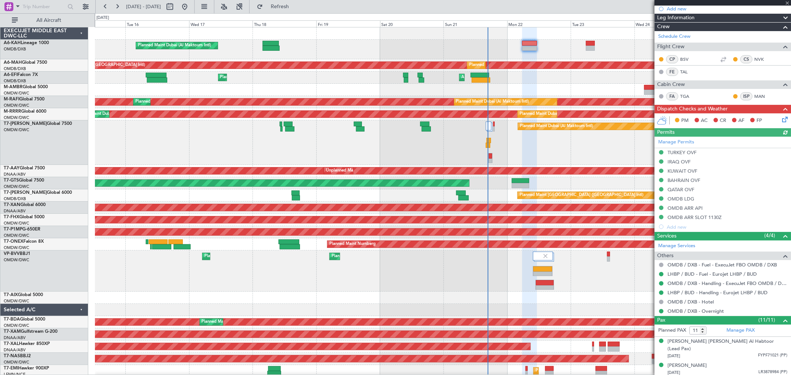
scroll to position [0, 0]
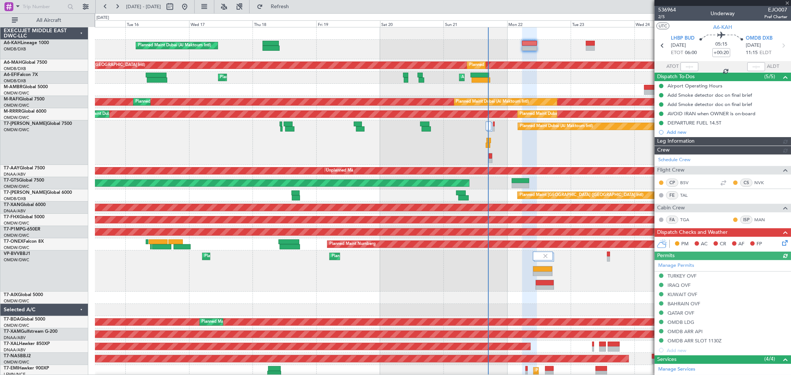
type input "[PERSON_NAME] ([PERSON_NAME])"
type input "7344"
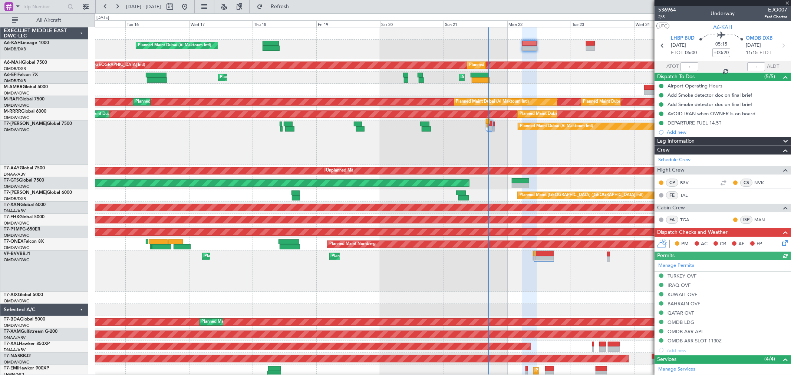
type input "[PERSON_NAME] ([PERSON_NAME])"
type input "7344"
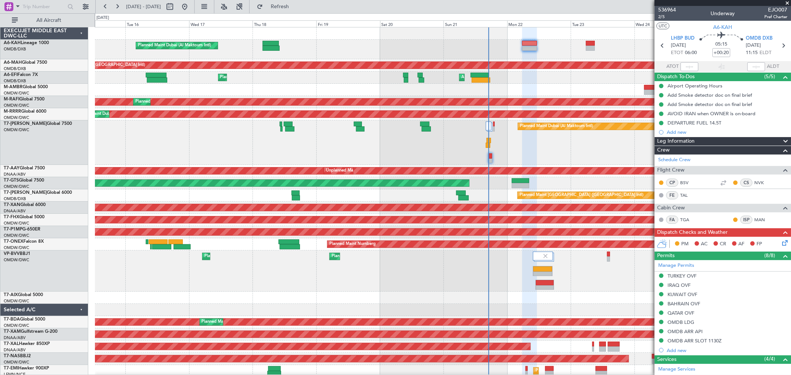
click at [780, 242] on icon at bounding box center [783, 242] width 6 height 6
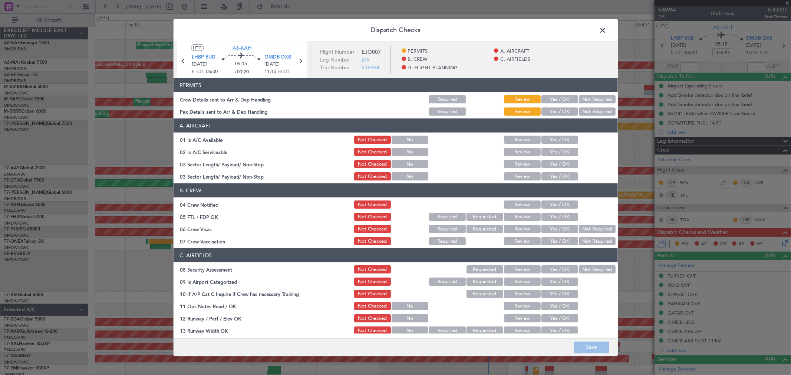
click at [553, 101] on button "Yes / OK" at bounding box center [559, 99] width 37 height 8
drag, startPoint x: 553, startPoint y: 107, endPoint x: 556, endPoint y: 123, distance: 16.1
click at [553, 108] on button "Yes / OK" at bounding box center [559, 111] width 37 height 8
click at [555, 137] on button "Yes / OK" at bounding box center [559, 140] width 37 height 8
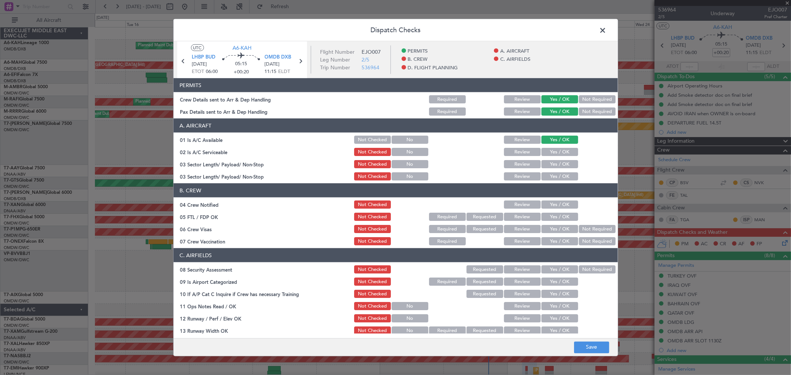
drag, startPoint x: 554, startPoint y: 153, endPoint x: 553, endPoint y: 166, distance: 13.0
click at [553, 153] on button "Yes / OK" at bounding box center [559, 152] width 37 height 8
click at [553, 166] on button "Yes / OK" at bounding box center [559, 164] width 37 height 8
click at [558, 161] on button "Yes / OK" at bounding box center [559, 164] width 37 height 8
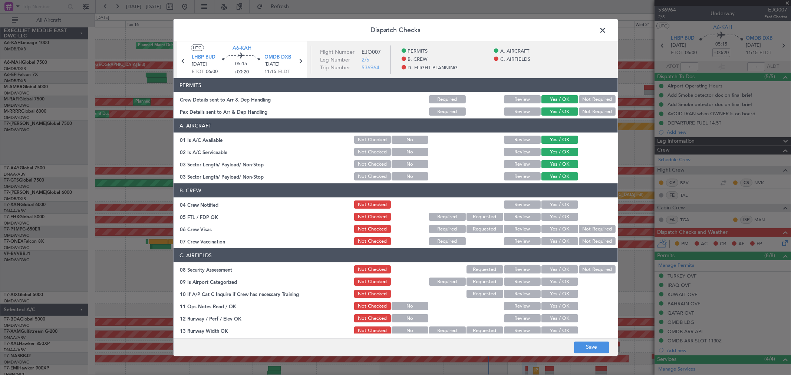
click at [550, 203] on button "Yes / OK" at bounding box center [559, 205] width 37 height 8
drag, startPoint x: 551, startPoint y: 213, endPoint x: 555, endPoint y: 227, distance: 14.6
click at [551, 214] on button "Yes / OK" at bounding box center [559, 217] width 37 height 8
click at [555, 227] on button "Yes / OK" at bounding box center [559, 229] width 37 height 8
click at [556, 239] on button "Yes / OK" at bounding box center [559, 241] width 37 height 8
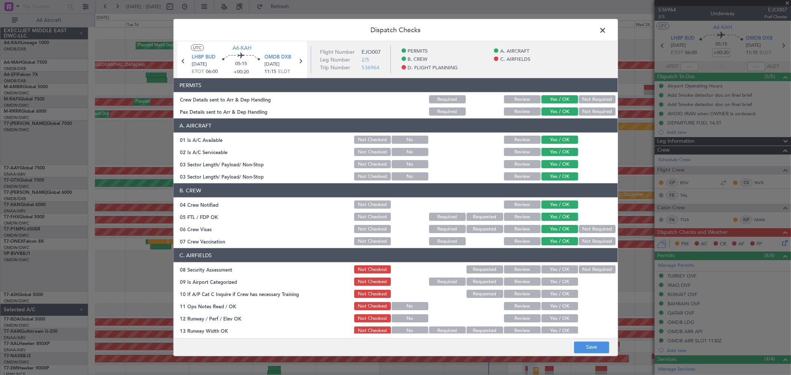
click at [557, 264] on section "C. AIRFIELDS 08 Security Assessment Not Checked Requested Review Yes / OK Not R…" at bounding box center [395, 359] width 444 height 222
drag, startPoint x: 557, startPoint y: 266, endPoint x: 556, endPoint y: 275, distance: 8.9
click at [556, 266] on button "Yes / OK" at bounding box center [559, 269] width 37 height 8
click at [556, 277] on div "Yes / OK" at bounding box center [558, 282] width 37 height 10
drag, startPoint x: 555, startPoint y: 288, endPoint x: 552, endPoint y: 283, distance: 5.3
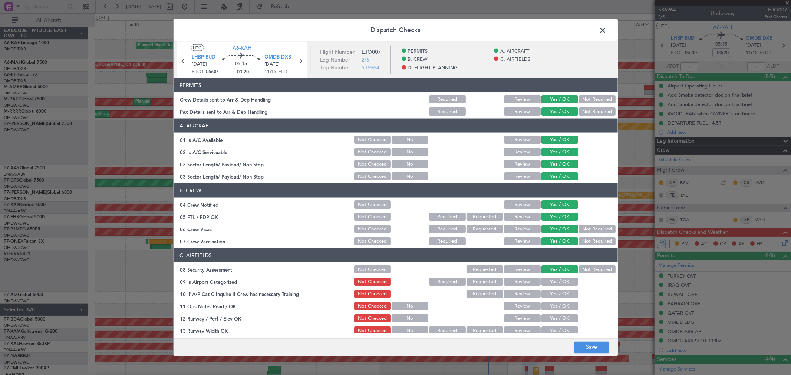
click at [554, 288] on section "C. AIRFIELDS 08 Security Assessment Not Checked Requested Review Yes / OK Not R…" at bounding box center [395, 359] width 444 height 222
click at [552, 283] on button "Yes / OK" at bounding box center [559, 282] width 37 height 8
drag, startPoint x: 553, startPoint y: 290, endPoint x: 551, endPoint y: 299, distance: 8.8
click at [553, 292] on button "Yes / OK" at bounding box center [559, 294] width 37 height 8
click at [549, 302] on button "Yes / OK" at bounding box center [559, 306] width 37 height 8
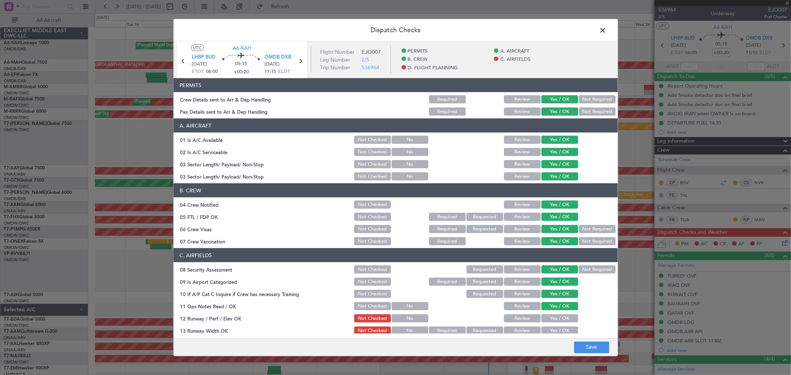
drag, startPoint x: 549, startPoint y: 309, endPoint x: 548, endPoint y: 317, distance: 8.6
click at [549, 312] on section "C. AIRFIELDS 08 Security Assessment Not Checked Requested Review Yes / OK Not R…" at bounding box center [395, 359] width 444 height 222
click at [549, 317] on button "Yes / OK" at bounding box center [559, 318] width 37 height 8
drag, startPoint x: 549, startPoint y: 331, endPoint x: 550, endPoint y: 326, distance: 5.3
click at [548, 332] on button "Yes / OK" at bounding box center [559, 331] width 37 height 8
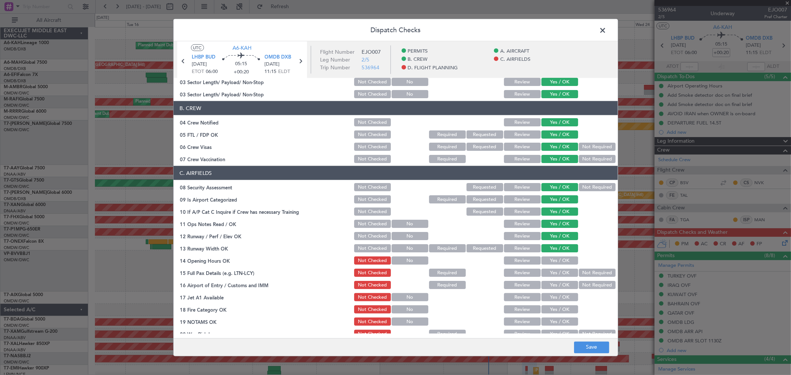
scroll to position [206, 0]
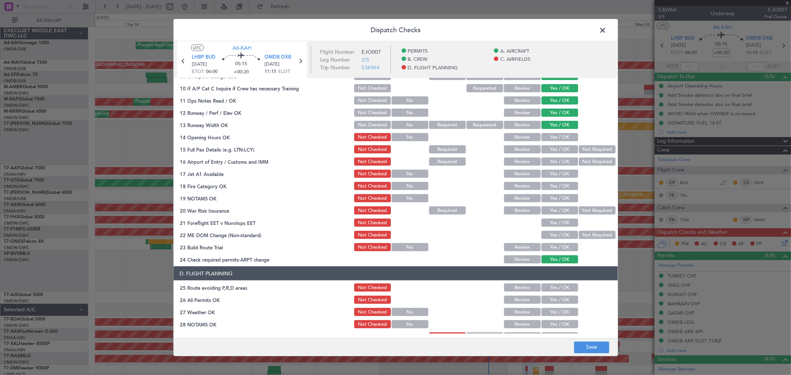
click at [542, 136] on button "Yes / OK" at bounding box center [559, 137] width 37 height 8
drag, startPoint x: 544, startPoint y: 149, endPoint x: 547, endPoint y: 162, distance: 13.4
click at [544, 151] on button "Yes / OK" at bounding box center [559, 149] width 37 height 8
drag, startPoint x: 547, startPoint y: 162, endPoint x: 546, endPoint y: 173, distance: 11.1
click at [547, 163] on button "Yes / OK" at bounding box center [559, 162] width 37 height 8
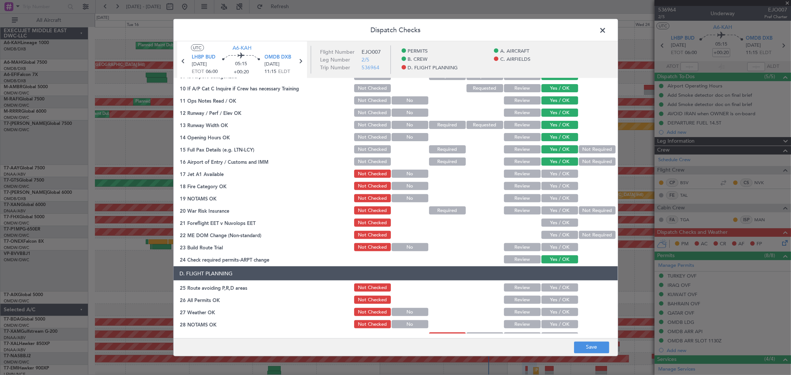
drag, startPoint x: 546, startPoint y: 176, endPoint x: 549, endPoint y: 186, distance: 10.6
click at [546, 176] on button "Yes / OK" at bounding box center [559, 174] width 37 height 8
drag, startPoint x: 549, startPoint y: 186, endPoint x: 550, endPoint y: 195, distance: 9.4
click at [549, 187] on button "Yes / OK" at bounding box center [559, 186] width 37 height 8
drag, startPoint x: 550, startPoint y: 196, endPoint x: 550, endPoint y: 202, distance: 5.9
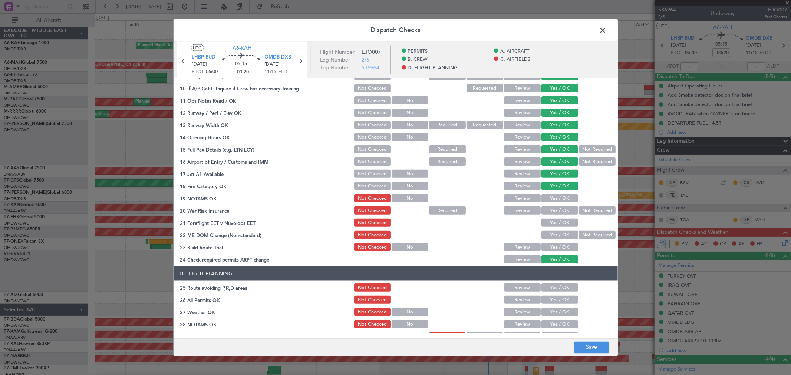
click at [550, 197] on button "Yes / OK" at bounding box center [559, 198] width 37 height 8
click at [551, 207] on button "Yes / OK" at bounding box center [559, 210] width 37 height 8
click at [553, 216] on section "C. AIRFIELDS 08 Security Assessment Not Checked Requested Review Yes / OK Not R…" at bounding box center [395, 154] width 444 height 222
click at [553, 228] on section "C. AIRFIELDS 08 Security Assessment Not Checked Requested Review Yes / OK Not R…" at bounding box center [395, 154] width 444 height 222
click at [551, 223] on button "Yes / OK" at bounding box center [559, 223] width 37 height 8
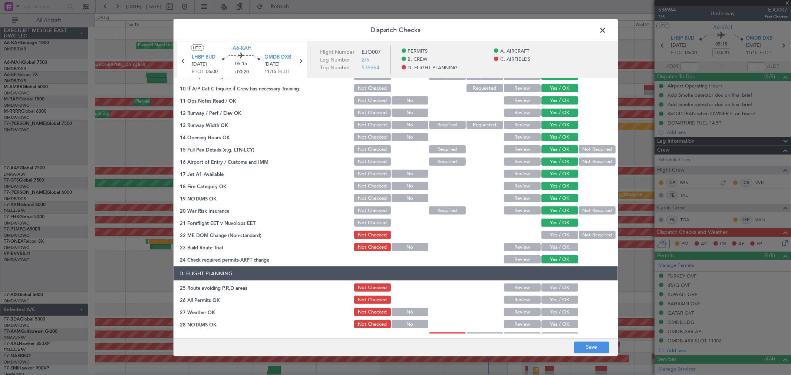
drag, startPoint x: 552, startPoint y: 234, endPoint x: 552, endPoint y: 249, distance: 14.8
click at [552, 234] on button "Yes / OK" at bounding box center [559, 235] width 37 height 8
click at [551, 251] on div "Yes / OK" at bounding box center [558, 247] width 37 height 10
drag, startPoint x: 550, startPoint y: 243, endPoint x: 558, endPoint y: 251, distance: 10.8
click at [553, 246] on button "Yes / OK" at bounding box center [559, 247] width 37 height 8
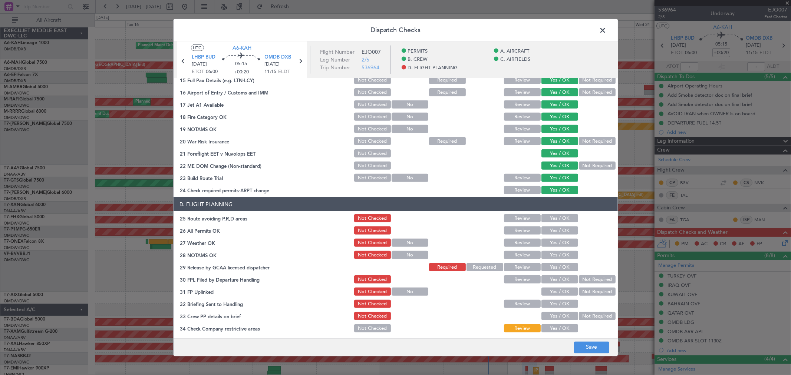
scroll to position [288, 0]
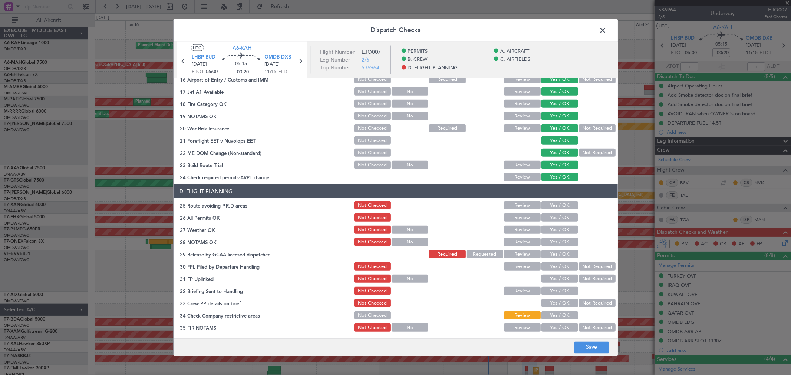
click at [553, 202] on button "Yes / OK" at bounding box center [559, 205] width 37 height 8
click at [550, 215] on button "Yes / OK" at bounding box center [559, 218] width 37 height 8
drag, startPoint x: 553, startPoint y: 231, endPoint x: 553, endPoint y: 248, distance: 16.7
click at [553, 233] on button "Yes / OK" at bounding box center [559, 230] width 37 height 8
click at [553, 248] on section "D. FLIGHT PLANNING 25 Route avoiding P,R,D areas Not Checked Review Yes / OK 26…" at bounding box center [395, 258] width 444 height 149
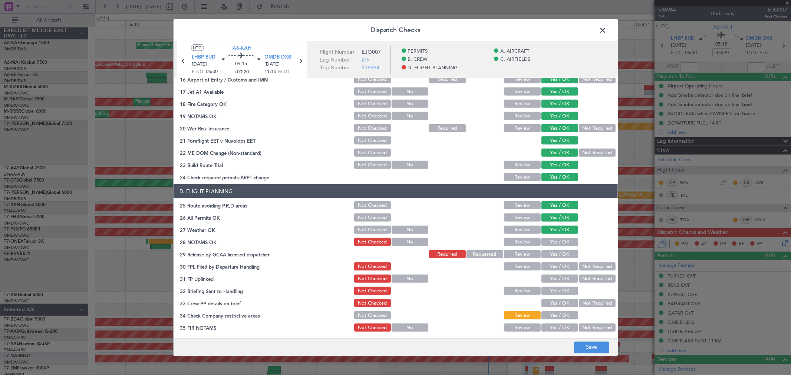
click at [550, 240] on button "Yes / OK" at bounding box center [559, 242] width 37 height 8
drag, startPoint x: 552, startPoint y: 251, endPoint x: 552, endPoint y: 264, distance: 13.4
click at [552, 253] on button "Yes / OK" at bounding box center [559, 254] width 37 height 8
drag, startPoint x: 552, startPoint y: 267, endPoint x: 552, endPoint y: 276, distance: 9.3
click at [551, 267] on button "Yes / OK" at bounding box center [559, 266] width 37 height 8
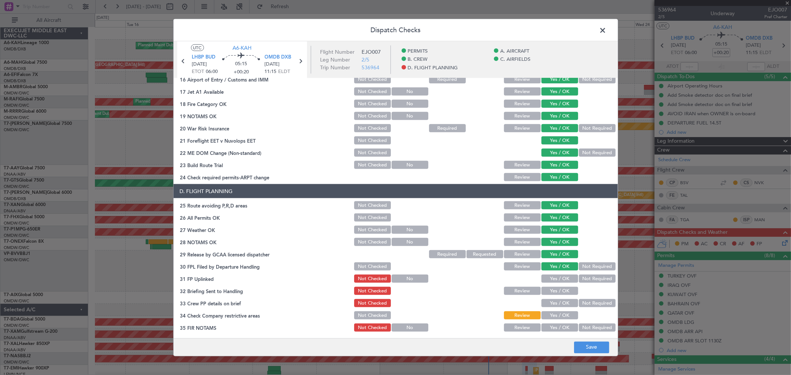
click at [553, 280] on button "Yes / OK" at bounding box center [559, 279] width 37 height 8
click at [553, 290] on button "Yes / OK" at bounding box center [559, 291] width 37 height 8
click at [553, 295] on div "Yes / OK" at bounding box center [558, 291] width 37 height 10
drag, startPoint x: 552, startPoint y: 299, endPoint x: 552, endPoint y: 303, distance: 4.5
click at [552, 299] on button "Yes / OK" at bounding box center [559, 303] width 37 height 8
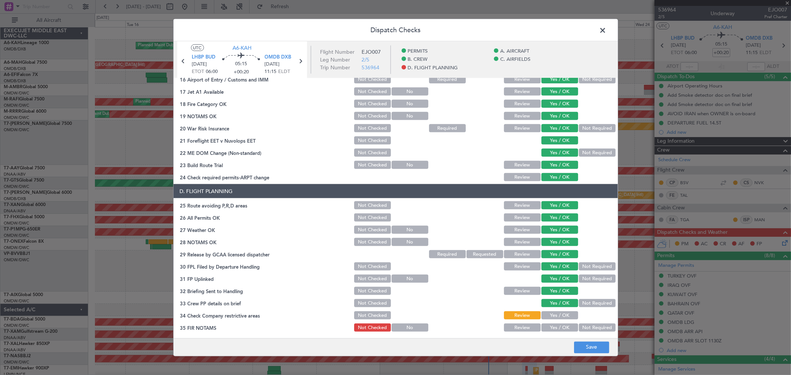
click at [552, 311] on button "Yes / OK" at bounding box center [559, 315] width 37 height 8
drag, startPoint x: 552, startPoint y: 318, endPoint x: 551, endPoint y: 331, distance: 13.3
click at [552, 319] on div "Yes / OK" at bounding box center [558, 315] width 37 height 10
click at [551, 331] on div "Yes / OK" at bounding box center [558, 327] width 37 height 10
click at [553, 330] on button "Yes / OK" at bounding box center [559, 328] width 37 height 8
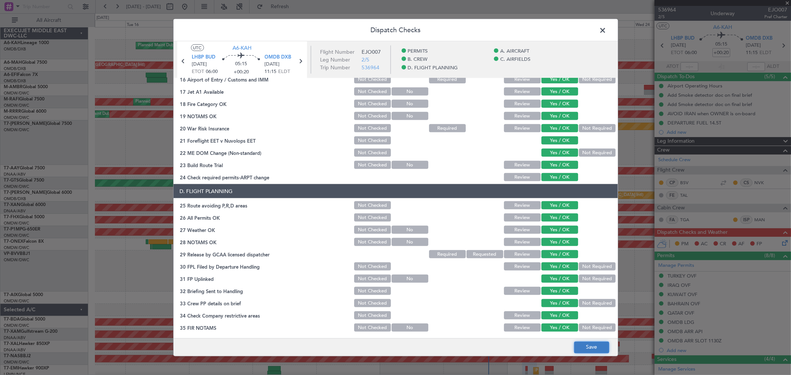
click at [598, 348] on button "Save" at bounding box center [591, 347] width 35 height 12
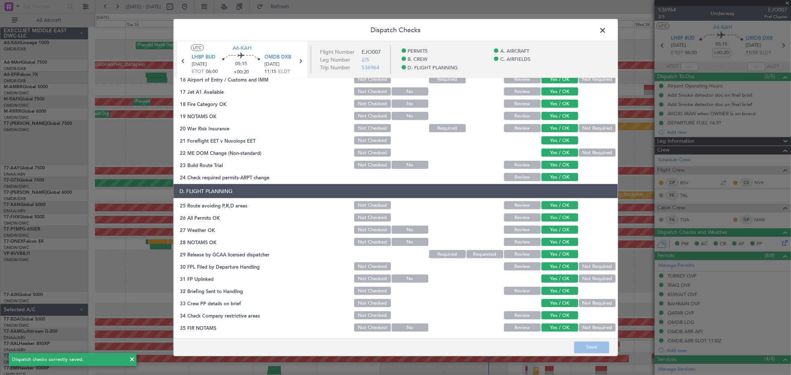
click at [606, 34] on span at bounding box center [606, 32] width 0 height 15
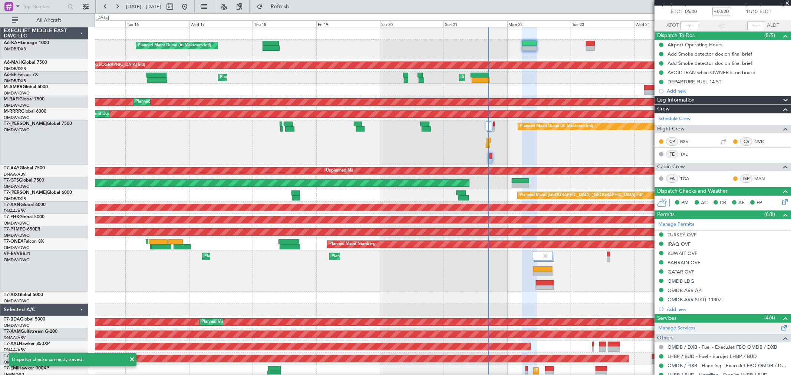
scroll to position [123, 0]
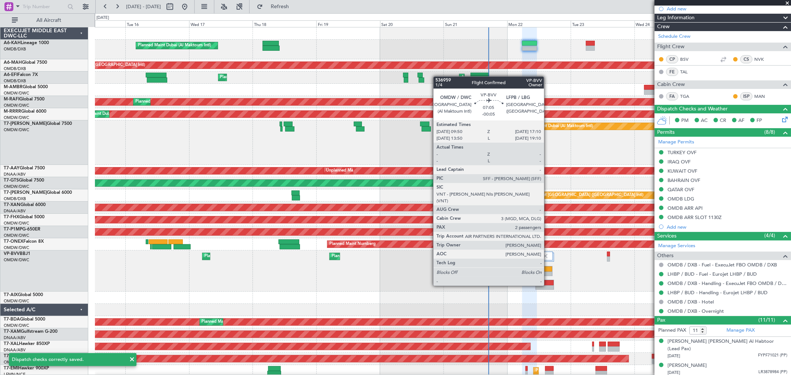
click at [548, 272] on div at bounding box center [542, 274] width 19 height 5
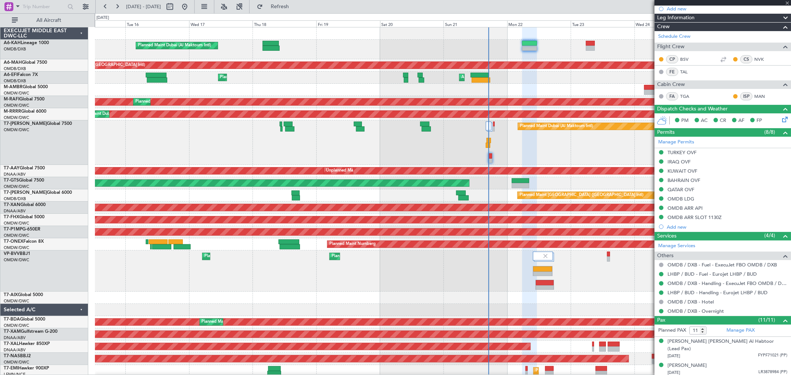
type input "-00:05"
type input "2"
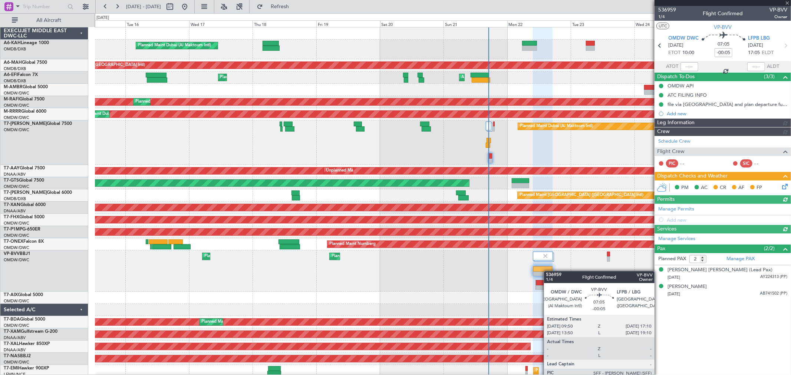
type input "[PERSON_NAME] ([PERSON_NAME])"
type input "7345"
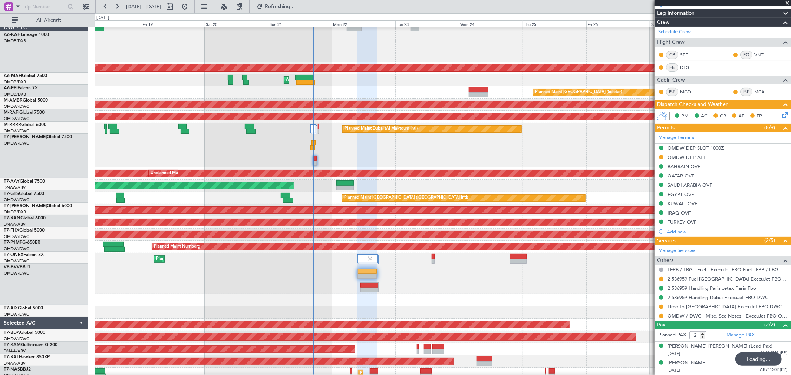
scroll to position [23, 0]
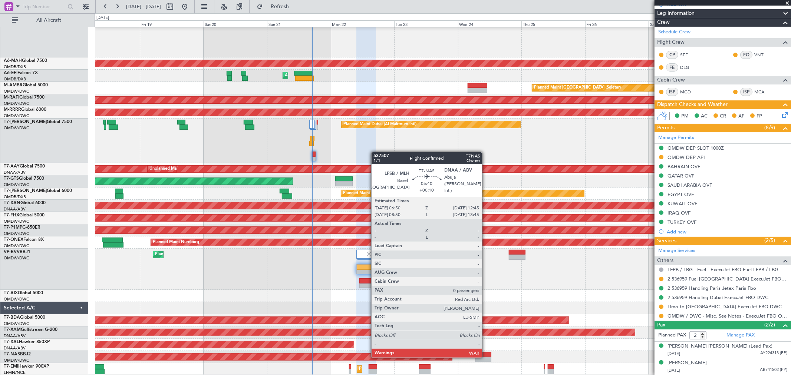
click at [486, 356] on div at bounding box center [483, 354] width 16 height 5
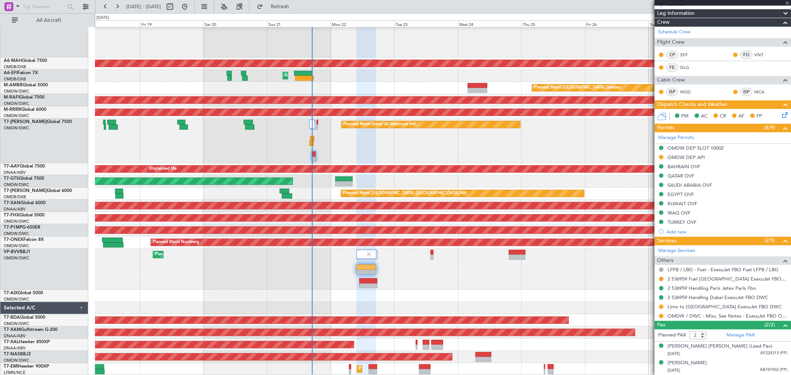
type input "+00:10"
type input "0"
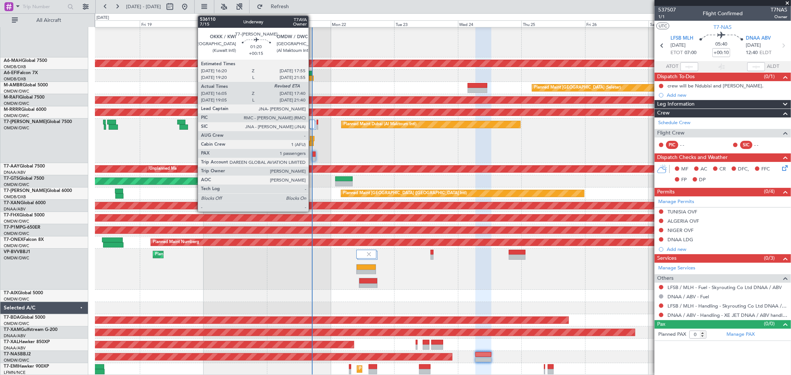
click at [312, 136] on div at bounding box center [312, 138] width 4 height 5
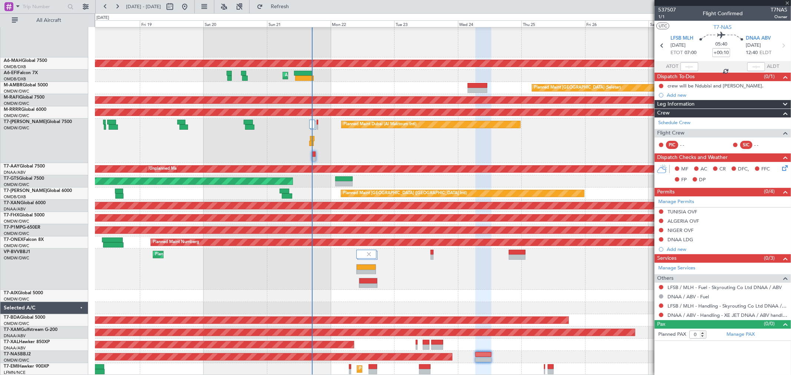
type input "+00:15"
type input "16:15"
type input "1"
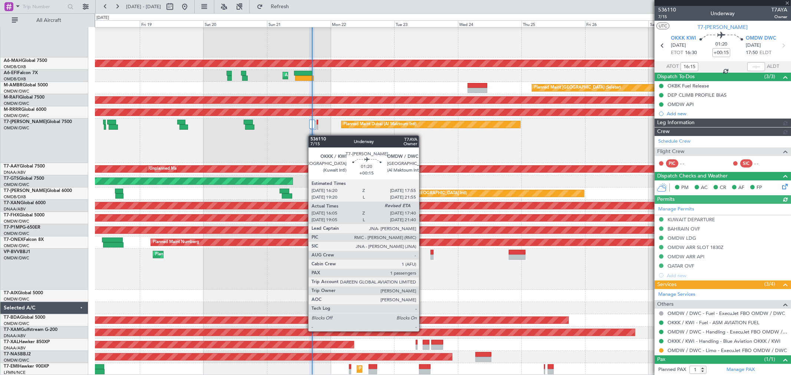
type input "[PERSON_NAME] ([PERSON_NAME])"
type input "7263"
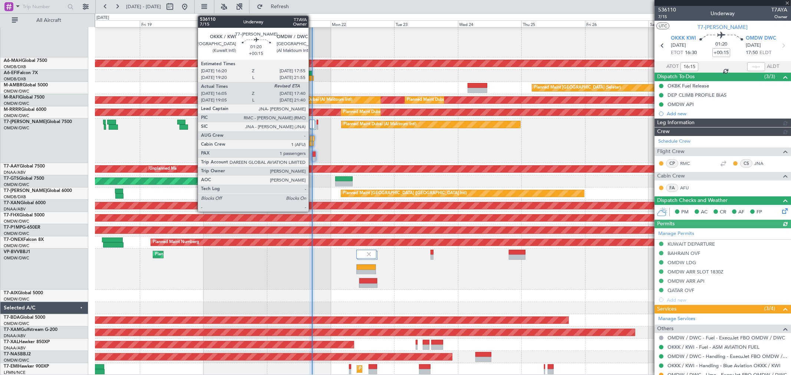
type input "[PERSON_NAME] ([PERSON_NAME])"
type input "7263"
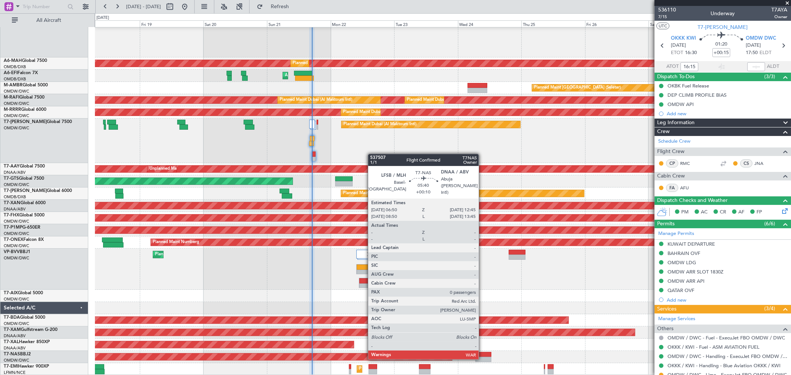
click at [482, 358] on div at bounding box center [483, 359] width 16 height 5
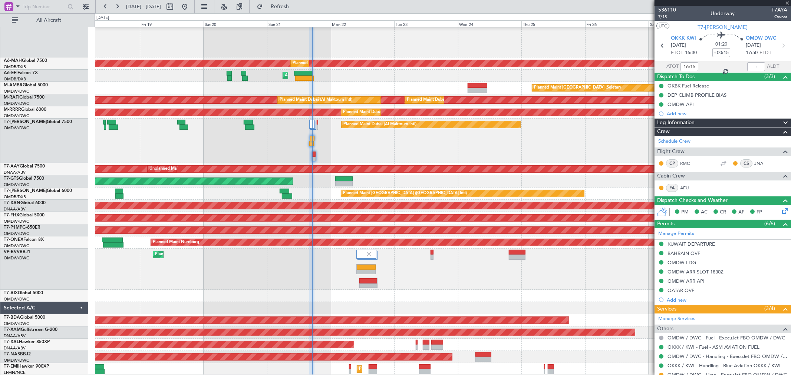
type input "+00:10"
type input "0"
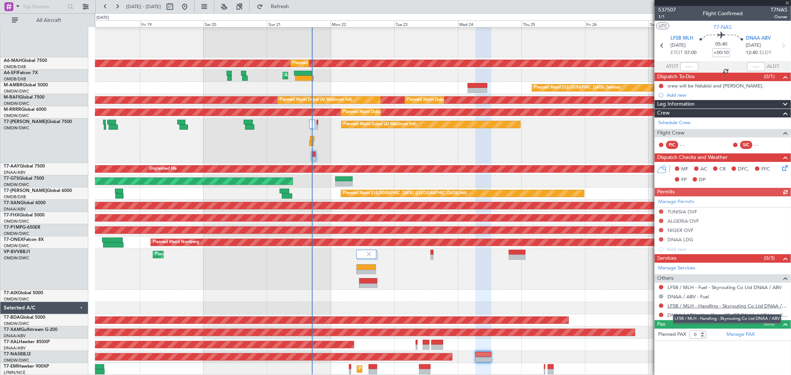
click at [694, 305] on link "LFSB / MLH - Handling - Skyrouting Co Ltd DNAA / ABV" at bounding box center [727, 306] width 120 height 6
click at [662, 16] on span "1/1" at bounding box center [667, 17] width 18 height 6
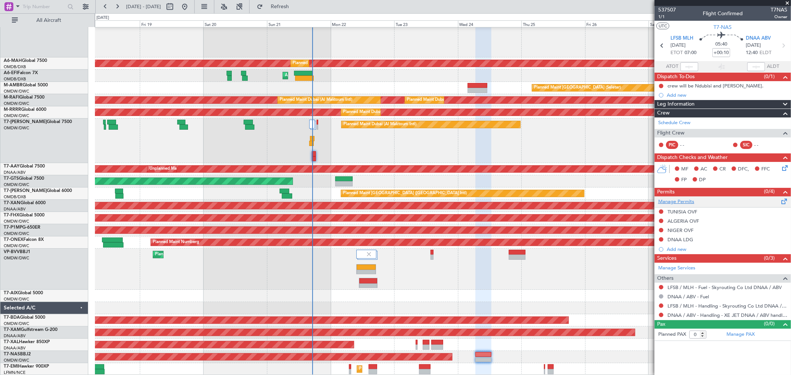
click at [672, 203] on link "Manage Permits" at bounding box center [676, 201] width 36 height 7
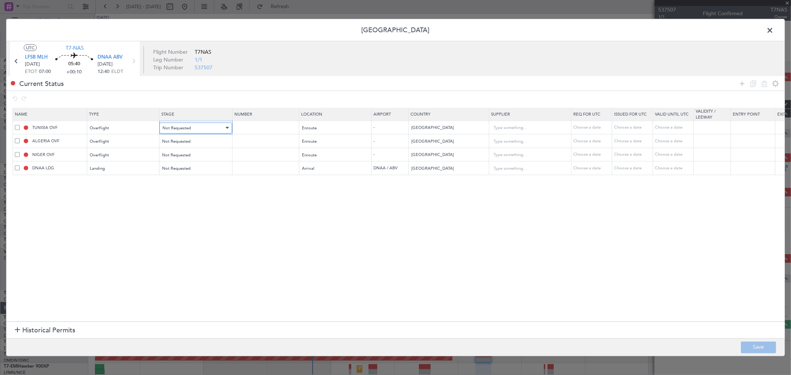
click at [182, 127] on span "Not Requested" at bounding box center [176, 128] width 29 height 6
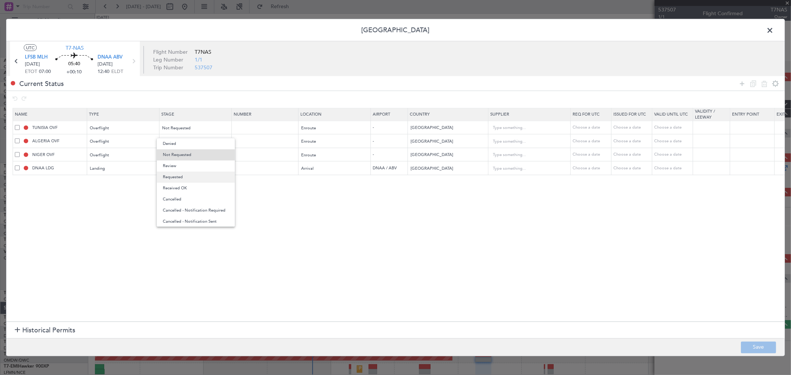
click at [175, 176] on span "Requested" at bounding box center [196, 177] width 66 height 11
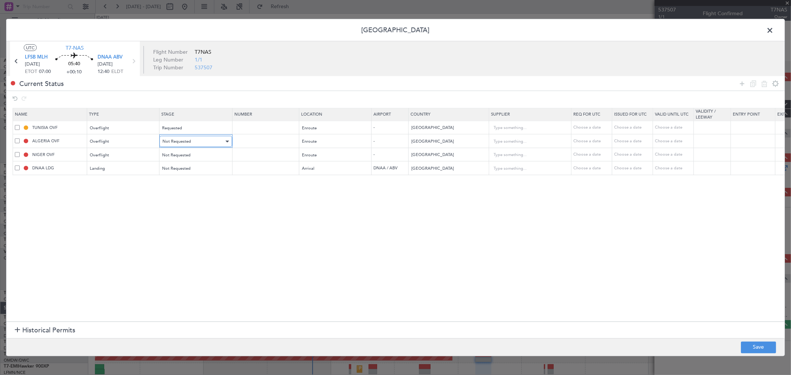
click at [185, 139] on span "Not Requested" at bounding box center [176, 142] width 29 height 6
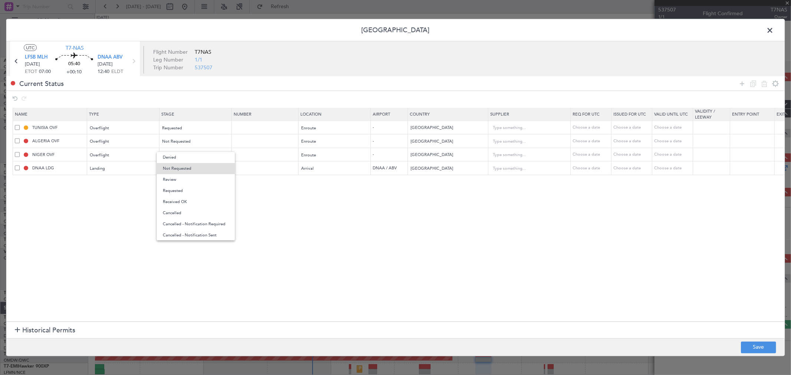
click at [173, 186] on span "Requested" at bounding box center [196, 190] width 66 height 11
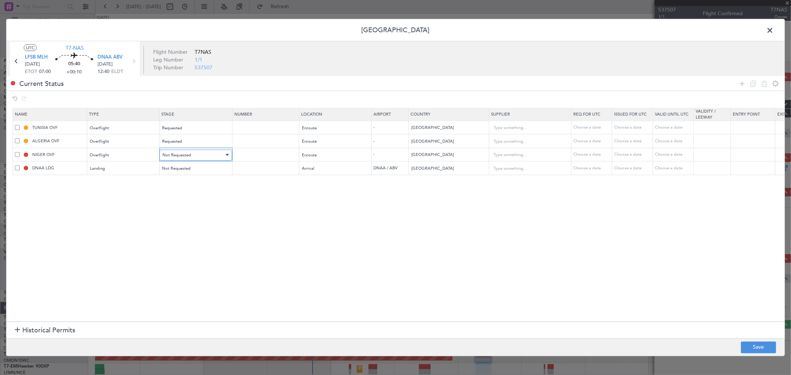
click at [177, 157] on span "Not Requested" at bounding box center [176, 155] width 29 height 6
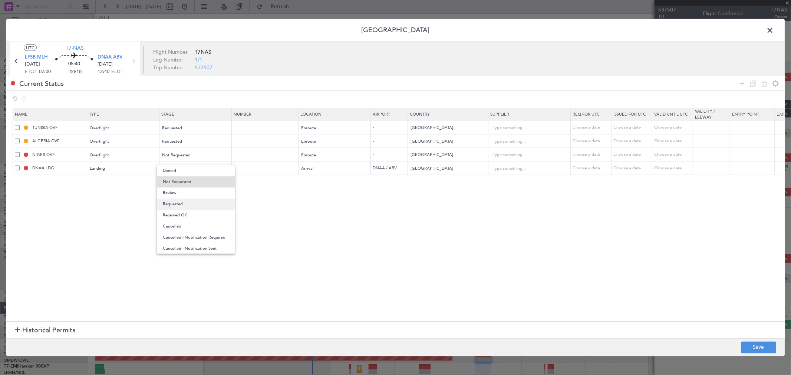
click at [174, 204] on span "Requested" at bounding box center [196, 204] width 66 height 11
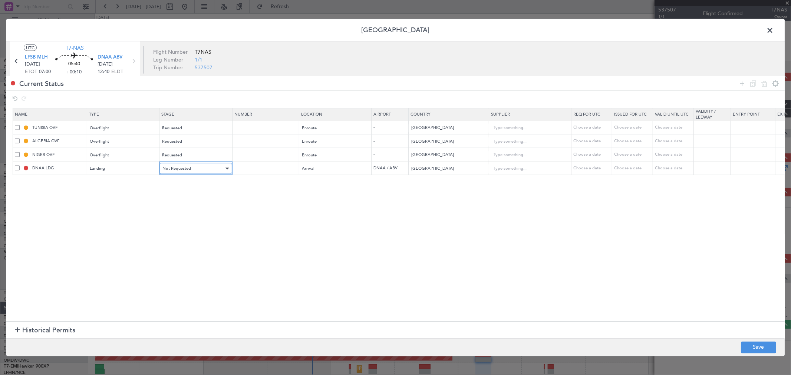
click at [183, 169] on span "Not Requested" at bounding box center [176, 169] width 29 height 6
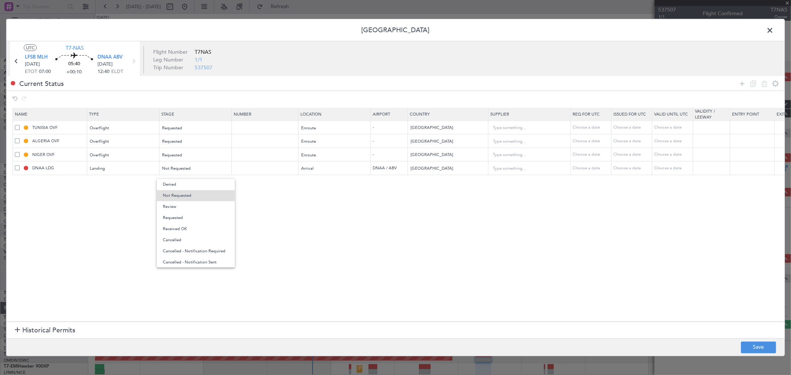
click at [174, 218] on span "Requested" at bounding box center [196, 217] width 66 height 11
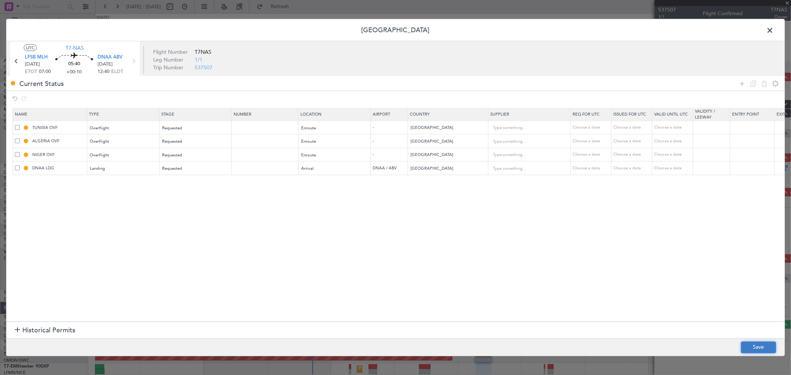
click at [749, 351] on button "Save" at bounding box center [758, 347] width 35 height 12
click at [773, 26] on span at bounding box center [773, 32] width 0 height 15
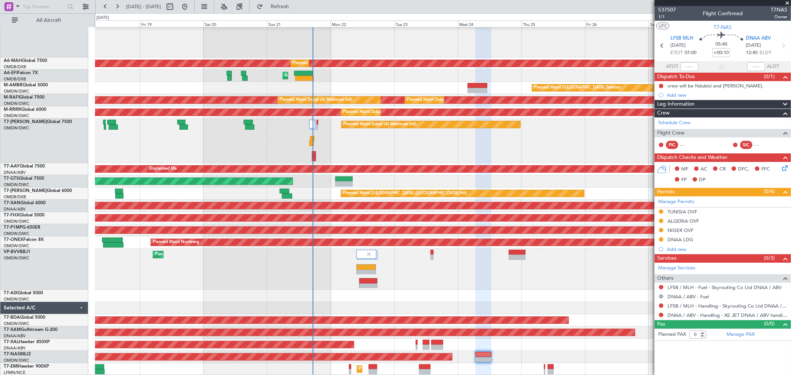
click at [786, 5] on span at bounding box center [786, 3] width 7 height 7
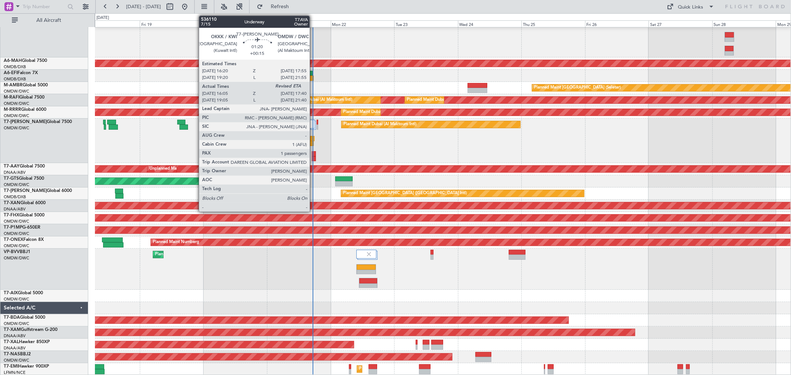
click at [313, 138] on div at bounding box center [312, 138] width 4 height 5
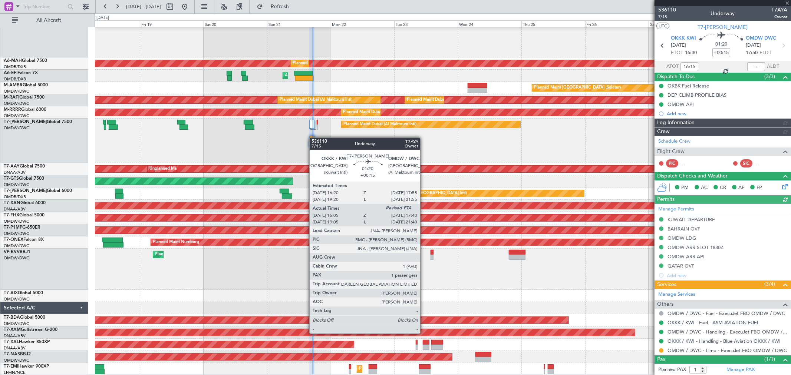
type input "[PERSON_NAME] ([PERSON_NAME])"
type input "7263"
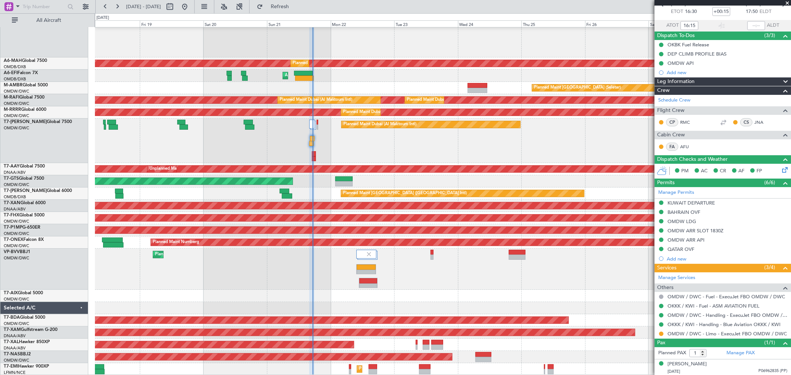
scroll to position [42, 0]
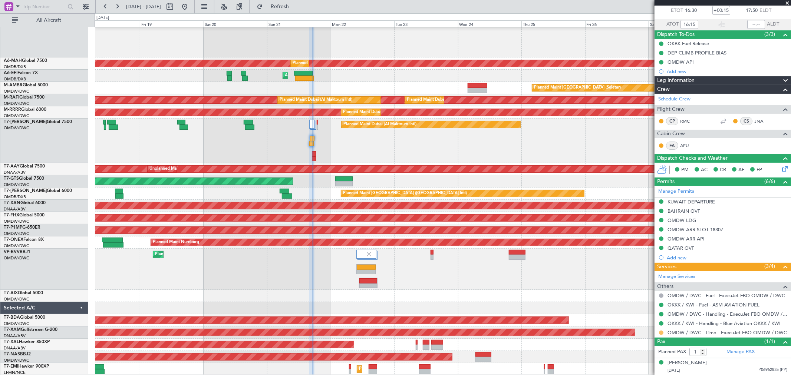
click at [661, 332] on button at bounding box center [661, 333] width 4 height 4
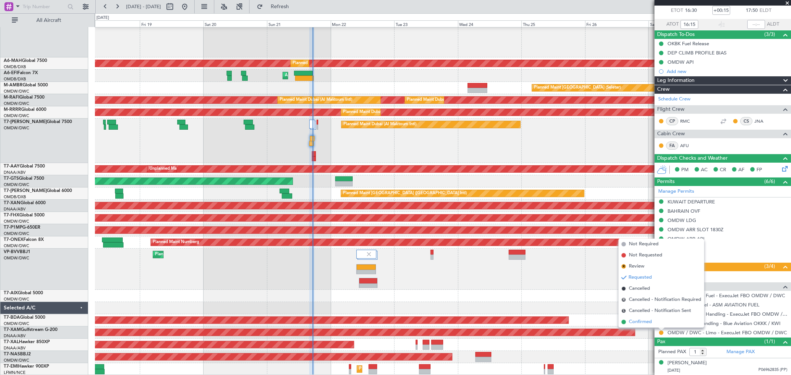
click at [650, 322] on span "Confirmed" at bounding box center [640, 321] width 23 height 7
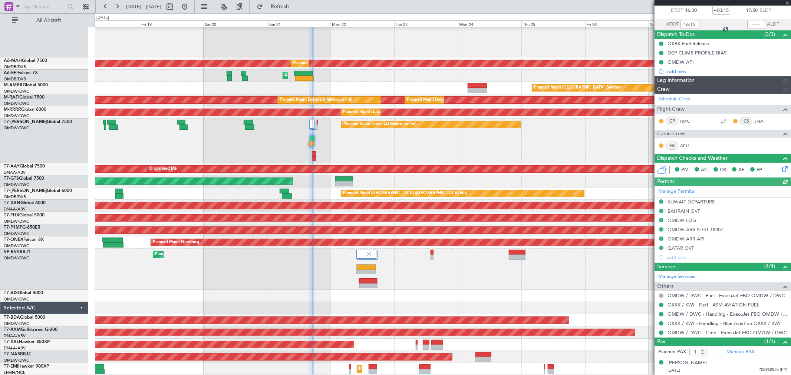
type input "[PERSON_NAME] ([PERSON_NAME])"
type input "7263"
click at [788, 1] on span at bounding box center [786, 3] width 7 height 7
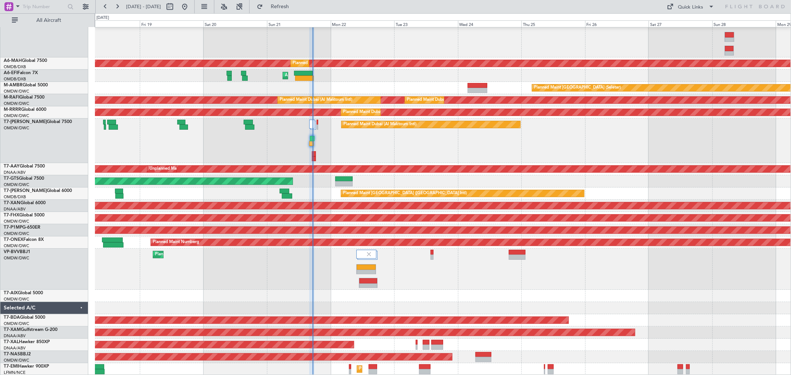
type input "0"
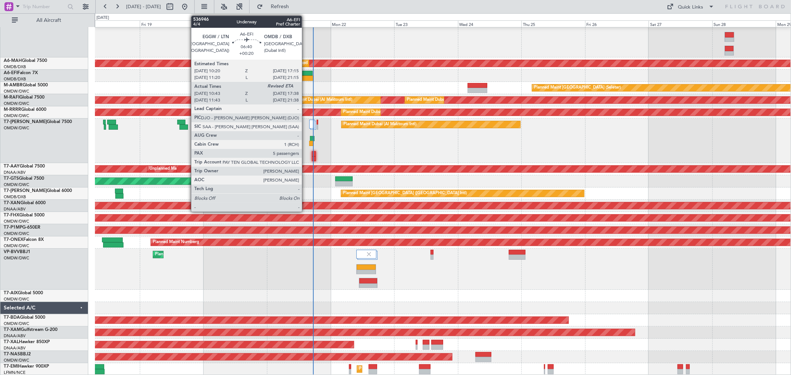
click at [305, 76] on div at bounding box center [304, 78] width 19 height 5
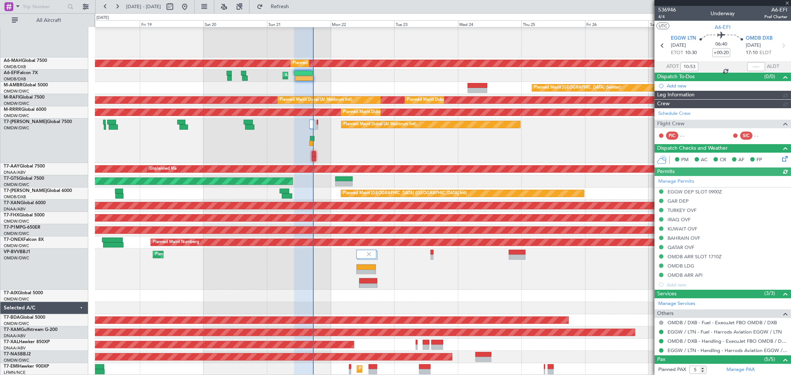
type input "[PERSON_NAME] (ANI)"
type input "7302"
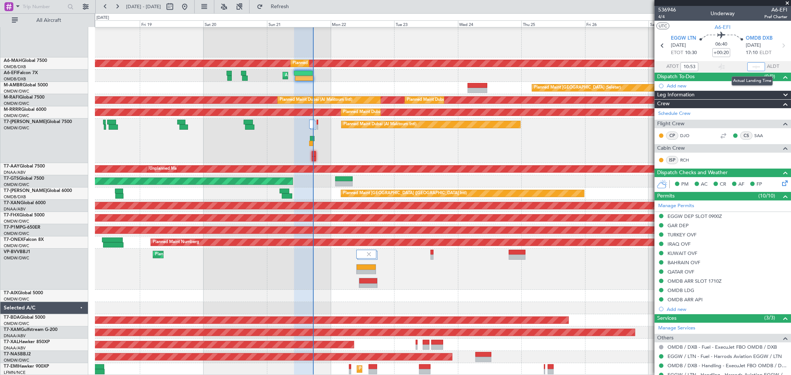
click at [750, 68] on input "text" at bounding box center [756, 66] width 18 height 9
type input "17:20"
click at [785, 5] on span at bounding box center [786, 3] width 7 height 7
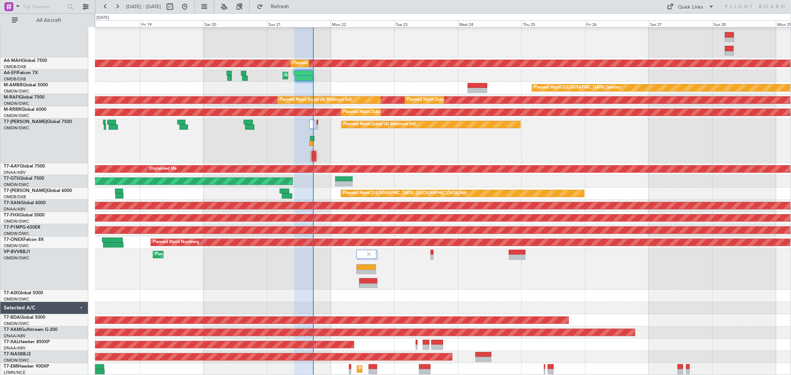
type input "0"
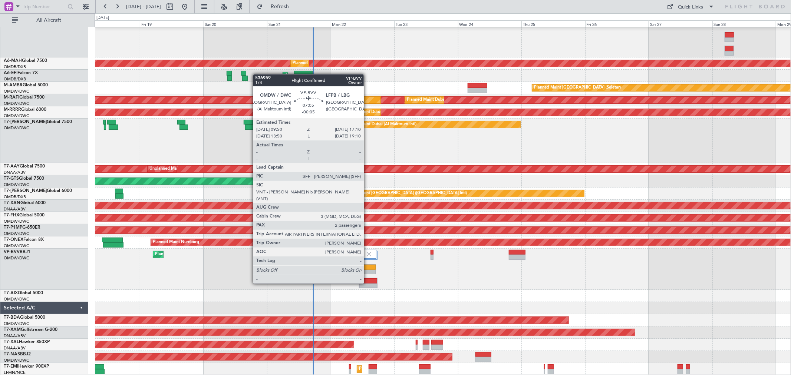
click at [367, 270] on div at bounding box center [366, 272] width 19 height 5
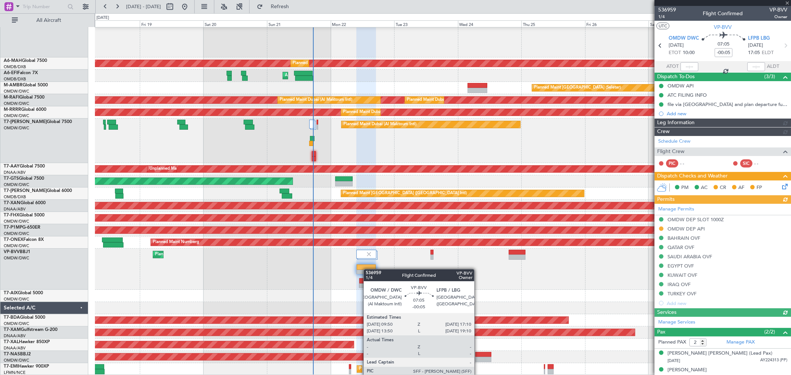
type input "[PERSON_NAME] ([PERSON_NAME])"
type input "7345"
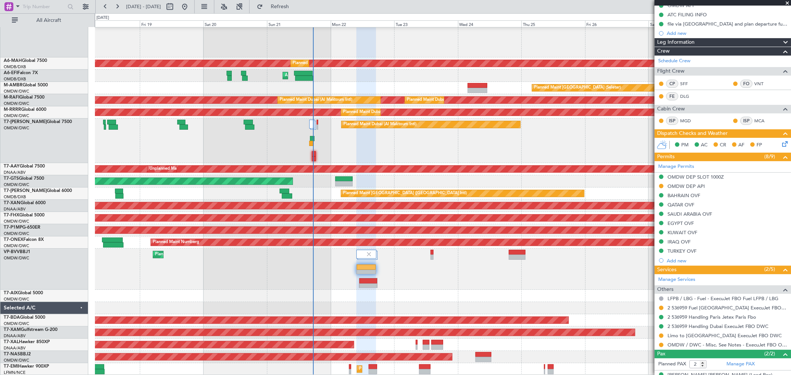
scroll to position [68, 0]
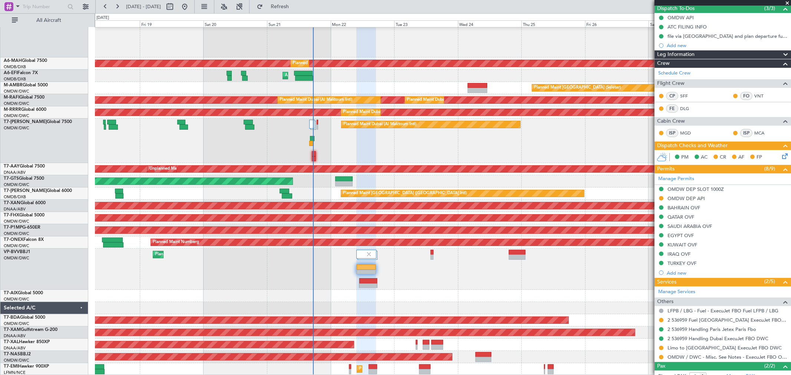
click at [785, 1] on span at bounding box center [786, 3] width 7 height 7
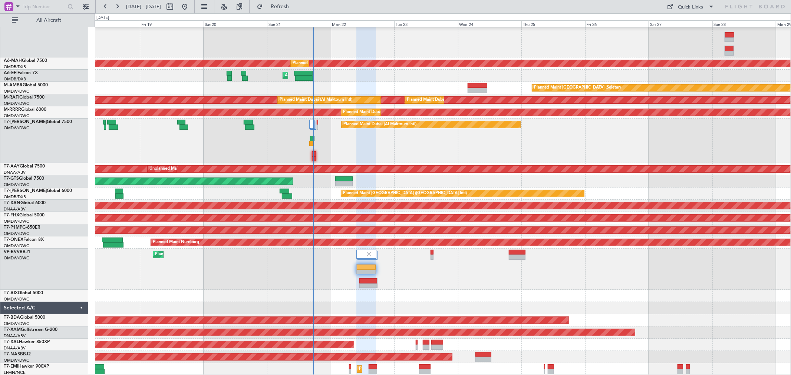
type input "0"
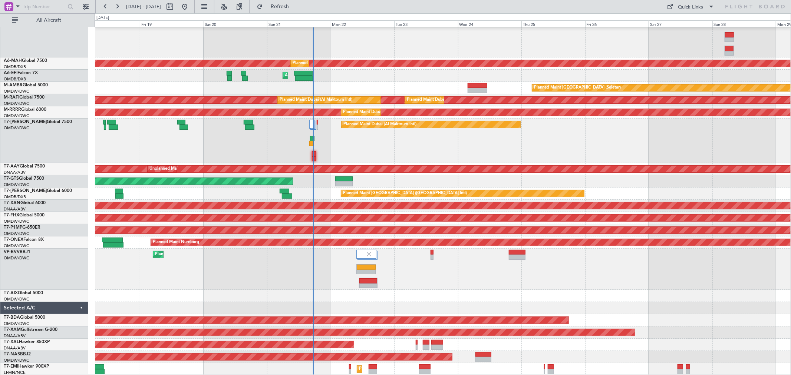
click at [497, 137] on div "Planned Maint Dubai (Al Maktoum Intl)" at bounding box center [442, 141] width 695 height 44
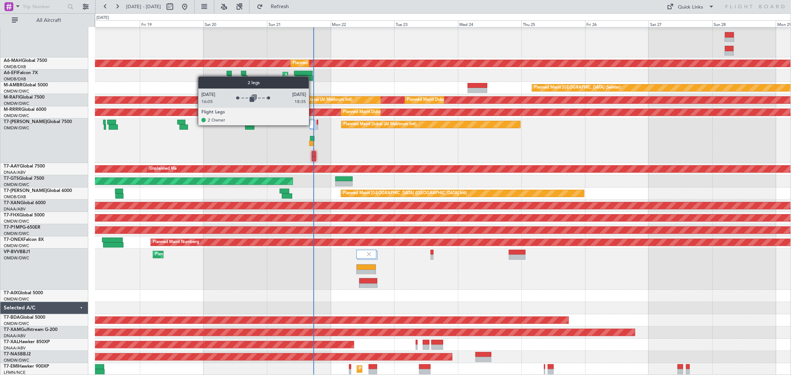
click at [312, 125] on div at bounding box center [312, 124] width 6 height 9
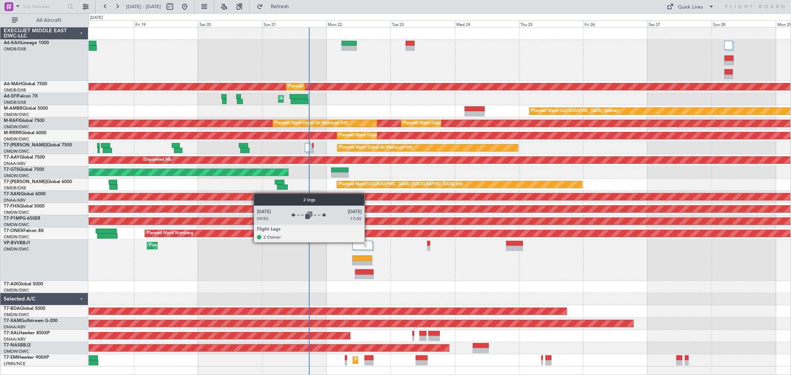
click at [367, 242] on img at bounding box center [365, 245] width 7 height 7
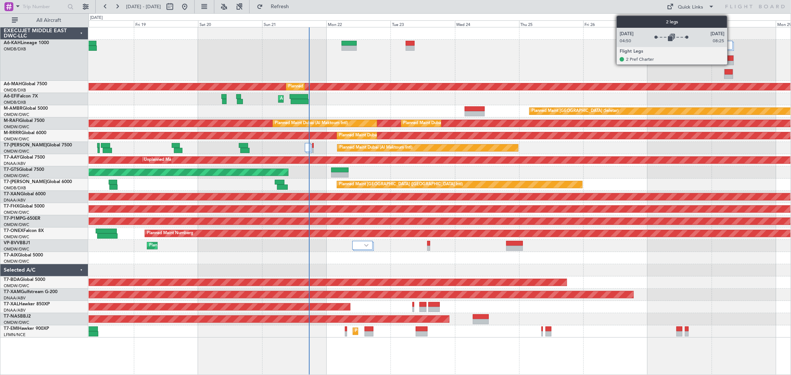
click at [731, 43] on div at bounding box center [728, 45] width 9 height 9
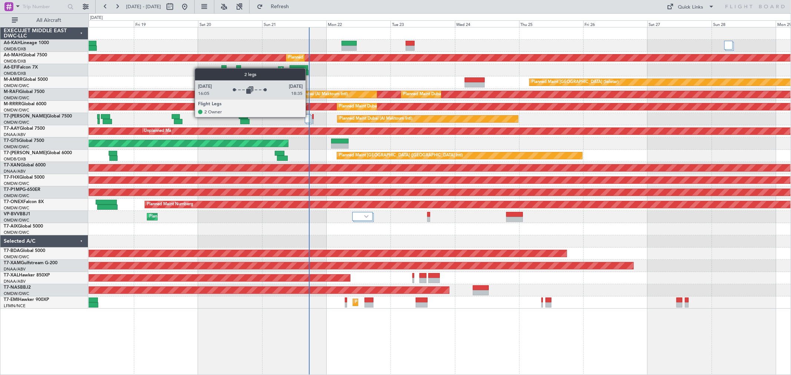
click at [309, 117] on div at bounding box center [308, 118] width 6 height 9
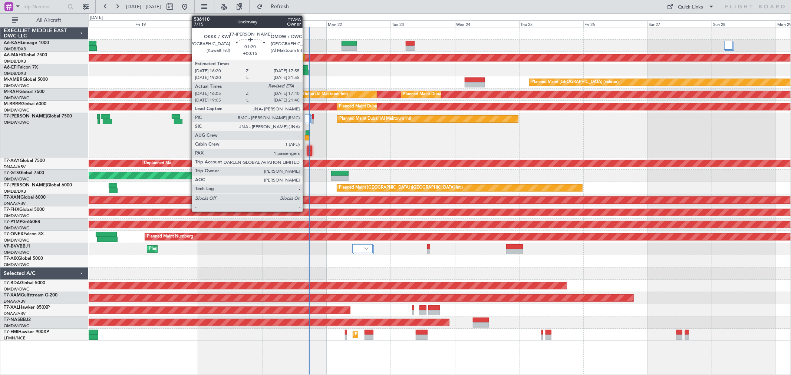
click at [306, 138] on div at bounding box center [307, 137] width 4 height 5
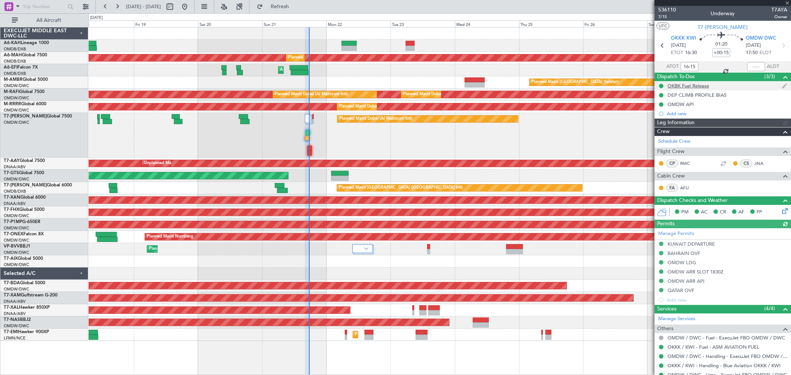
type input "[PERSON_NAME] ([PERSON_NAME])"
type input "7263"
click at [753, 66] on input "text" at bounding box center [756, 66] width 18 height 9
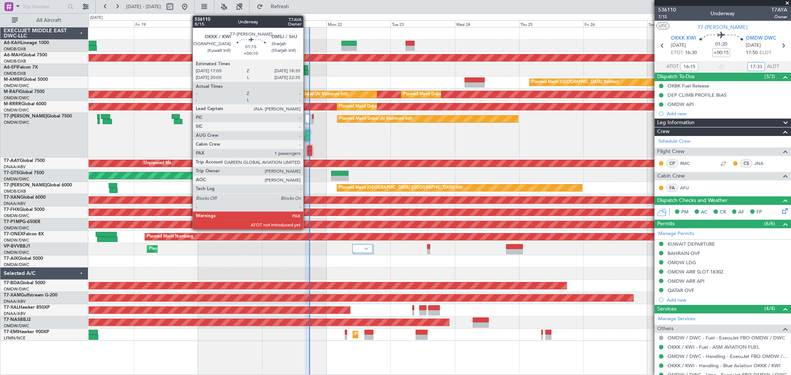
click at [307, 151] on div at bounding box center [309, 153] width 4 height 5
type input "17:33"
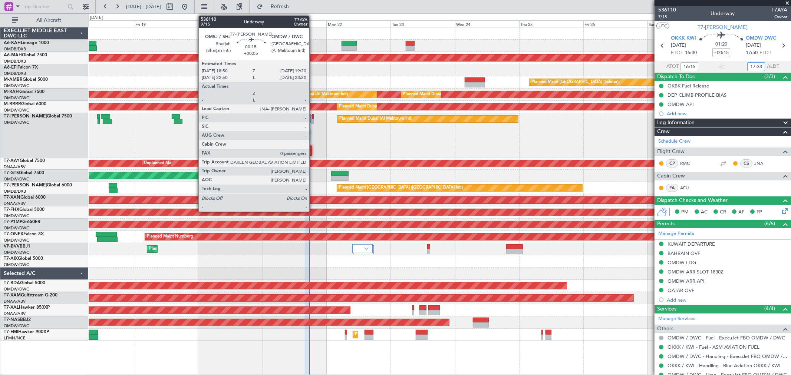
click at [313, 119] on div at bounding box center [312, 121] width 1 height 5
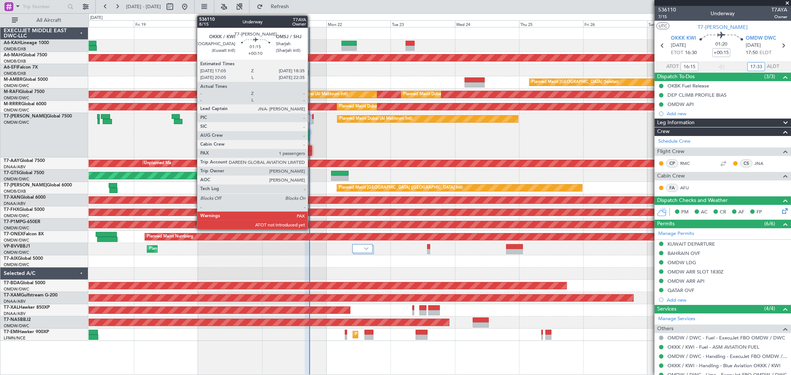
click at [311, 153] on div at bounding box center [309, 153] width 4 height 5
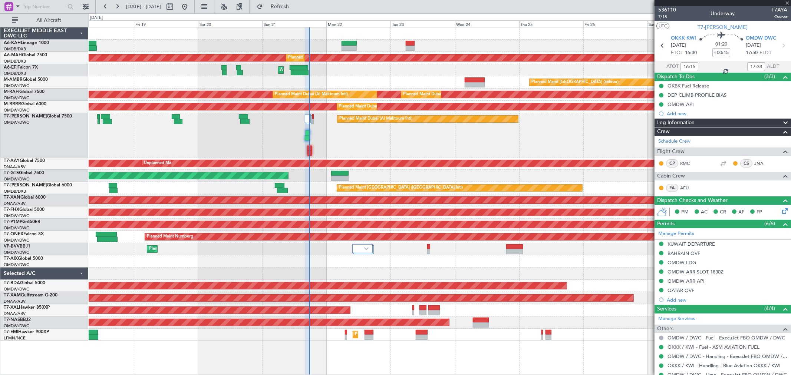
type input "+00:10"
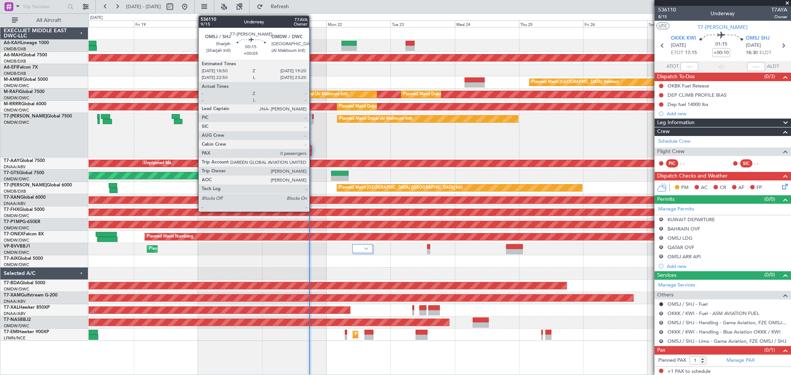
click at [313, 119] on div at bounding box center [312, 121] width 1 height 5
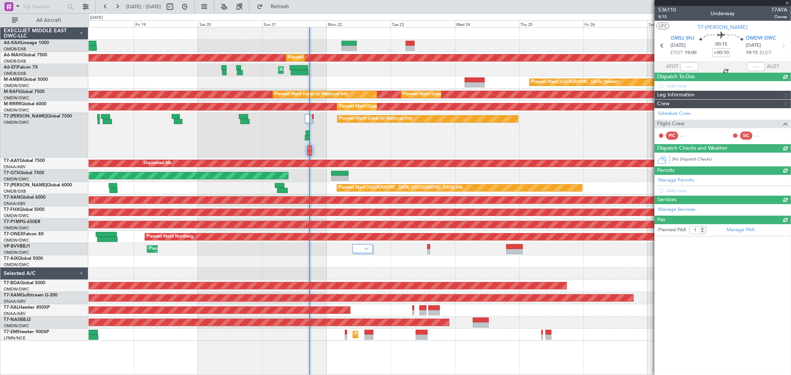
type input "+00:05"
type input "0"
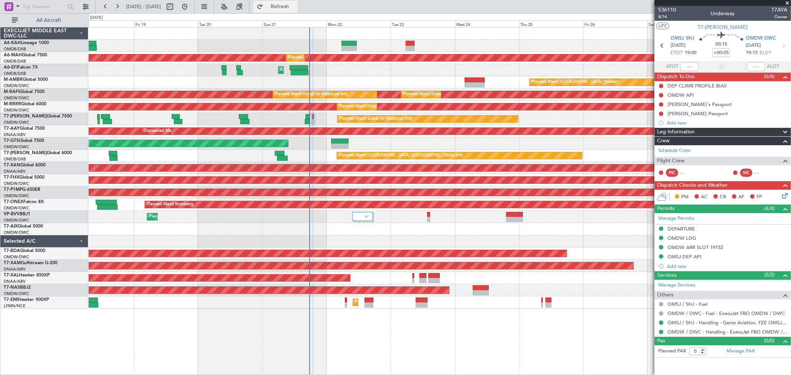
click at [295, 4] on span "Refresh" at bounding box center [279, 6] width 31 height 5
